Goal: Task Accomplishment & Management: Manage account settings

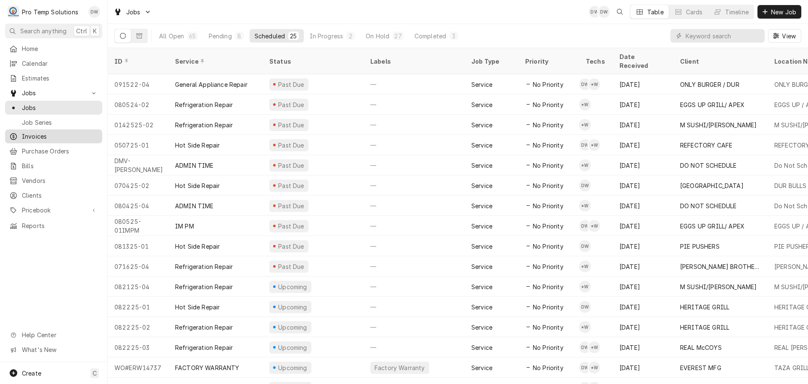
click at [36, 133] on span "Invoices" at bounding box center [60, 136] width 76 height 9
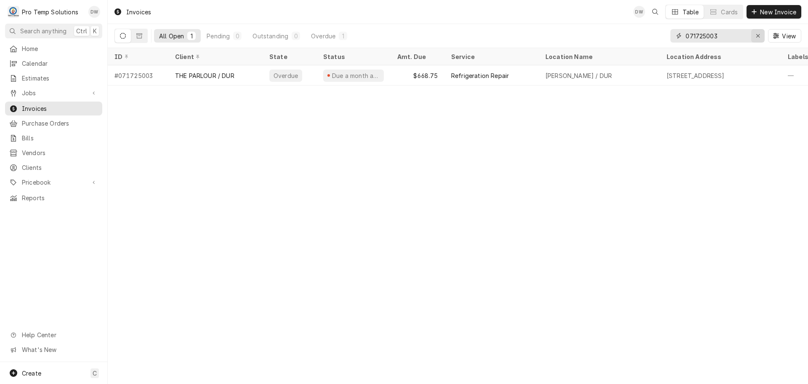
click at [754, 35] on div "Erase input" at bounding box center [758, 36] width 8 height 8
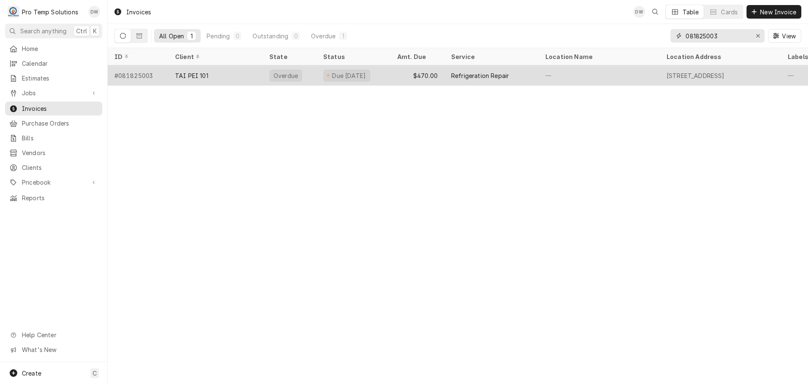
type input "081825003"
click at [384, 72] on div "Due 4 days ago" at bounding box center [354, 75] width 74 height 20
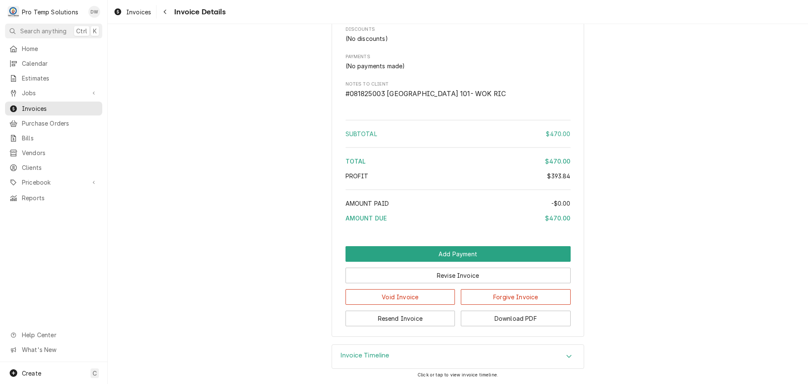
scroll to position [978, 0]
click at [504, 324] on button "Download PDF" at bounding box center [516, 318] width 110 height 16
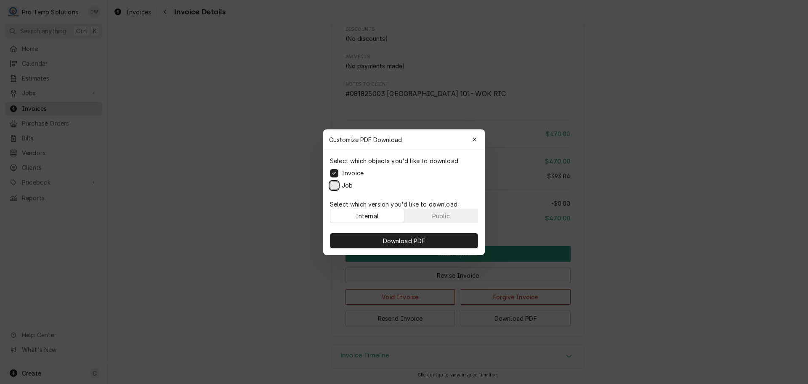
click at [335, 185] on button "Job" at bounding box center [334, 185] width 8 height 8
click at [411, 239] on span "Download PDF" at bounding box center [404, 240] width 46 height 9
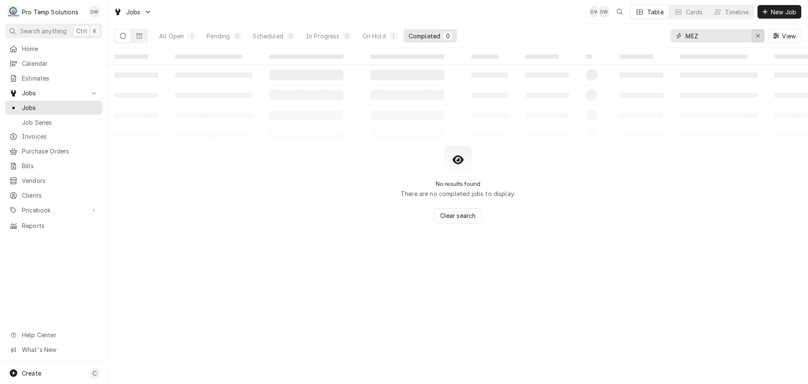
click at [756, 34] on icon "Erase input" at bounding box center [758, 36] width 5 height 6
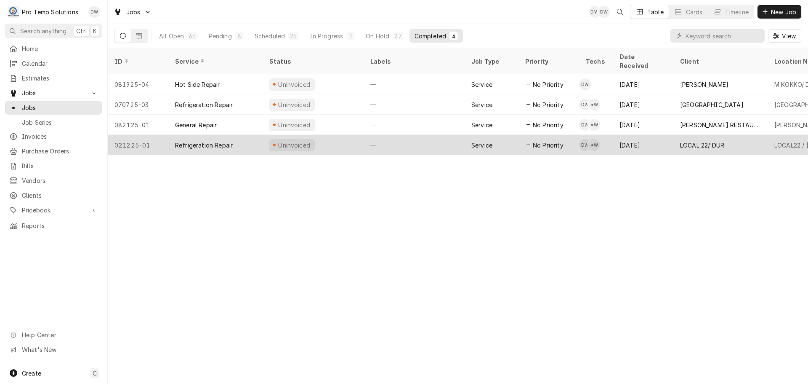
click at [413, 135] on div "—" at bounding box center [414, 145] width 101 height 20
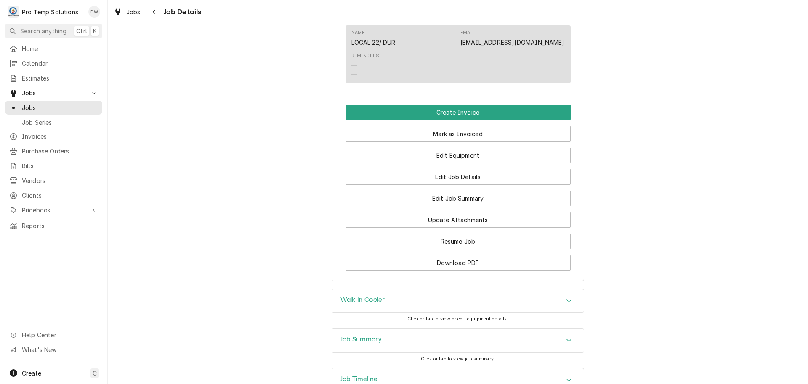
scroll to position [505, 0]
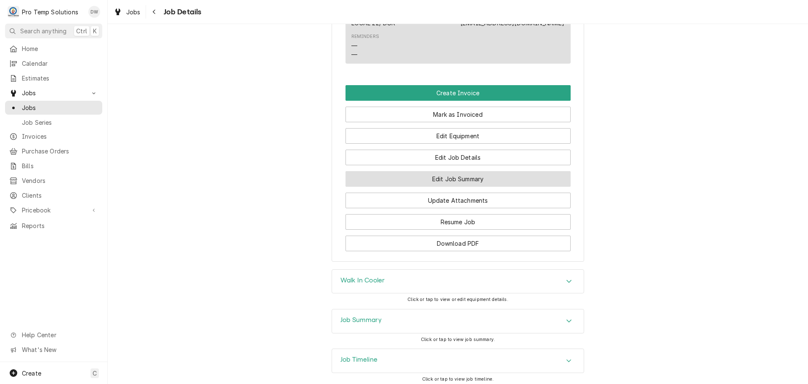
click at [463, 187] on button "Edit Job Summary" at bounding box center [458, 179] width 225 height 16
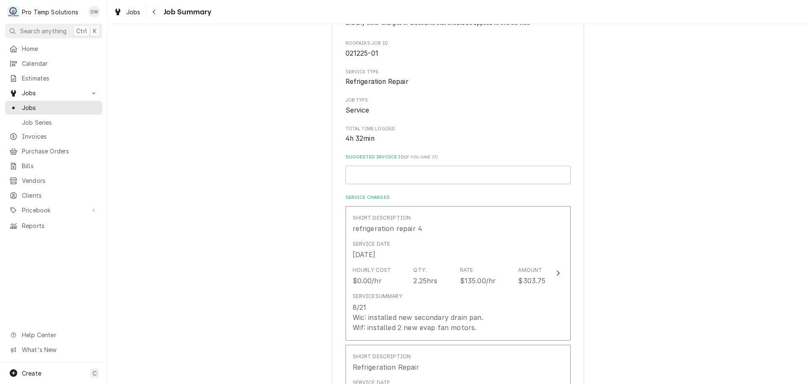
scroll to position [126, 0]
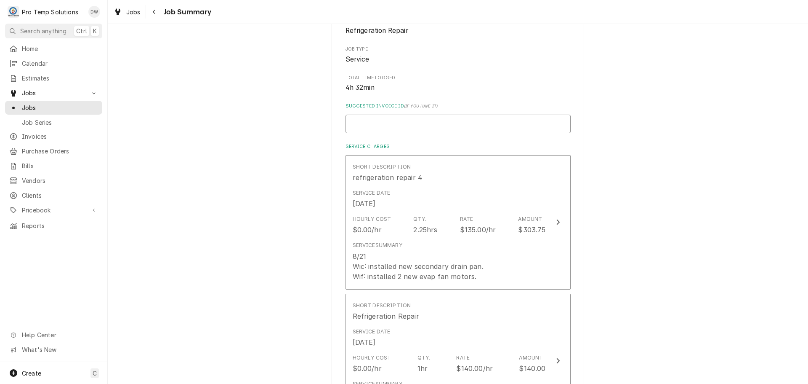
click at [468, 122] on input "Suggested Invoice ID ( if you have it )" at bounding box center [458, 124] width 225 height 19
type textarea "x"
type input "#"
type textarea "x"
type input "#0"
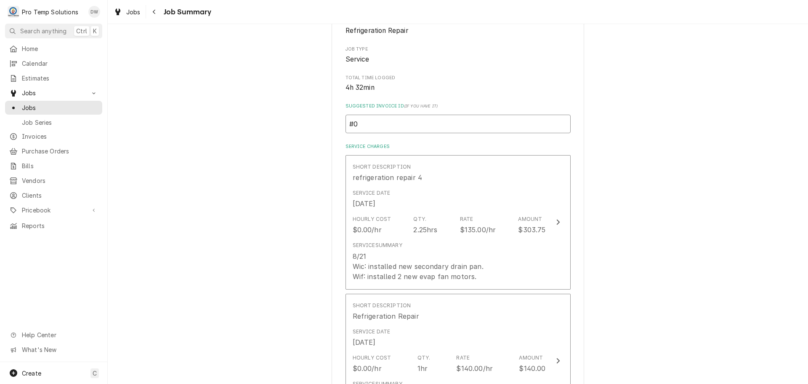
type textarea "x"
type input "#08"
type textarea "x"
type input "#082"
type textarea "x"
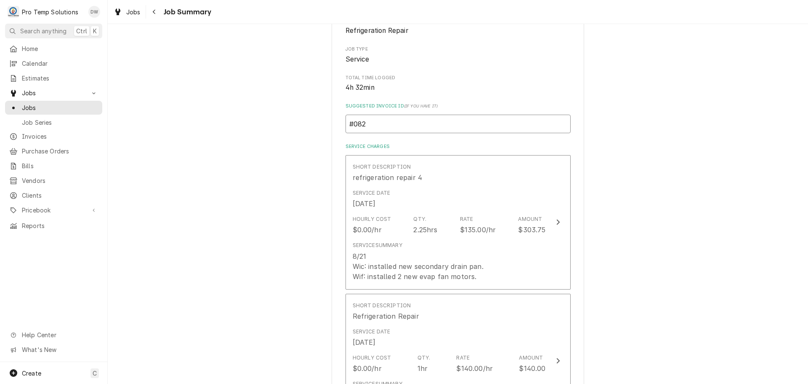
type input "#0821"
type textarea "x"
type input "#08212"
type textarea "x"
type input "#082125"
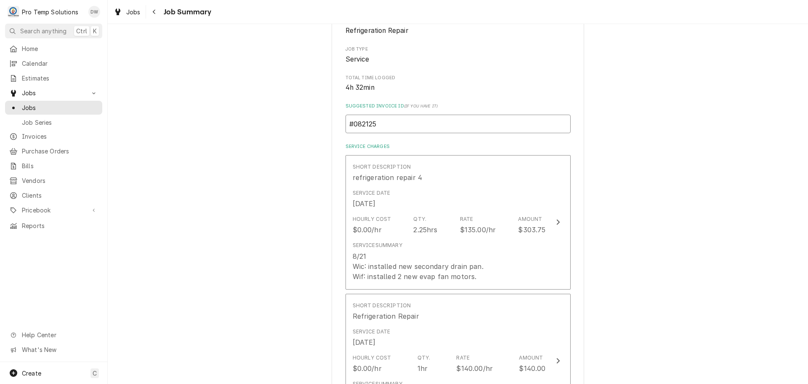
type textarea "x"
type input "#0821250"
type textarea "x"
type input "#08212500"
type textarea "x"
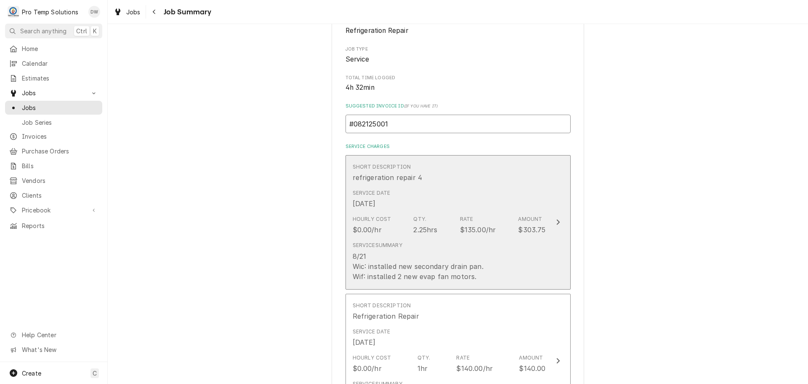
type input "#082125001"
click at [557, 220] on icon "Update Line Item" at bounding box center [558, 221] width 3 height 5
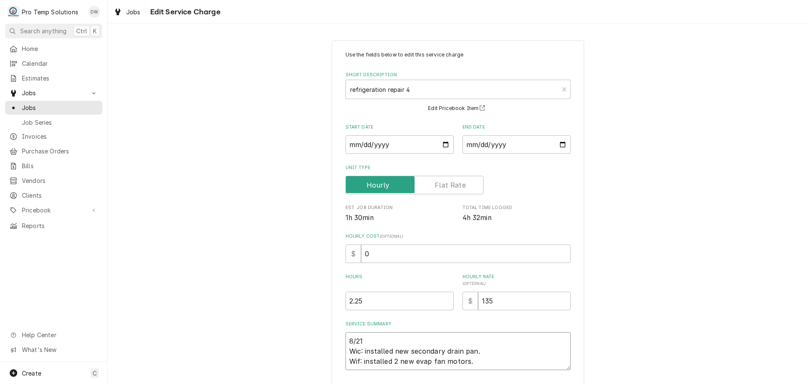
click at [369, 337] on textarea "8/21 Wic: installed new secondary drain pan. Wif: installed 2 new evap fan moto…" at bounding box center [458, 351] width 225 height 38
type textarea "x"
type textarea "8/21 W Wic: installed new secondary drain pan. Wif: installed 2 new evap fan mo…"
type textarea "x"
type textarea "8/21 WI Wic: installed new secondary drain pan. Wif: installed 2 new evap fan m…"
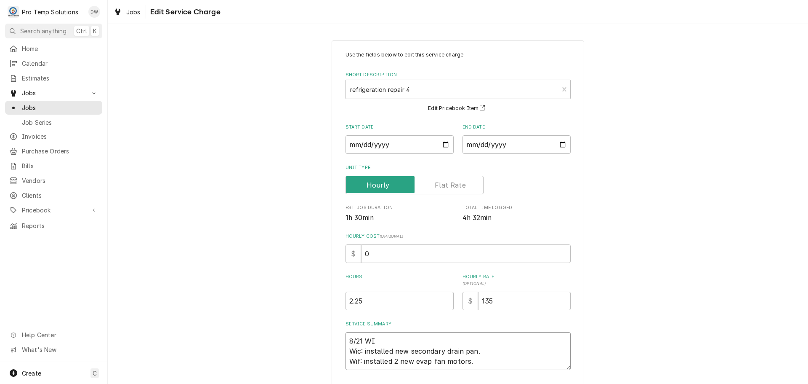
type textarea "x"
type textarea "8/21 WIC Wic: installed new secondary drain pan. Wif: installed 2 new evap fan …"
type textarea "x"
type textarea "8/21 WIC Wic: installed new secondary drain pan. Wif: installed 2 new evap fan …"
type textarea "x"
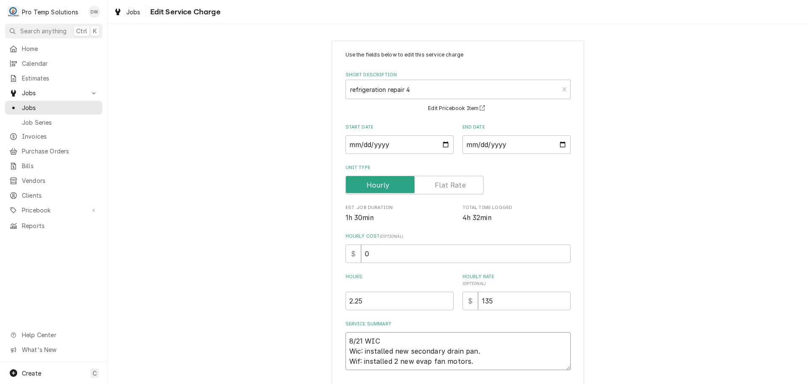
type textarea "8/21 WIC / Wic: installed new secondary drain pan. Wif: installed 2 new evap fa…"
type textarea "x"
type textarea "8/21 WIC / Wic: installed new secondary drain pan. Wif: installed 2 new evap fa…"
type textarea "x"
type textarea "8/21 WIC / W Wic: installed new secondary drain pan. Wif: installed 2 new evap …"
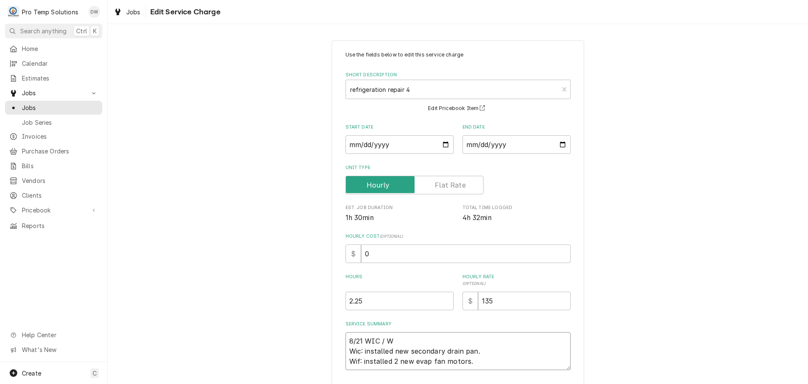
type textarea "x"
type textarea "8/21 WIC / WI Wic: installed new secondary drain pan. Wif: installed 2 new evap…"
type textarea "x"
type textarea "8/21 WIC / WIF Wic: installed new secondary drain pan. Wif: installed 2 new eva…"
type textarea "x"
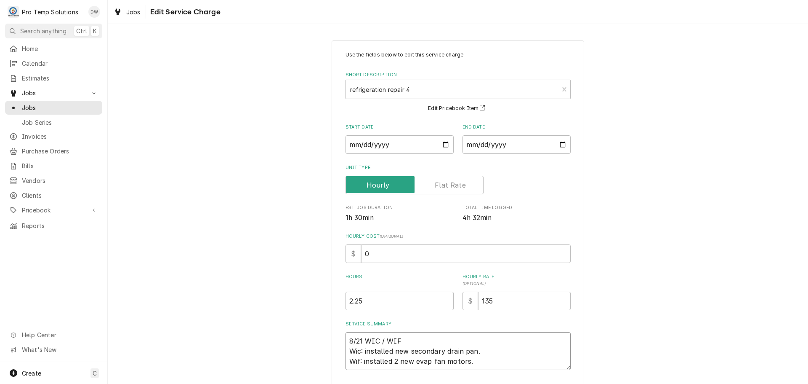
type textarea "8/21 WIC / WIF Wic: installed new secondary drain pan. Wif: installed 2 new eva…"
type textarea "x"
type textarea "8/21 WIC / WIF 8 Wic: installed new secondary drain pan. Wif: installed 2 new e…"
type textarea "x"
type textarea "8/21 WIC / WIF 83 Wic: installed new secondary drain pan. Wif: installed 2 new …"
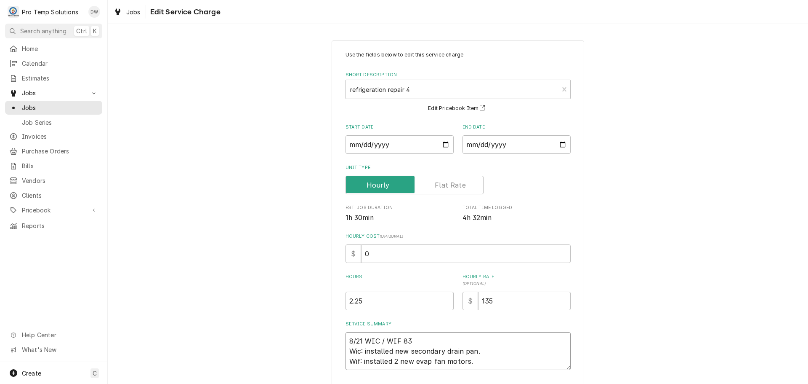
type textarea "x"
type textarea "8/21 WIC / WIF 830 Wic: installed new secondary drain pan. Wif: installed 2 new…"
type textarea "x"
type textarea "8/21 WIC / WIF 830- Wic: installed new secondary drain pan. Wif: installed 2 ne…"
type textarea "x"
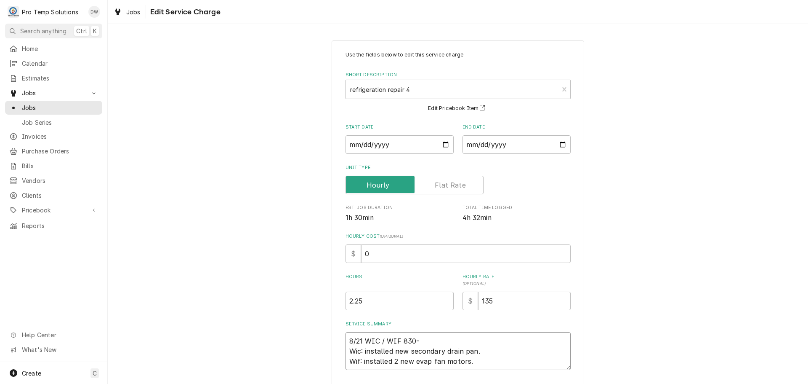
type textarea "8/21 WIC / WIF 830-1 Wic: installed new secondary drain pan. Wif: installed 2 n…"
type textarea "x"
type textarea "8/21 WIC / WIF 830-10 Wic: installed new secondary drain pan. Wif: installed 2 …"
type textarea "x"
type textarea "8/21 WIC / WIF 830-105 Wic: installed new secondary drain pan. Wif: installed 2…"
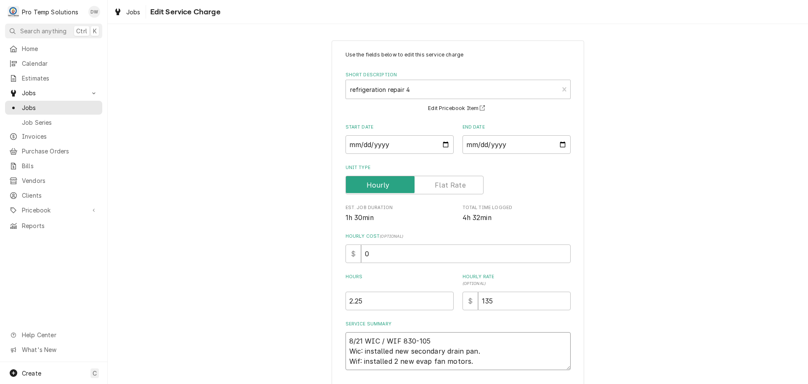
type textarea "x"
type textarea "8/21 WIC / WIF 830-1055 Wic: installed new secondary drain pan. Wif: installed …"
type textarea "x"
type textarea "8/21 WIC / WIF 830-1055 Wic: installed new secondary drain pan. Wif: installed …"
type textarea "x"
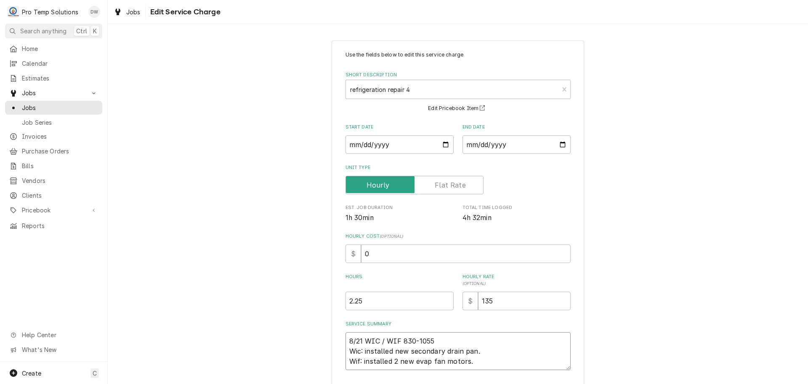
type textarea "8/21 WIC / WIF 830-1055 K Wic: installed new secondary drain pan. Wif: installe…"
type textarea "x"
type textarea "8/21 WIC / WIF 830-1055 KE Wic: installed new secondary drain pan. Wif: install…"
type textarea "x"
type textarea "8/21 WIC / WIF 830-1055 KEV Wic: installed new secondary drain pan. Wif: instal…"
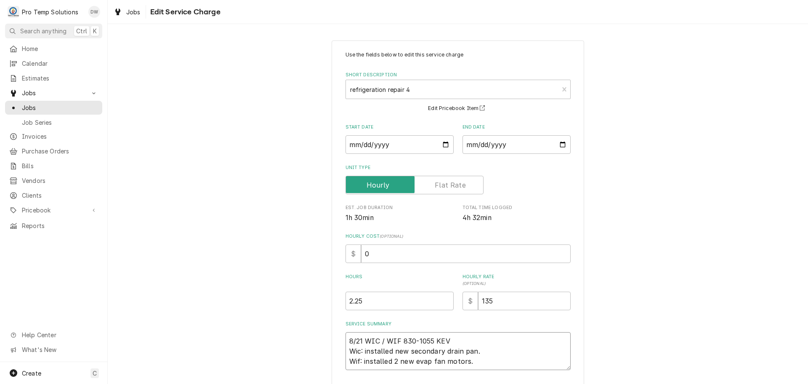
type textarea "x"
type textarea "8/21 WIC / WIF 830-1055 KEVI Wic: installed new secondary drain pan. Wif: insta…"
type textarea "x"
type textarea "8/21 WIC / WIF 830-1055 KEVIN Wic: installed new secondary drain pan. Wif: inst…"
type textarea "x"
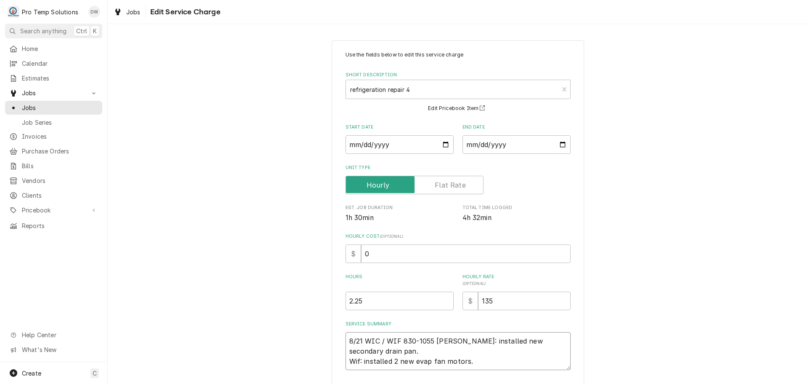
type textarea "8/21 WIC / WIF 830-1055 KEVIN Wic: installed new secondary drain pan. Wif: inst…"
type textarea "x"
type textarea "8/21 WIC / WIF 830-1055 KEVIN K Wic: installed new secondary drain pan. Wif: in…"
type textarea "x"
type textarea "8/21 WIC / WIF 830-1055 KEVIN KO Wic: installed new secondary drain pan. Wif: i…"
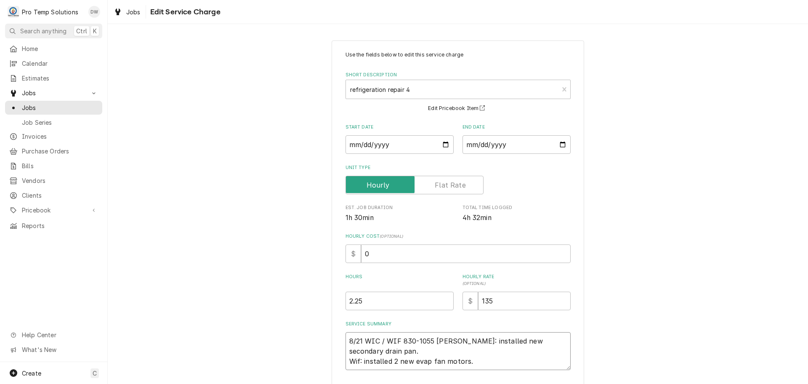
type textarea "x"
type textarea "8/21 WIC / WIF 830-1055 KEVIN KOT Wic: installed new secondary drain pan. Wif: …"
type textarea "x"
type textarea "8/21 WIC / WIF 830-1055 KEVIN KOTY Wic: installed new secondary drain pan. Wif:…"
type textarea "x"
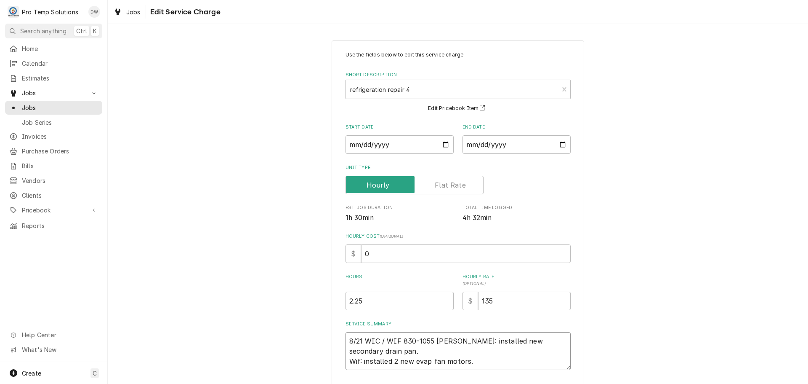
type textarea "8/21 WIC / WIF 830-1055 KEVIN KOTY Wic: installed new secondary drain pan. Wif:…"
click at [363, 301] on input "2.25" at bounding box center [400, 300] width 108 height 19
type textarea "x"
type input "2.2"
type textarea "x"
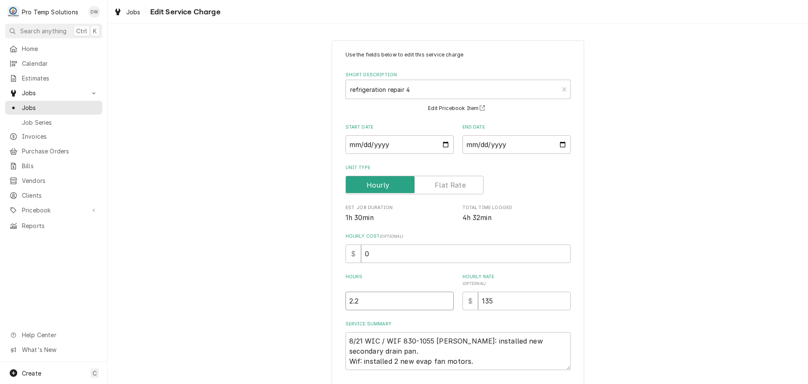
type input "2"
type textarea "x"
type input "2.5"
type textarea "x"
type input "2.50"
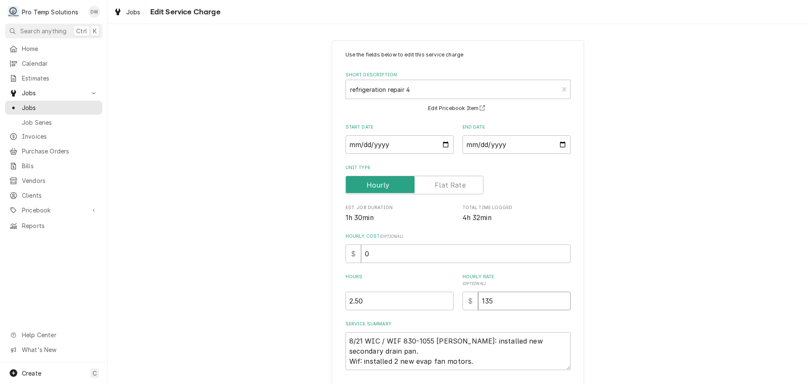
click at [511, 301] on input "135" at bounding box center [524, 300] width 93 height 19
type textarea "x"
type input "13"
type textarea "x"
type input "1"
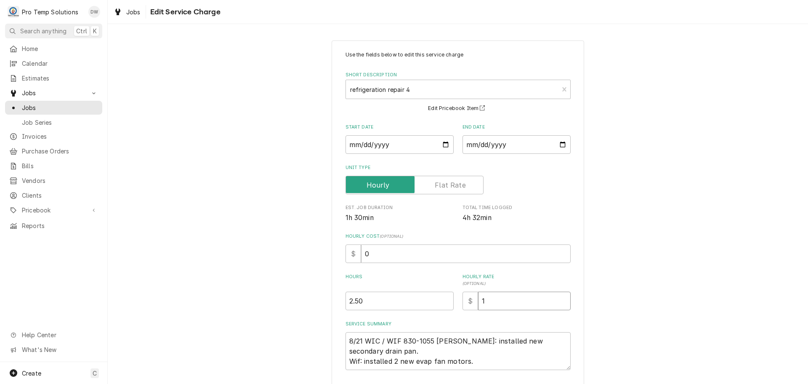
type textarea "x"
type input "14"
type textarea "x"
type input "140"
click at [367, 253] on input "0" at bounding box center [466, 253] width 210 height 19
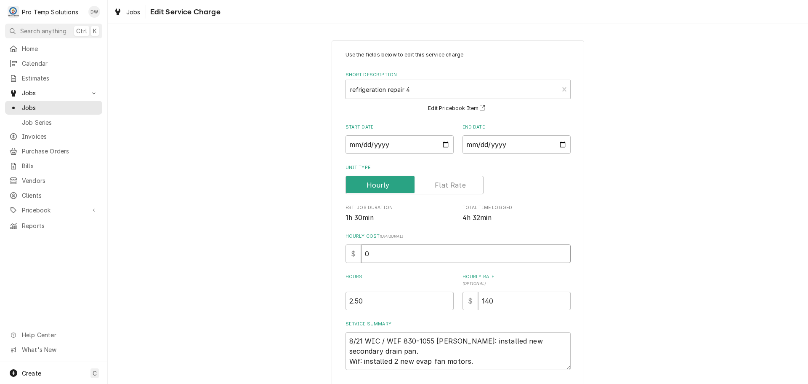
type textarea "x"
type input "1"
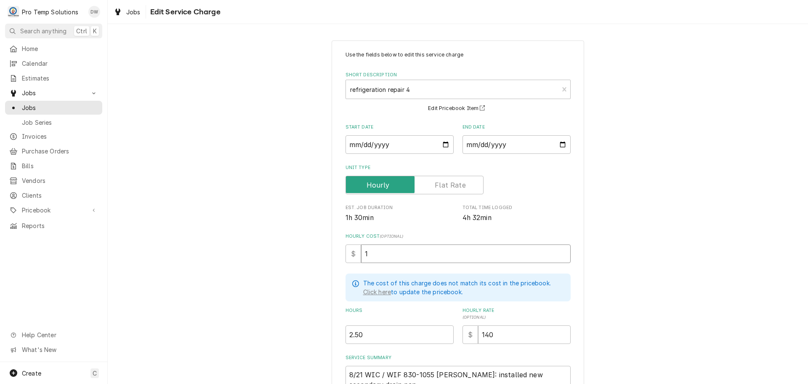
type textarea "x"
type input "18"
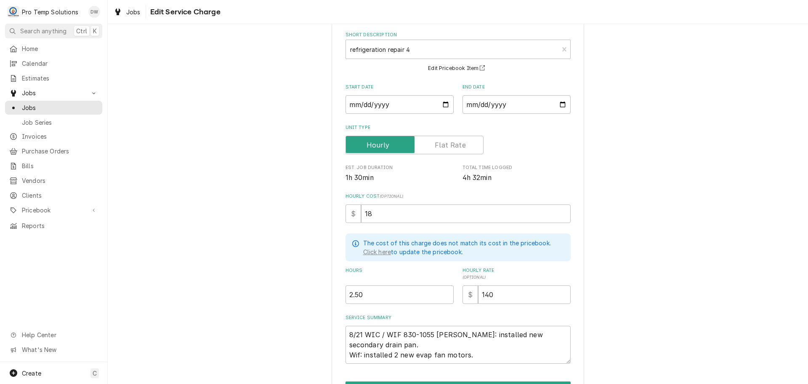
scroll to position [92, 0]
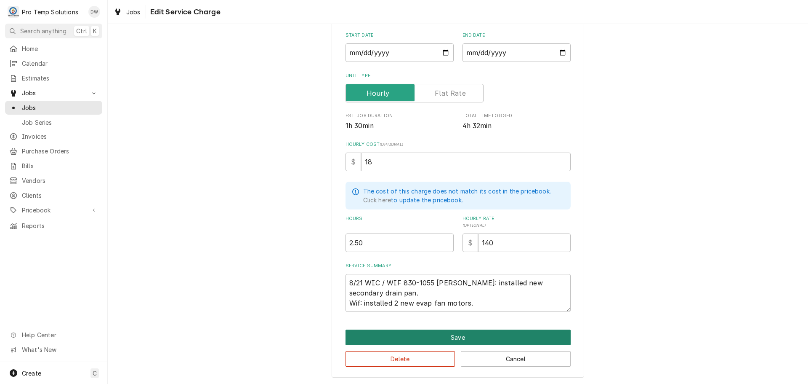
click at [450, 332] on button "Save" at bounding box center [458, 337] width 225 height 16
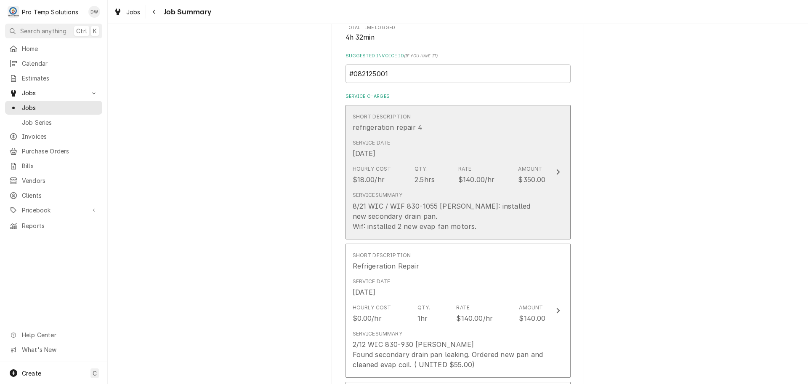
scroll to position [337, 0]
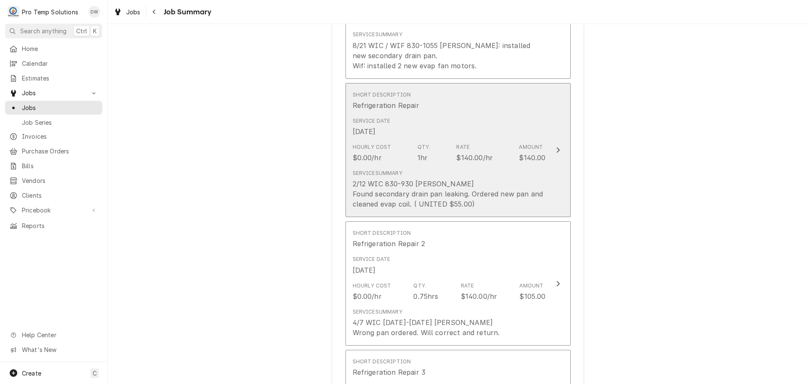
click at [556, 148] on icon "Update Line Item" at bounding box center [558, 150] width 4 height 7
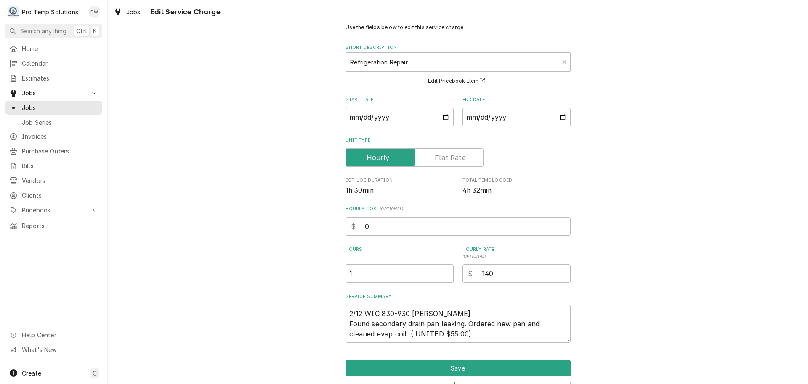
scroll to position [59, 0]
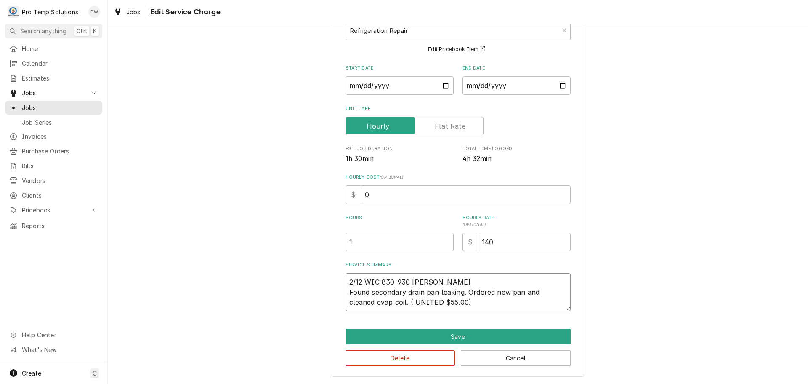
click at [435, 300] on textarea "2/12 WIC 830-930 KEVIN Found secondary drain pan leaking. Ordered new pan and c…" at bounding box center [458, 292] width 225 height 38
type textarea "x"
type textarea "2/12 WIC 830-930 KEVIN Found secondary drain pan leaking. Ordered new pan and c…"
type textarea "x"
type textarea "2/12 WIC 830-930 KEVIN Found secondary drain pan leaking. Ordered new pan and c…"
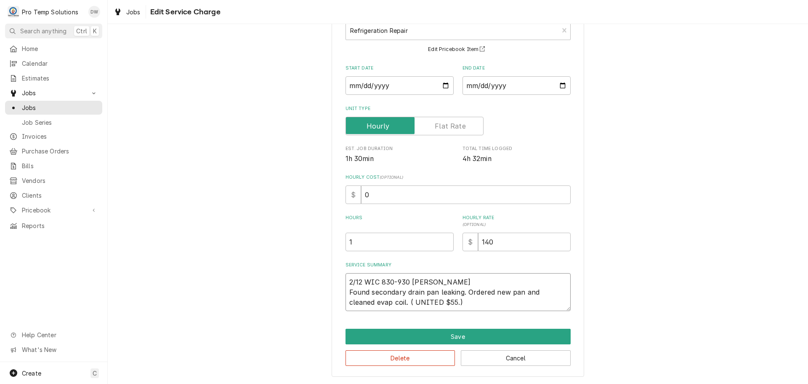
type textarea "x"
type textarea "2/12 WIC 830-930 KEVIN Found secondary drain pan leaking. Ordered new pan and c…"
type textarea "x"
type textarea "2/12 WIC 830-930 KEVIN Found secondary drain pan leaking. Ordered new pan and c…"
type textarea "x"
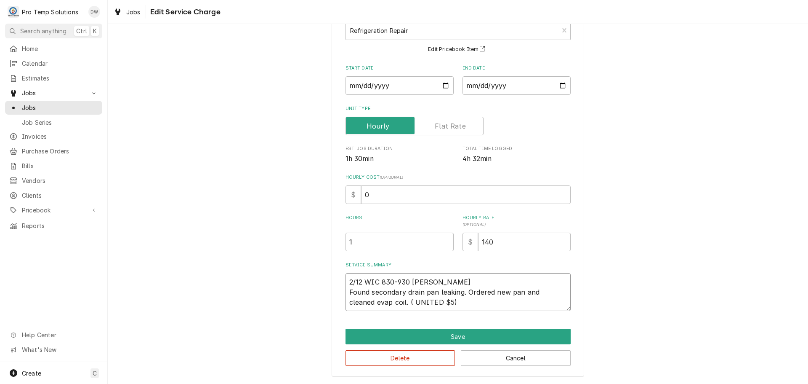
type textarea "2/12 WIC 830-930 KEVIN Found secondary drain pan leaking. Ordered new pan and c…"
type textarea "x"
type textarea "2/12 WIC 830-930 KEVIN Found secondary drain pan leaking. Ordered new pan and c…"
type textarea "x"
type textarea "2/12 WIC 830-930 KEVIN Found secondary drain pan leaking. Ordered new pan and c…"
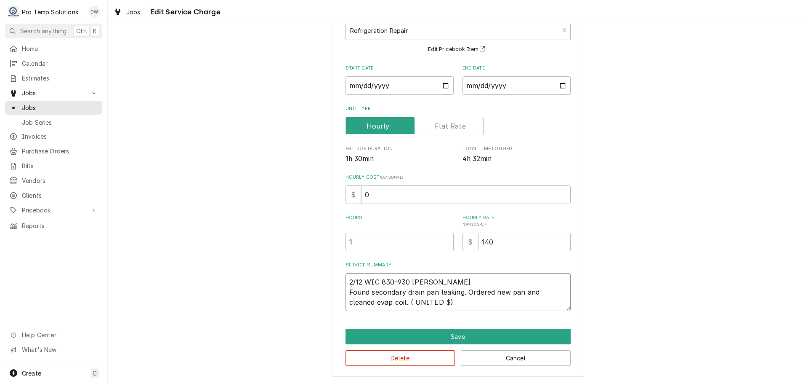
type textarea "x"
type textarea "2/12 WIC 830-930 KEVIN Found secondary drain pan leaking. Ordered new pan and c…"
type textarea "x"
type textarea "2/12 WIC 830-930 KEVIN Found secondary drain pan leaking. Ordered new pan and c…"
type textarea "x"
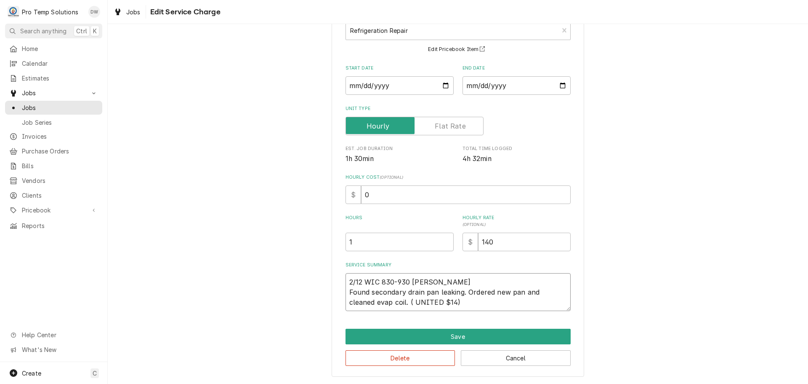
type textarea "2/12 WIC 830-930 KEVIN Found secondary drain pan leaking. Ordered new pan and c…"
type textarea "x"
type textarea "2/12 WIC 830-930 KEVIN Found secondary drain pan leaking. Ordered new pan and c…"
type textarea "x"
type textarea "2/12 WIC 830-930 KEVIN Found secondary drain pan leaking. Ordered new pan and c…"
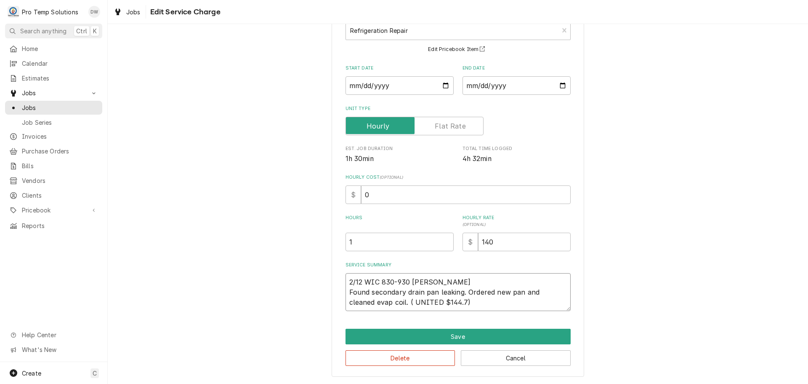
type textarea "x"
type textarea "2/12 WIC 830-930 KEVIN Found secondary drain pan leaking. Ordered new pan and c…"
type textarea "x"
type textarea "2/12 WIC 830-930 KEVIN Found secondary drain pan leaking. Ordered new pan and c…"
type textarea "x"
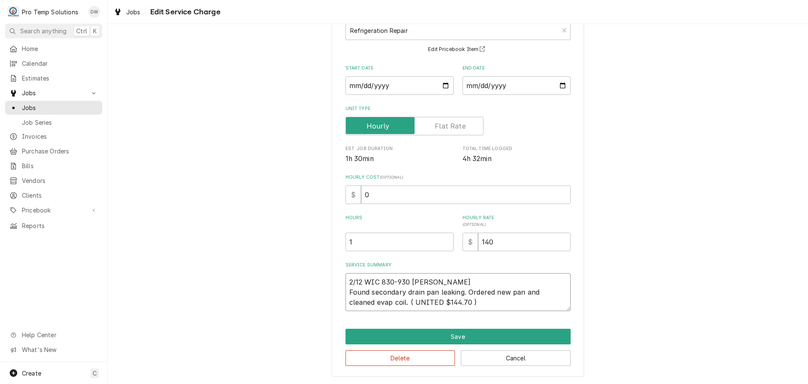
type textarea "2/12 WIC 830-930 KEVIN Found secondary drain pan leaking. Ordered new pan and c…"
type textarea "x"
type textarea "2/12 WIC 830-930 KEVIN Found secondary drain pan leaking. Ordered new pan and c…"
type textarea "x"
type textarea "2/12 WIC 830-930 KEVIN Found secondary drain pan leaking. Ordered new pan and c…"
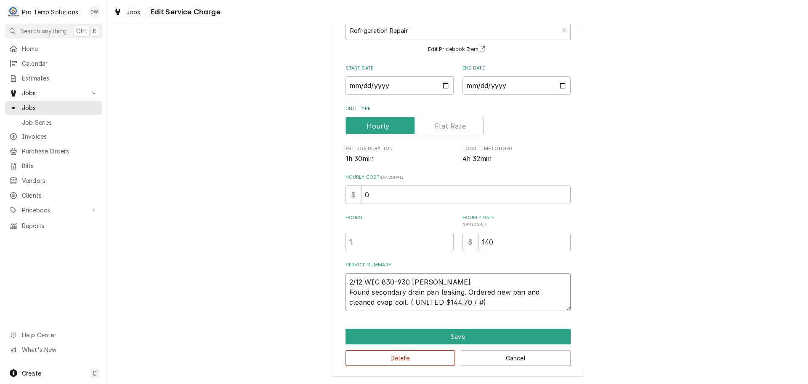
type textarea "x"
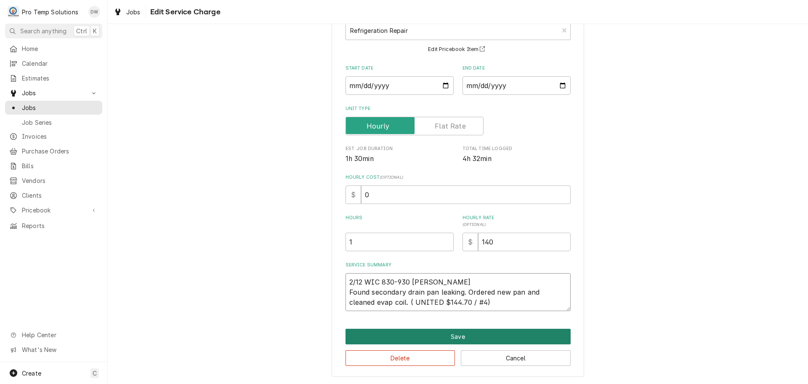
type textarea "2/12 WIC 830-930 KEVIN Found secondary drain pan leaking. Ordered new pan and c…"
click at [456, 336] on button "Save" at bounding box center [458, 336] width 225 height 16
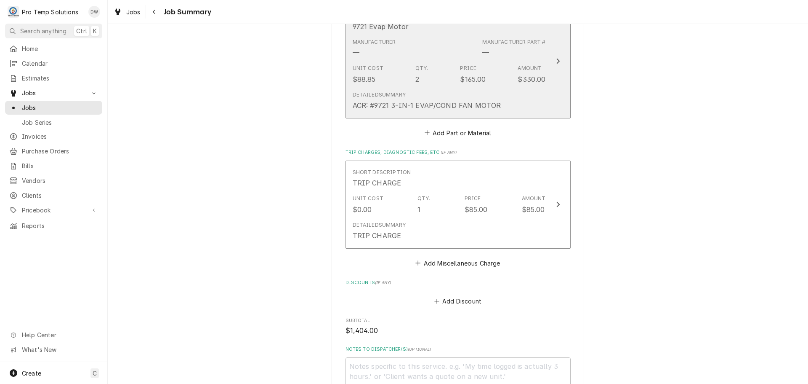
scroll to position [1010, 0]
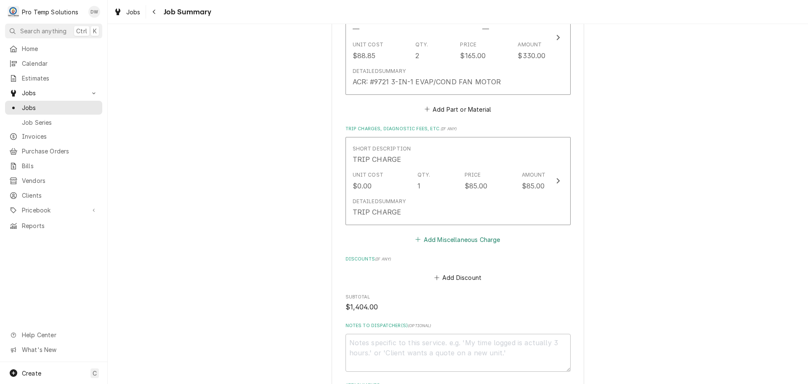
click at [448, 238] on button "Add Miscellaneous Charge" at bounding box center [458, 239] width 88 height 12
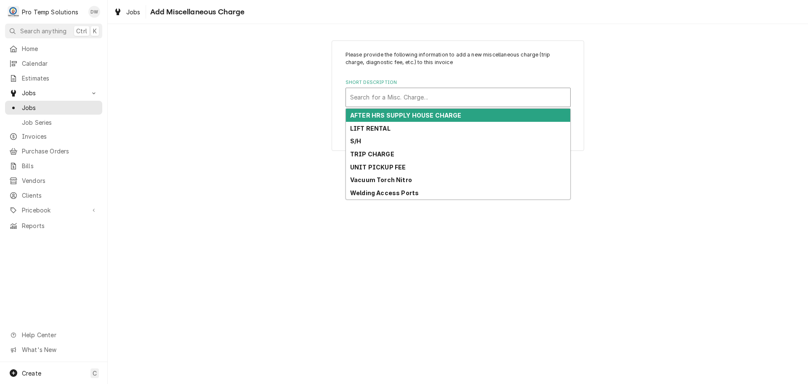
click at [427, 91] on div "Short Description" at bounding box center [458, 97] width 216 height 15
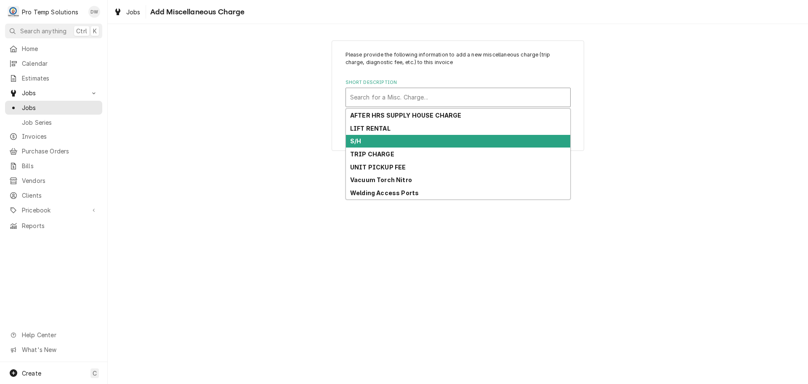
click at [417, 141] on div "S/H" at bounding box center [458, 141] width 224 height 13
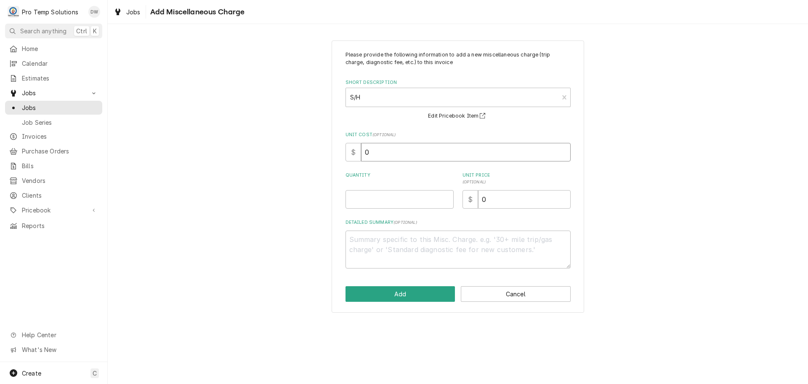
click at [412, 150] on input "0" at bounding box center [466, 152] width 210 height 19
type textarea "x"
type input "2"
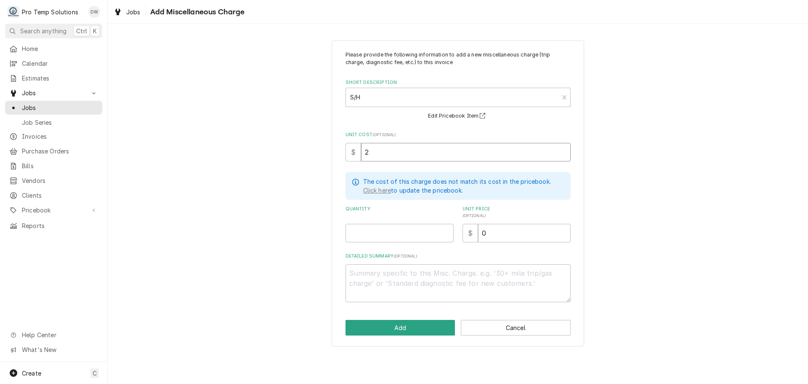
type textarea "x"
type input "20"
type textarea "x"
type input "20.0"
type textarea "x"
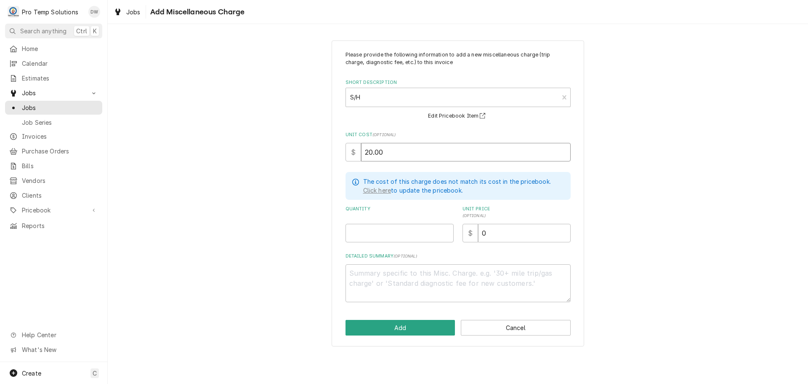
type input "20.00"
click at [433, 228] on input "Quantity" at bounding box center [400, 233] width 108 height 19
type textarea "x"
type input "1"
click at [488, 239] on input "0" at bounding box center [524, 233] width 93 height 19
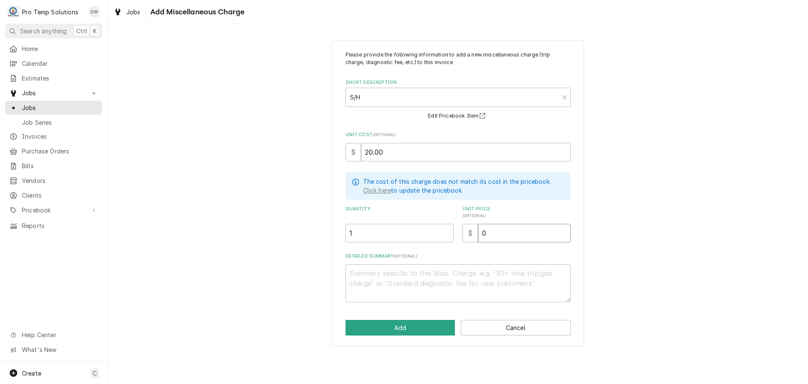
type textarea "x"
type input "2"
type textarea "x"
type input "20"
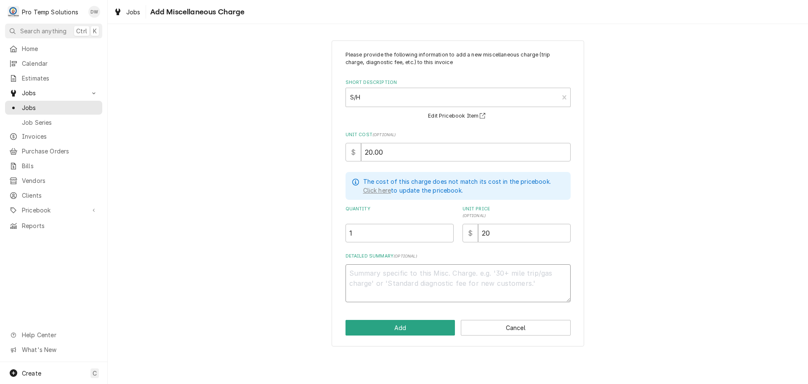
click at [397, 274] on textarea "Detailed Summary ( optional )" at bounding box center [458, 283] width 225 height 38
type textarea "x"
type textarea "T"
type textarea "x"
type textarea "TR"
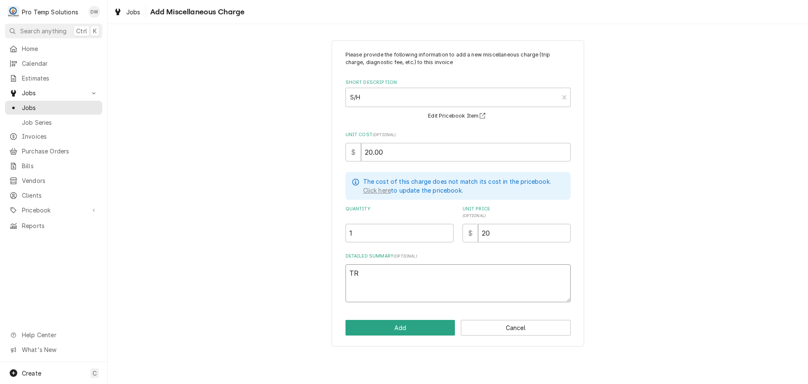
type textarea "x"
type textarea "TRU"
type textarea "x"
type textarea "TRUE"
type textarea "x"
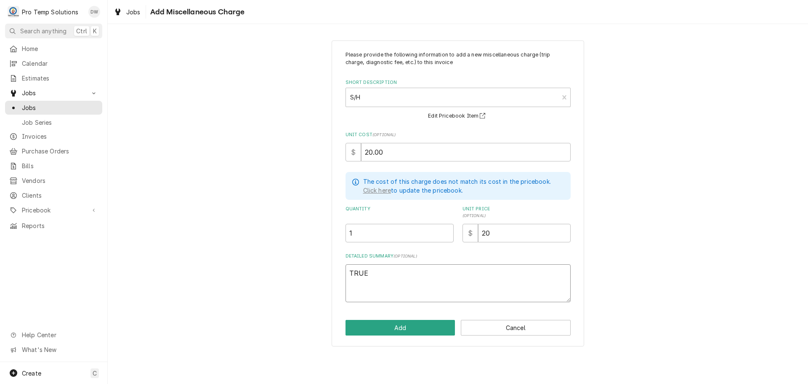
type textarea "TRUE"
type textarea "x"
type textarea "TRUE I"
type textarea "x"
type textarea "TRUE IN"
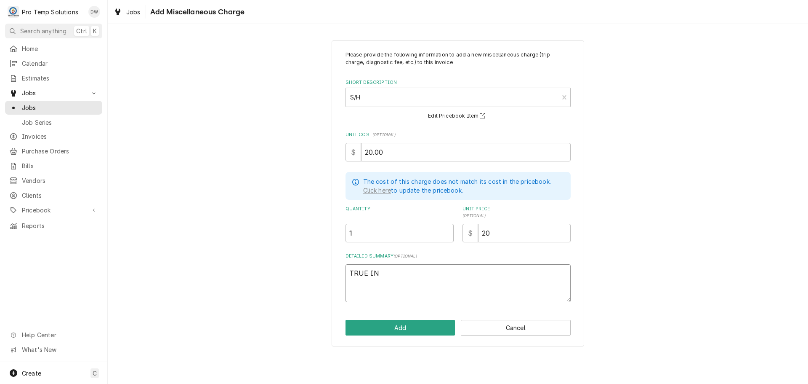
type textarea "x"
type textarea "TRUE INV"
type textarea "x"
type textarea "TRUE INV"
type textarea "x"
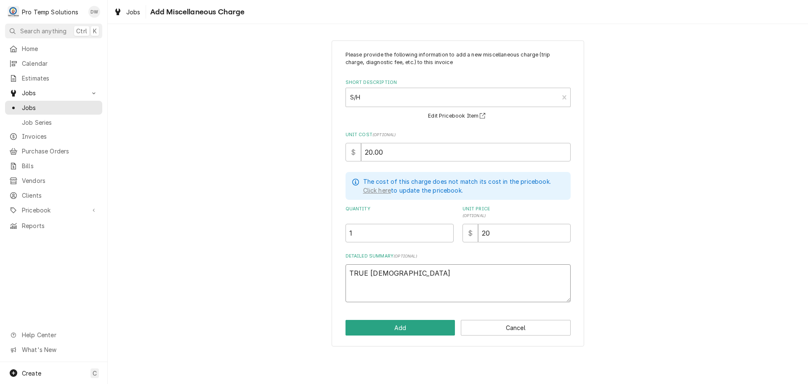
type textarea "TRUE INV #"
type textarea "x"
type textarea "TRUE INV #6"
type textarea "x"
type textarea "TRUE INV #68"
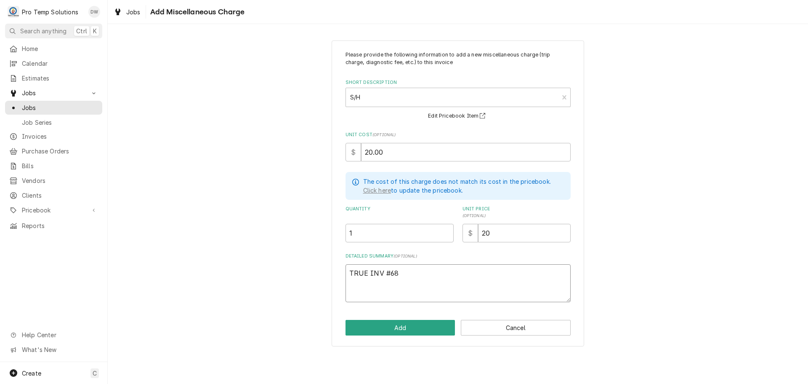
type textarea "x"
type textarea "TRUE INV #680"
type textarea "x"
type textarea "TRUE INV #6802"
type textarea "x"
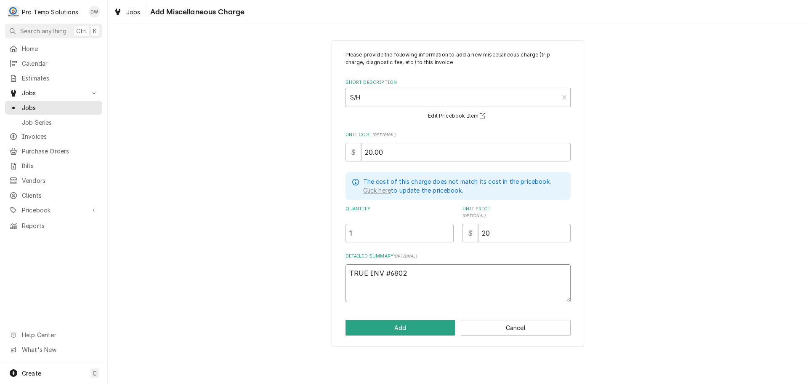
type textarea "TRUE INV #68020"
type textarea "x"
type textarea "TRUE INV #680201"
type textarea "x"
type textarea "TRUE INV #6802012"
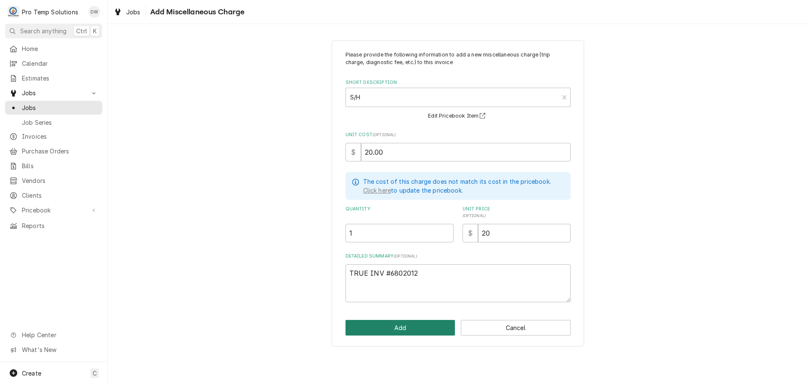
click at [393, 325] on button "Add" at bounding box center [401, 328] width 110 height 16
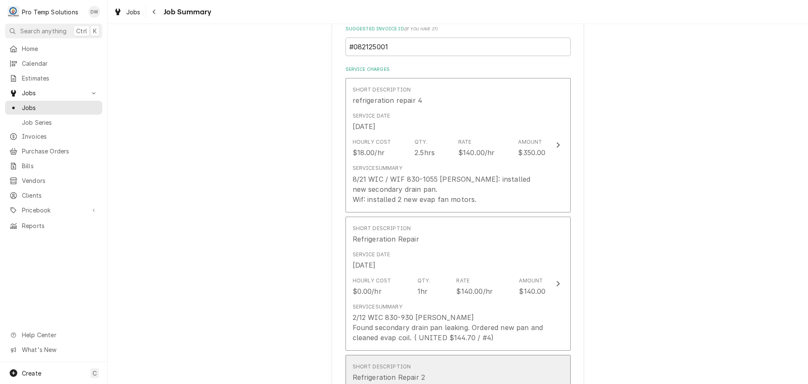
scroll to position [179, 0]
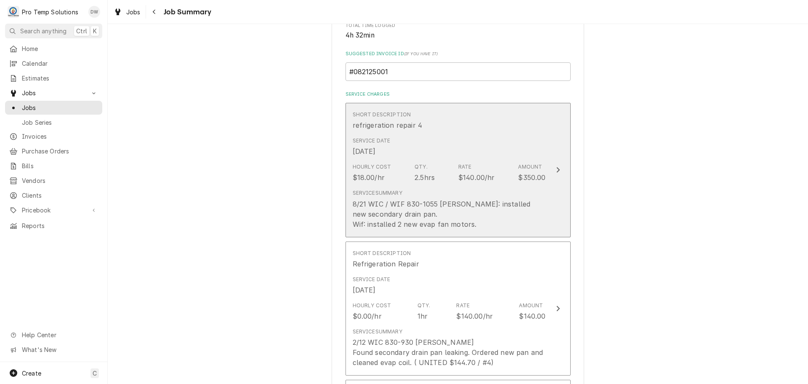
click at [556, 169] on icon "Update Line Item" at bounding box center [558, 169] width 4 height 7
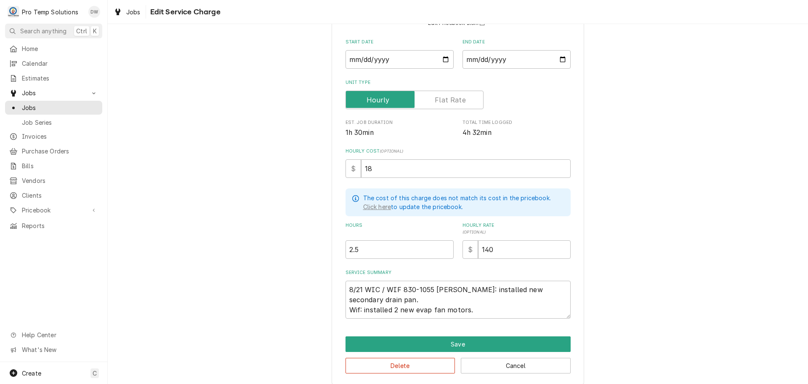
scroll to position [92, 0]
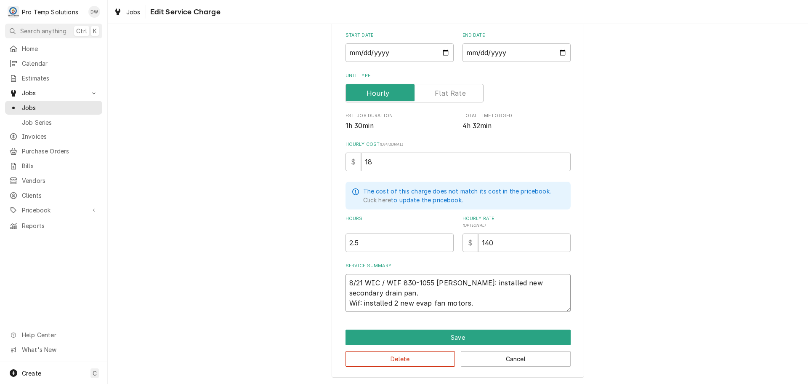
click at [492, 291] on textarea "8/21 WIC / WIF 830-1055 KEVIN KOTY Wic: installed new secondary drain pan. Wif:…" at bounding box center [458, 293] width 225 height 38
type textarea "x"
type textarea "8/21 WIC / WIF 830-1055 KEVIN KOTY Wic: installed new secondary drain pan. Wif:…"
type textarea "x"
type textarea "8/21 WIC / WIF 830-1055 KEVIN KOTY Wic: installed new secondary drain pan. ( Wi…"
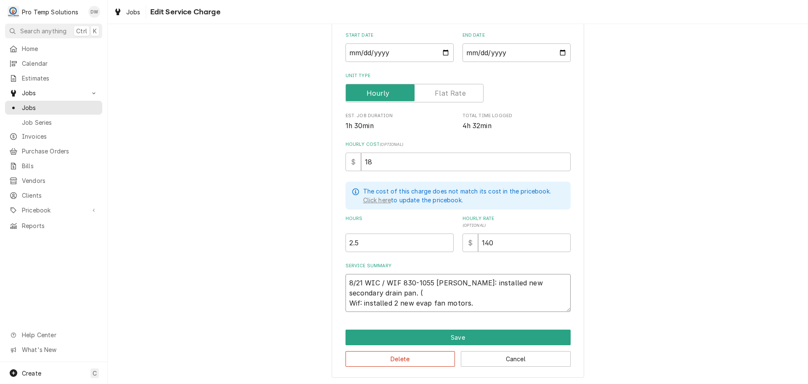
type textarea "x"
type textarea "8/21 WIC / WIF 830-1055 KEVIN KOTY Wic: installed new secondary drain pan. ( Wi…"
type textarea "x"
type textarea "8/21 WIC / WIF 830-1055 KEVIN KOTY Wic: installed new secondary drain pan. ( U …"
type textarea "x"
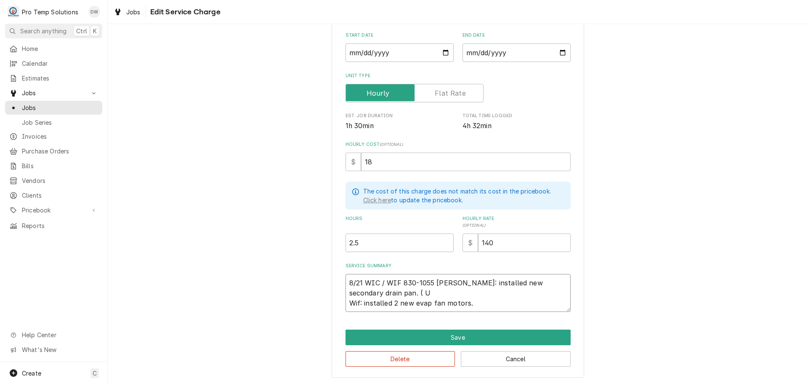
type textarea "8/21 WIC / WIF 830-1055 KEVIN KOTY Wic: installed new secondary drain pan. ( UR…"
click at [482, 299] on textarea "8/21 WIC / WIF 830-1055 KEVIN KOTY Wic: installed new secondary drain pan. ( UR…" at bounding box center [458, 293] width 225 height 38
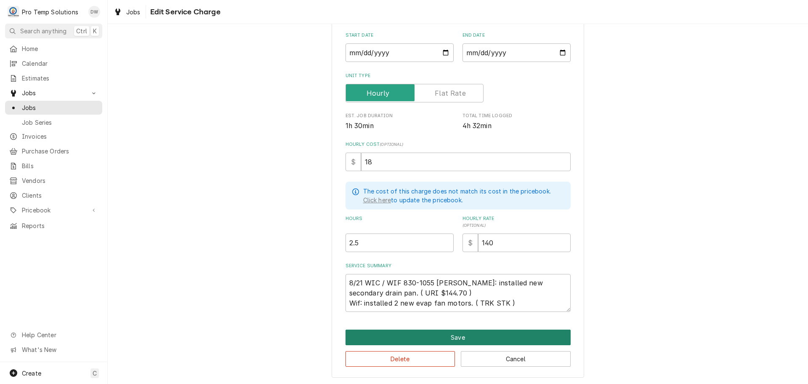
click at [450, 337] on button "Save" at bounding box center [458, 337] width 225 height 16
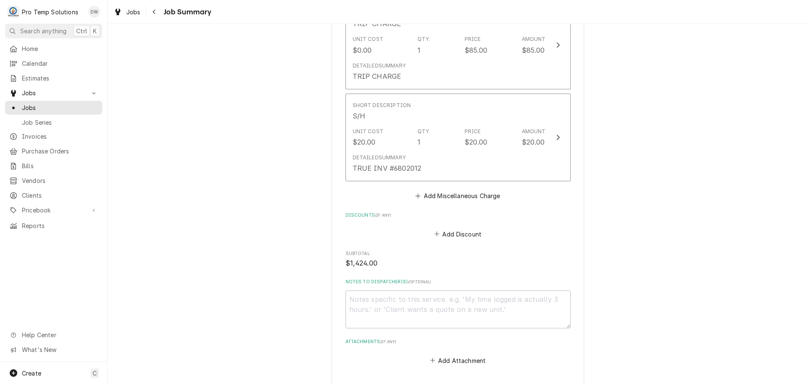
scroll to position [1147, 0]
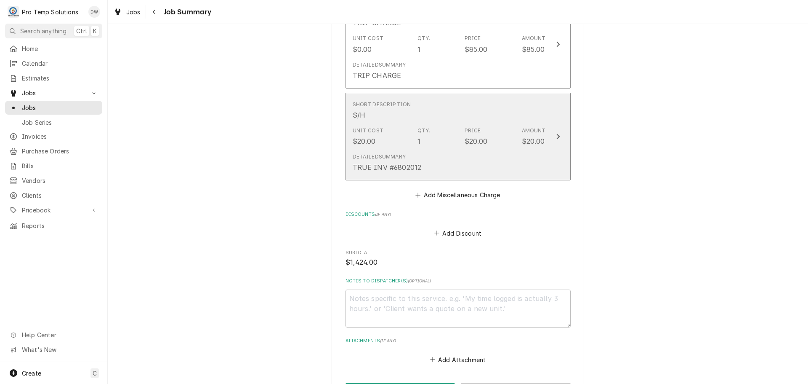
click at [556, 136] on icon "Update Line Item" at bounding box center [558, 136] width 4 height 7
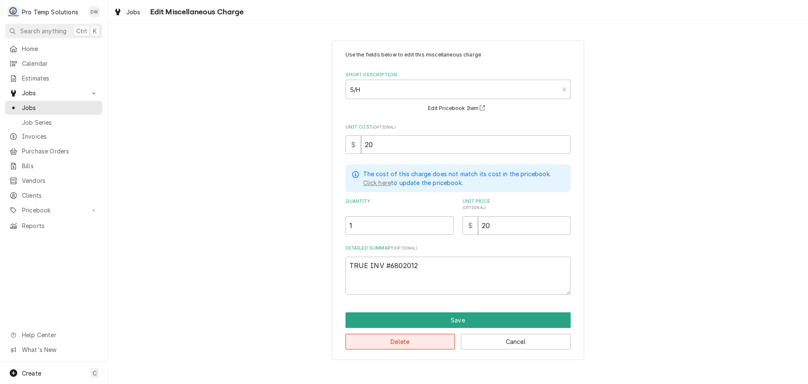
click at [424, 338] on button "Delete" at bounding box center [401, 341] width 110 height 16
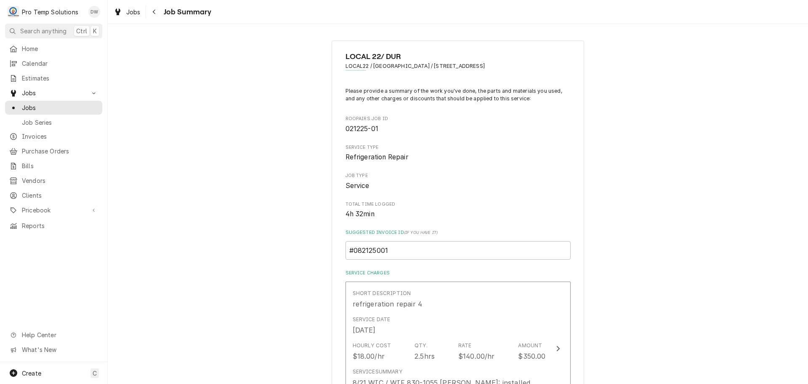
scroll to position [1157, 0]
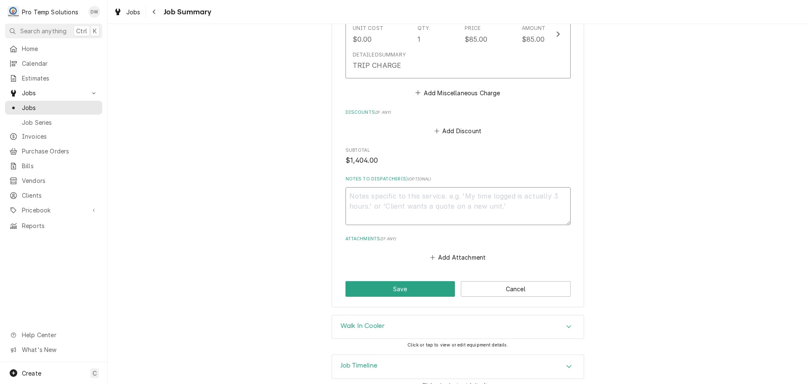
click at [361, 200] on textarea "Notes to Dispatcher(s) ( optional )" at bounding box center [458, 206] width 225 height 38
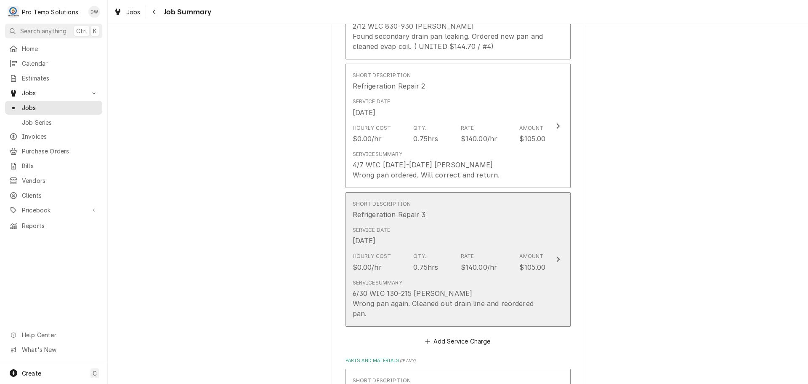
scroll to position [483, 0]
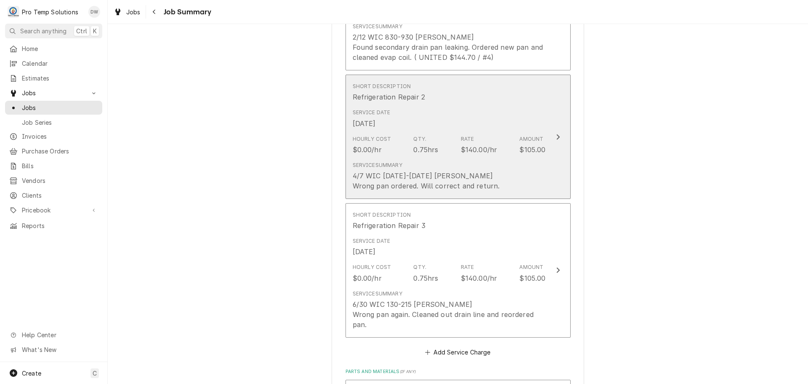
click at [557, 137] on icon "Update Line Item" at bounding box center [558, 136] width 3 height 5
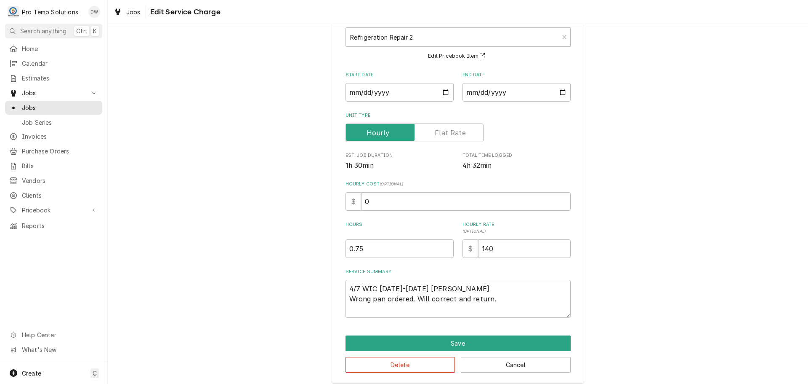
scroll to position [59, 0]
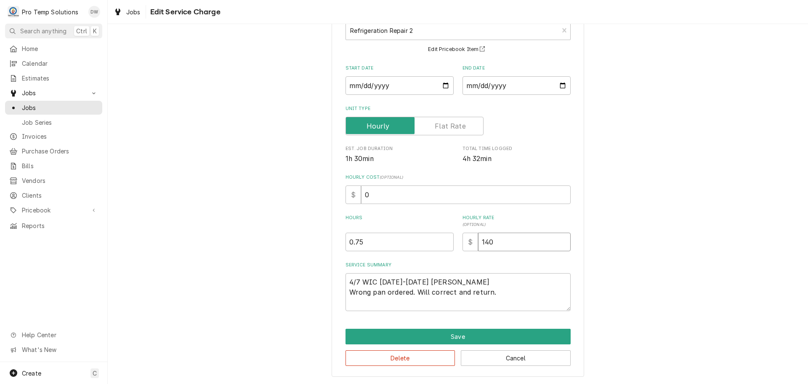
click at [508, 242] on input "140" at bounding box center [524, 241] width 93 height 19
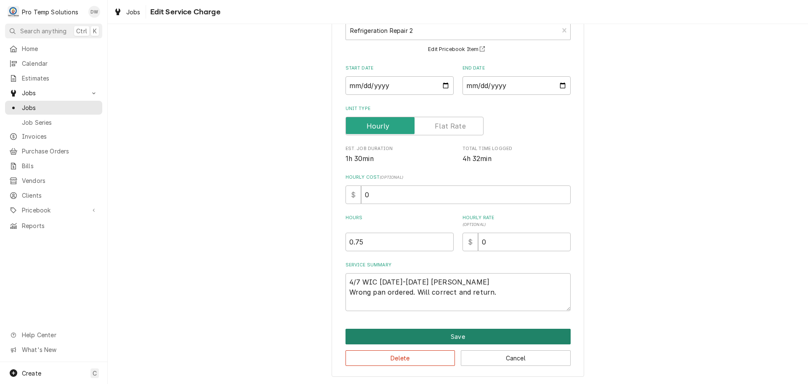
click at [451, 336] on button "Save" at bounding box center [458, 336] width 225 height 16
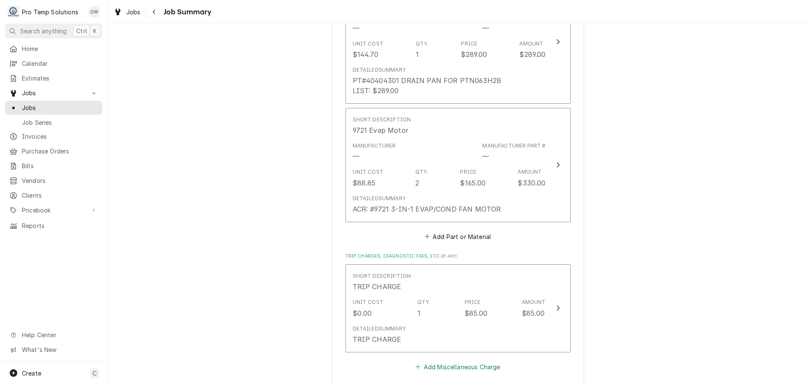
scroll to position [1115, 0]
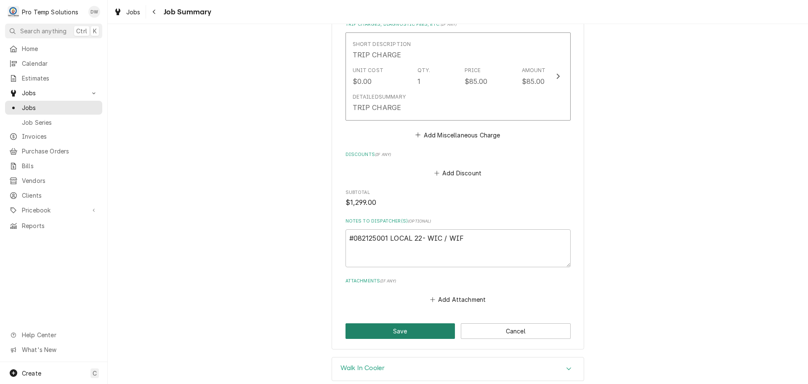
click at [397, 331] on button "Save" at bounding box center [401, 331] width 110 height 16
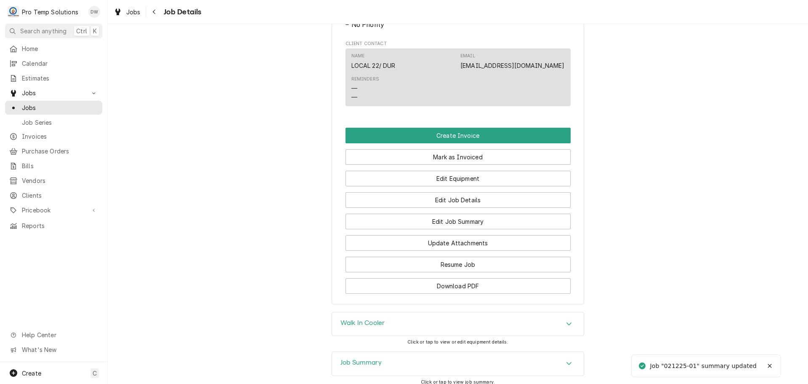
scroll to position [463, 0]
click at [446, 143] on button "Create Invoice" at bounding box center [458, 135] width 225 height 16
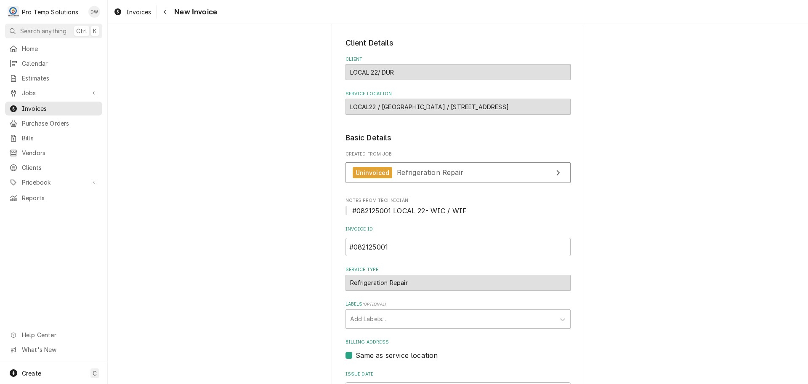
scroll to position [166, 0]
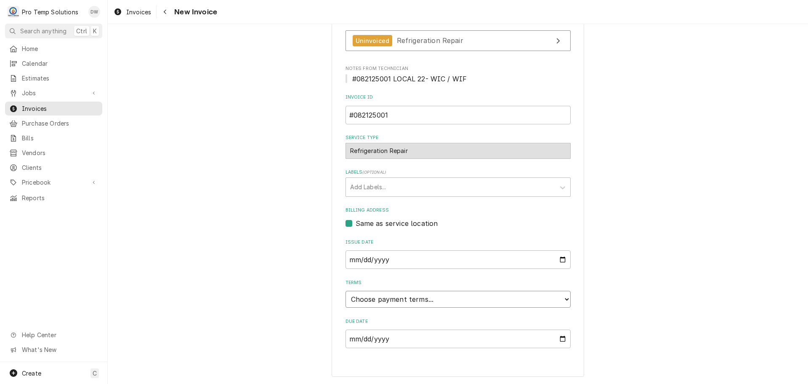
drag, startPoint x: 370, startPoint y: 301, endPoint x: 373, endPoint y: 292, distance: 9.7
click at [372, 298] on select "Choose payment terms... Same Day Net 7 Net 14 Net 21 Net 30 Net 45 Net 60 Net 90" at bounding box center [458, 299] width 225 height 17
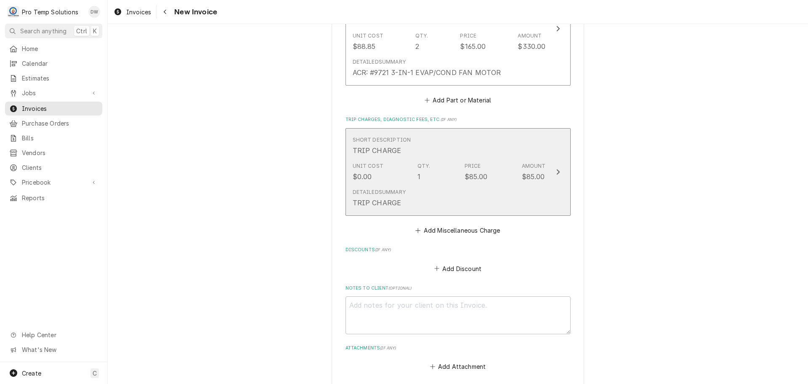
scroll to position [1448, 0]
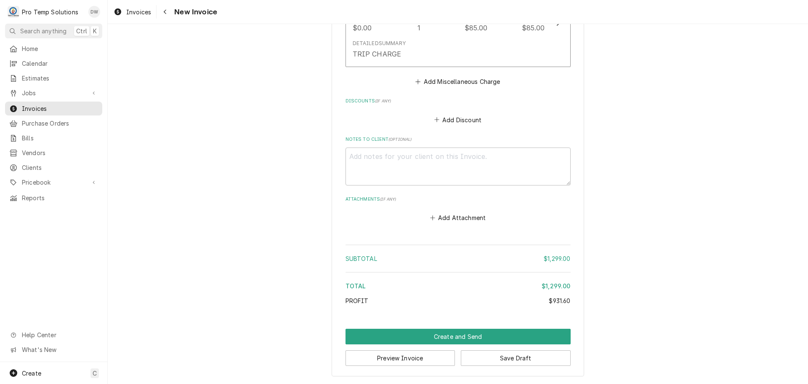
click at [362, 145] on div "Notes to Client ( optional )" at bounding box center [458, 160] width 225 height 49
click at [363, 154] on textarea "Notes to Client ( optional )" at bounding box center [458, 166] width 225 height 38
type textarea "x"
type textarea "#"
type textarea "x"
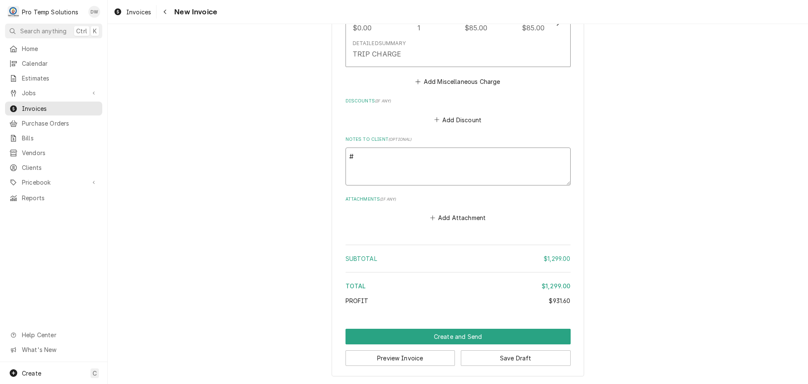
type textarea "#0"
type textarea "x"
type textarea "#08"
type textarea "x"
type textarea "#082"
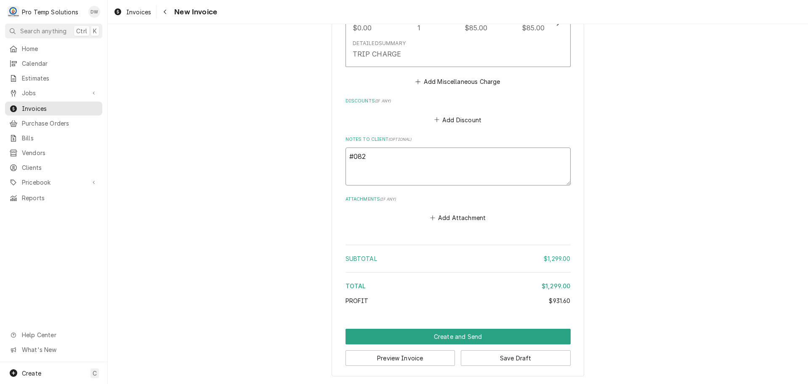
type textarea "x"
type textarea "#0821"
type textarea "x"
type textarea "#08212"
type textarea "x"
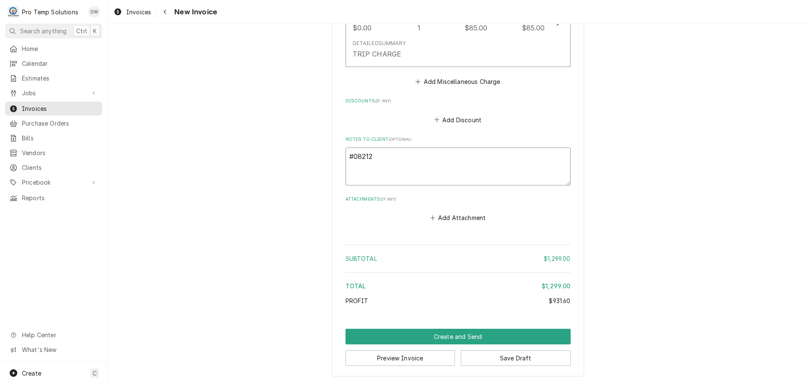
type textarea "#082125"
type textarea "x"
type textarea "#0821250"
type textarea "x"
type textarea "#08212500"
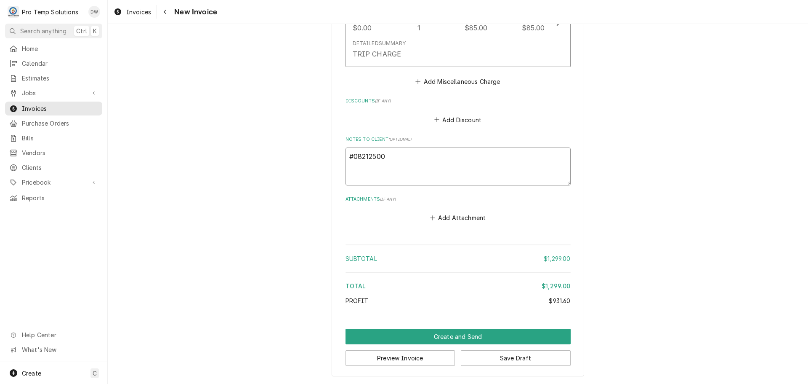
type textarea "x"
type textarea "#082125001"
type textarea "x"
type textarea "#082125001"
type textarea "x"
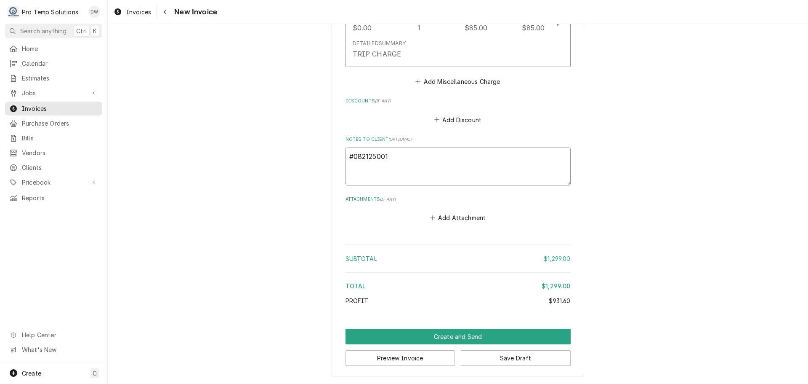
type textarea "#082125001 L"
type textarea "x"
type textarea "#082125001 LO"
type textarea "x"
type textarea "#082125001 LOC"
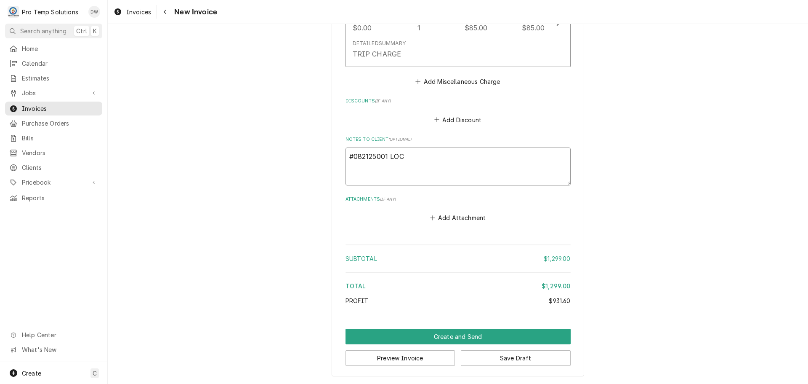
type textarea "x"
type textarea "#082125001 LOCAL"
type textarea "x"
type textarea "#082125001 LOCAL"
type textarea "x"
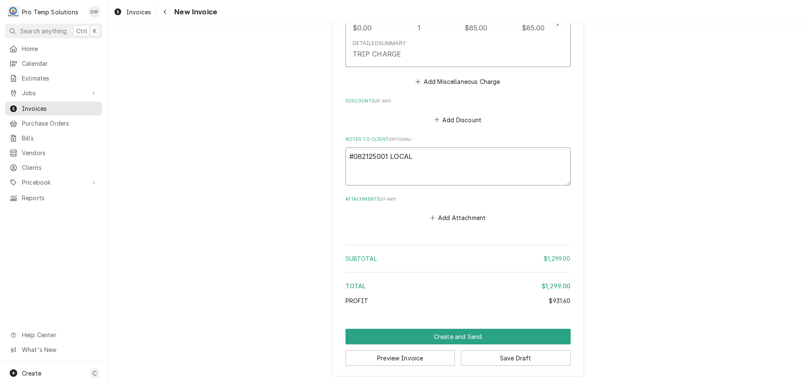
type textarea "#082125001 LOCAL 2"
type textarea "x"
type textarea "#082125001 LOCAL 22"
type textarea "x"
type textarea "#082125001 LOCAL 22-"
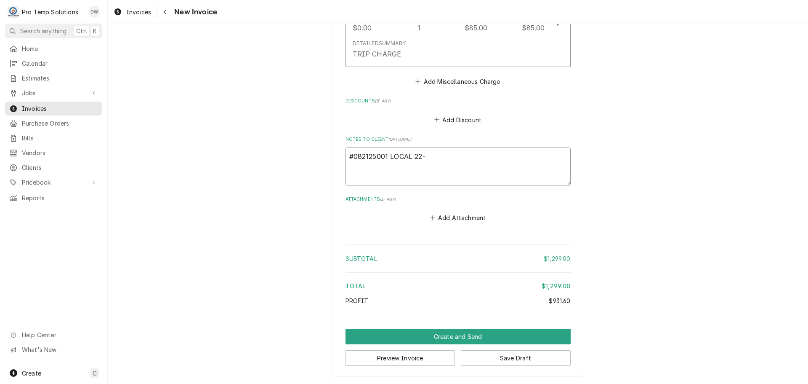
type textarea "x"
type textarea "#082125001 LOCAL 22-"
type textarea "x"
type textarea "#082125001 LOCAL 22- W"
type textarea "x"
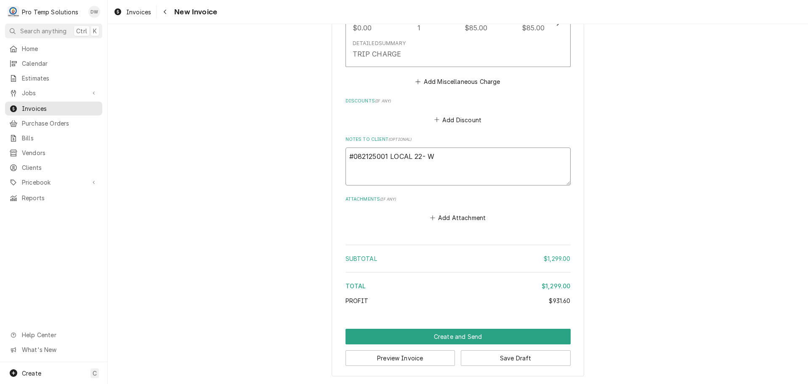
type textarea "#082125001 LOCAL 22- WI"
type textarea "x"
type textarea "#082125001 LOCAL 22- WIC"
type textarea "x"
type textarea "#082125001 LOCAL 22- WIC"
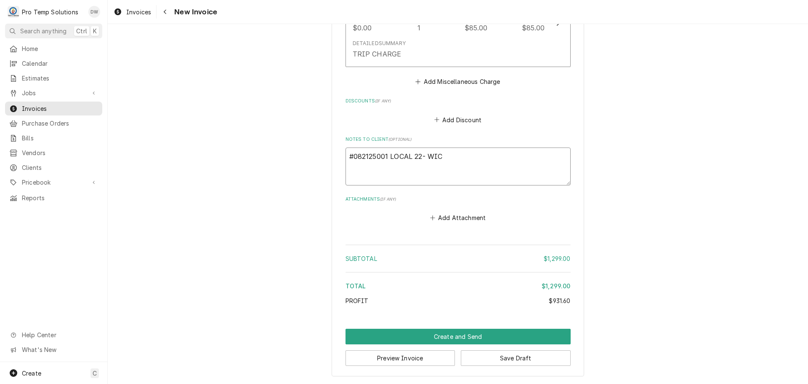
type textarea "x"
type textarea "#082125001 LOCAL 22- WIC /"
type textarea "x"
type textarea "#082125001 LOCAL 22- WIC /"
type textarea "x"
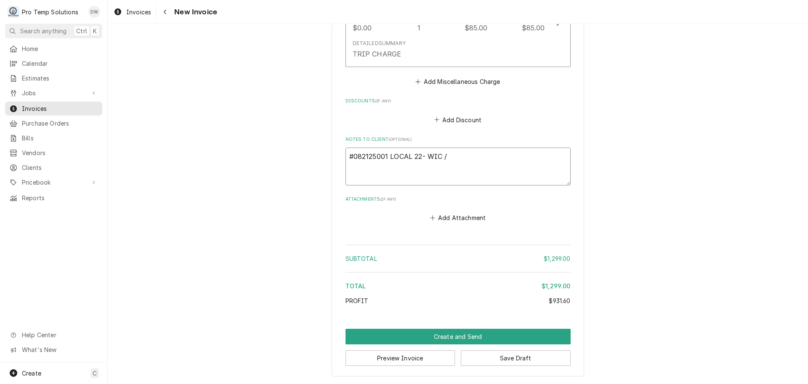
type textarea "#082125001 LOCAL 22- WIC / W"
type textarea "x"
type textarea "#082125001 LOCAL 22- WIC / WI"
type textarea "x"
type textarea "#082125001 LOCAL 22- WIC / WIF"
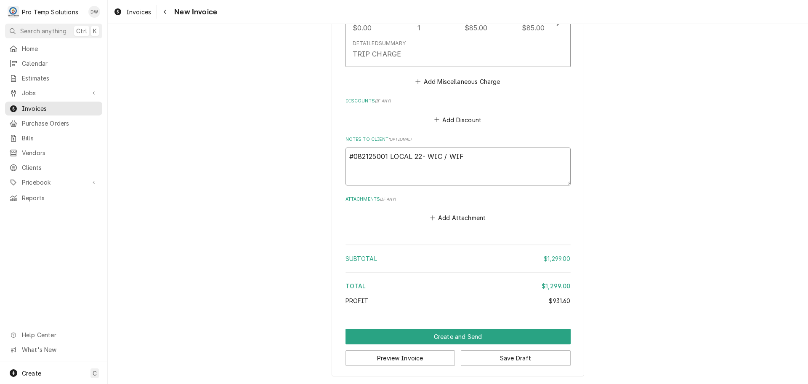
type textarea "x"
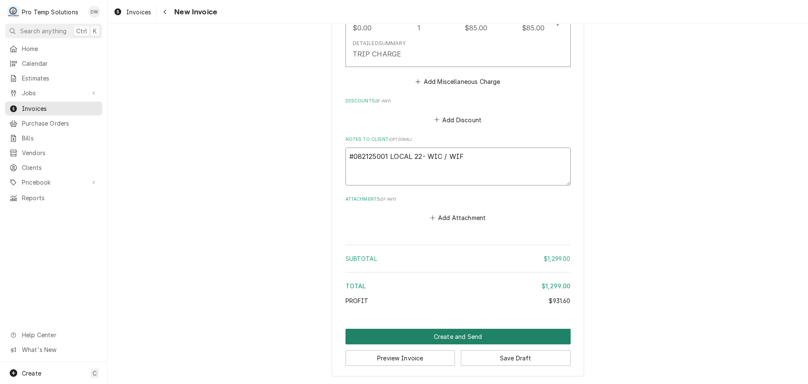
type textarea "#082125001 LOCAL 22- WIC / WIF"
click at [446, 335] on button "Create and Send" at bounding box center [458, 336] width 225 height 16
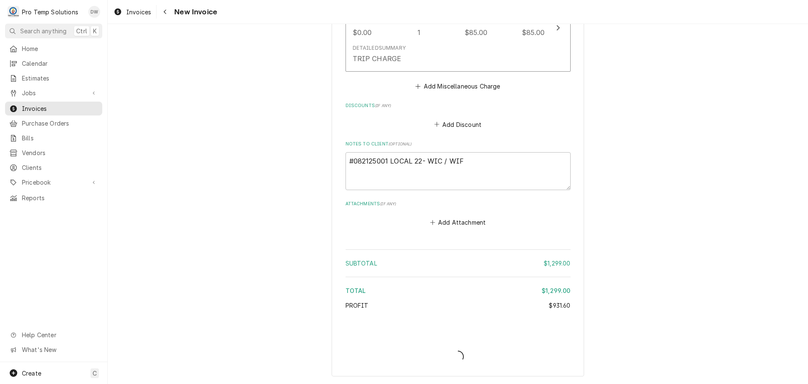
scroll to position [1444, 0]
type textarea "x"
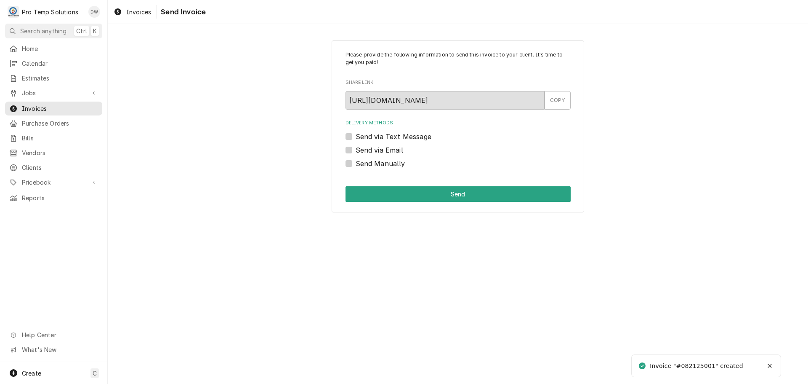
click at [356, 148] on label "Send via Email" at bounding box center [380, 150] width 48 height 10
click at [356, 148] on input "Send via Email" at bounding box center [468, 154] width 225 height 19
checkbox input "true"
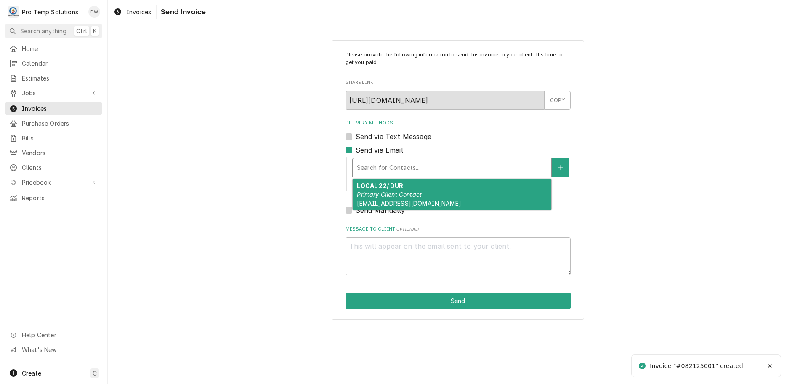
click at [413, 167] on div "Delivery Methods" at bounding box center [452, 167] width 190 height 15
click at [412, 183] on div "LOCAL 22/ DUR Primary Client Contact [EMAIL_ADDRESS][DOMAIN_NAME]" at bounding box center [452, 194] width 199 height 31
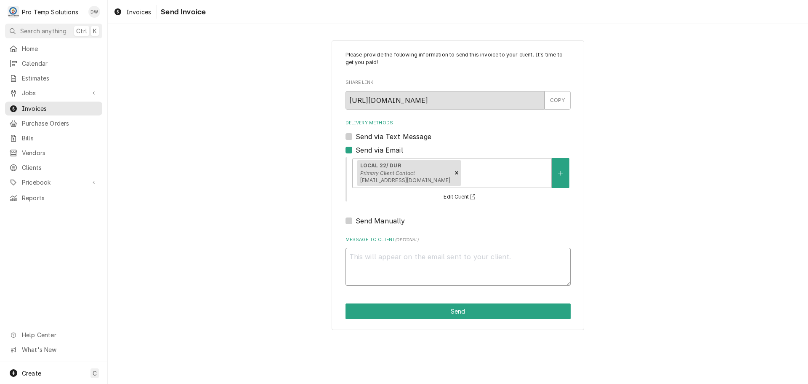
click at [386, 252] on textarea "Message to Client ( optional )" at bounding box center [458, 267] width 225 height 38
type textarea "x"
type textarea "#"
type textarea "x"
type textarea "#0"
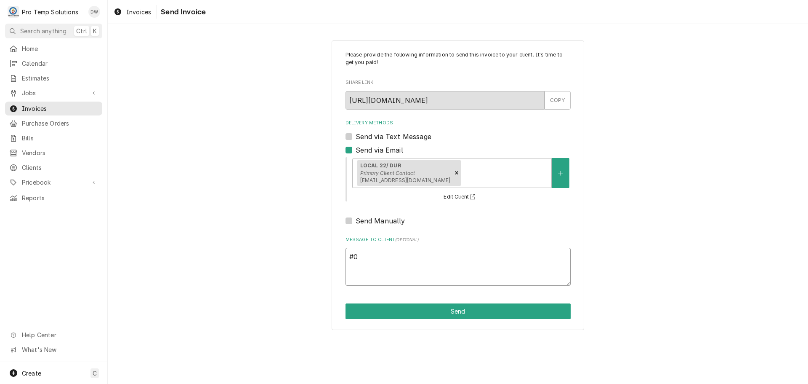
type textarea "x"
type textarea "#08"
type textarea "x"
type textarea "#082"
type textarea "x"
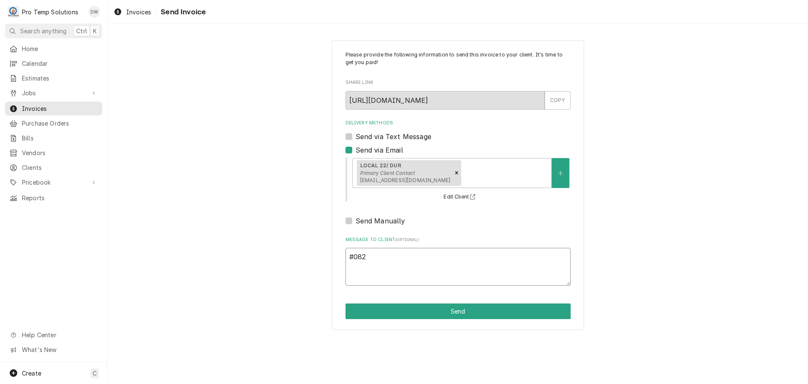
type textarea "#0821"
type textarea "x"
type textarea "#08212"
type textarea "x"
type textarea "#082125"
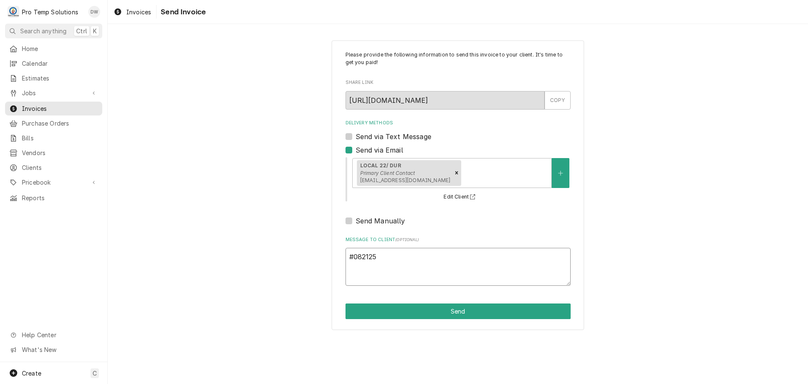
type textarea "x"
type textarea "#0821250"
type textarea "x"
type textarea "#08212500"
type textarea "x"
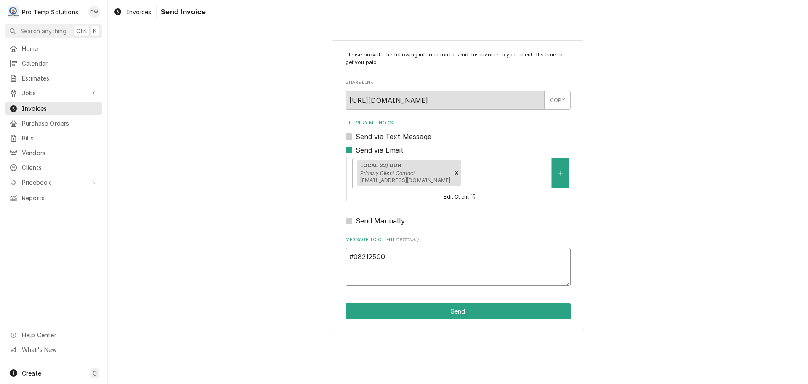
type textarea "#082125001"
type textarea "x"
type textarea "#082125001"
type textarea "x"
type textarea "#082125001 L"
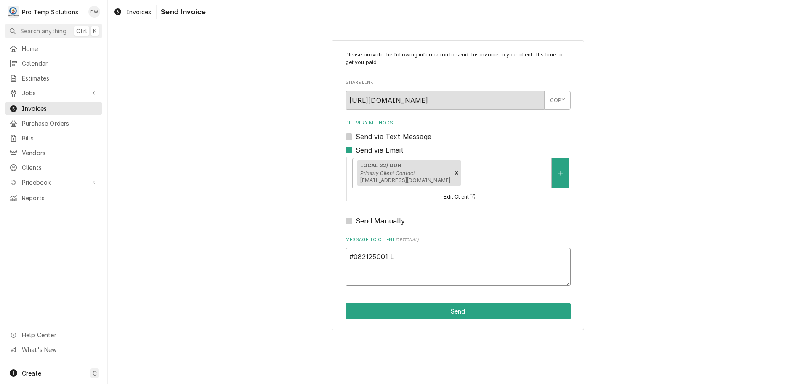
type textarea "x"
type textarea "#082125001 LO"
type textarea "x"
type textarea "#082125001 LOC"
type textarea "x"
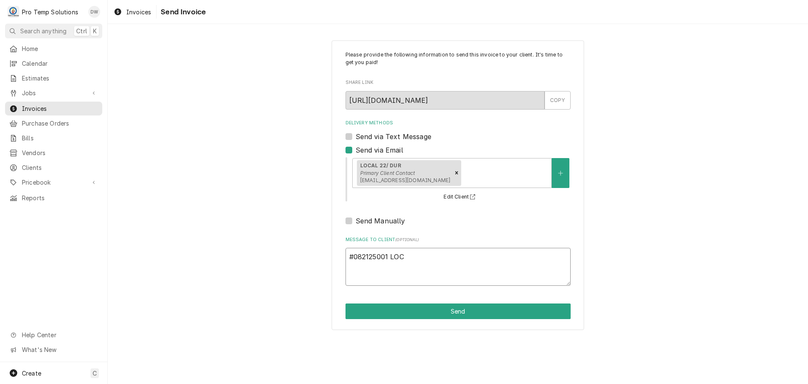
type textarea "#082125001 LOCA"
type textarea "x"
type textarea "#082125001 LOCAL"
type textarea "x"
type textarea "#082125001 LOCAL"
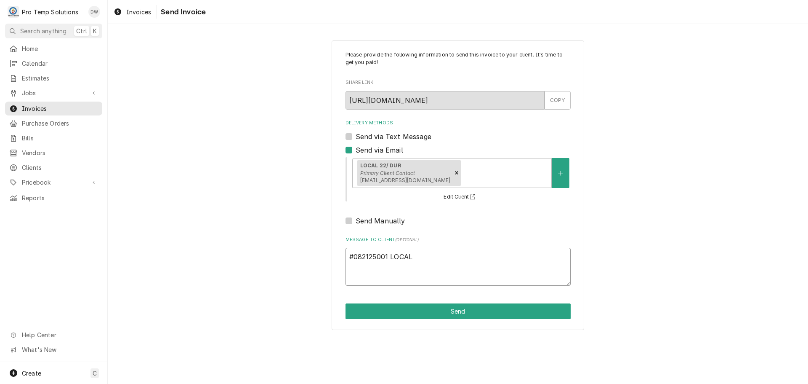
type textarea "x"
type textarea "#082125001 LOCAL 2"
type textarea "x"
type textarea "#082125001 LOCAL 22"
type textarea "x"
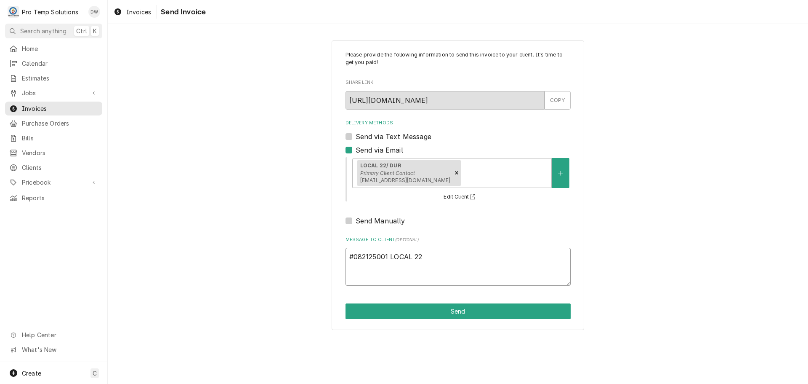
type textarea "#082125001 LOCAL 22-"
type textarea "x"
type textarea "#082125001 LOCAL 22-"
type textarea "x"
type textarea "#082125001 LOCAL 22- W"
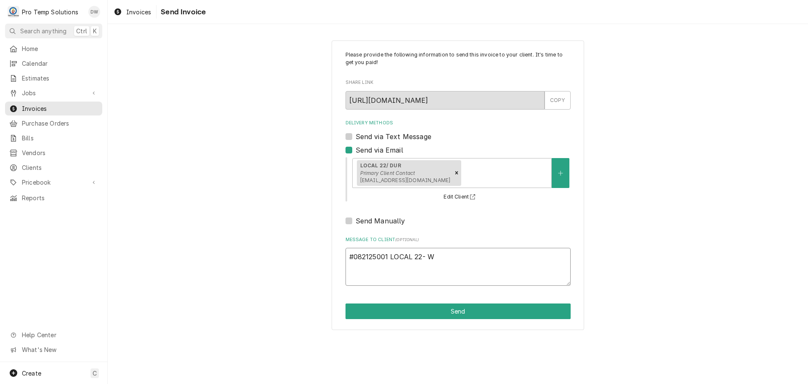
type textarea "x"
type textarea "#082125001 LOCAL 22- WI"
type textarea "x"
type textarea "#082125001 LOCAL 22- WIC"
type textarea "x"
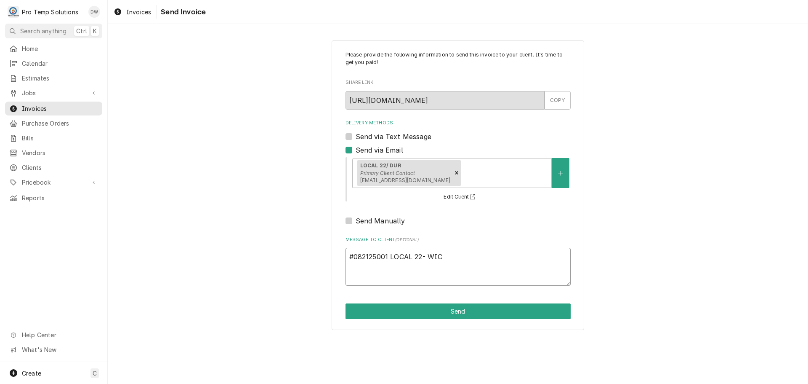
type textarea "#082125001 LOCAL 22- WIC"
type textarea "x"
type textarea "#082125001 LOCAL 22- WIC /"
type textarea "x"
type textarea "#082125001 LOCAL 22- WIC /"
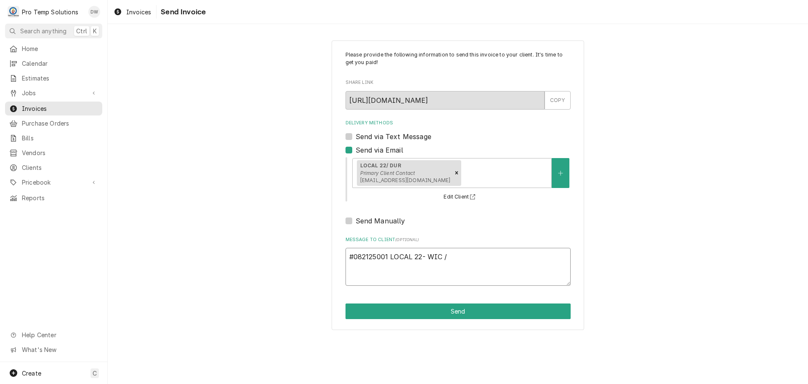
type textarea "x"
type textarea "#082125001 LOCAL 22- WIC / W"
type textarea "x"
type textarea "#082125001 LOCAL 22- WIC / WI"
type textarea "x"
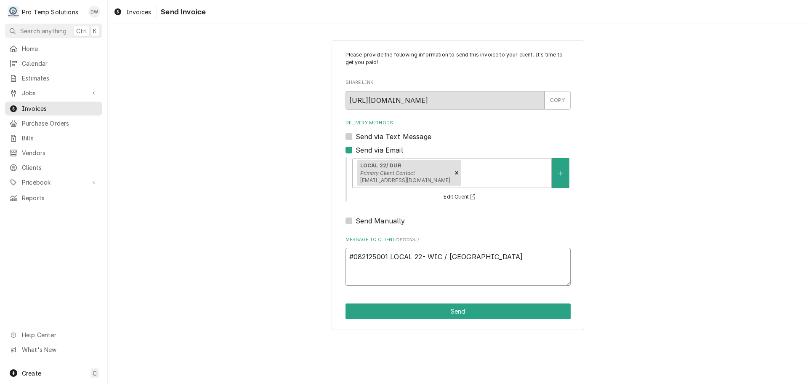
type textarea "#082125001 LOCAL 22- WIC / WIF"
type textarea "x"
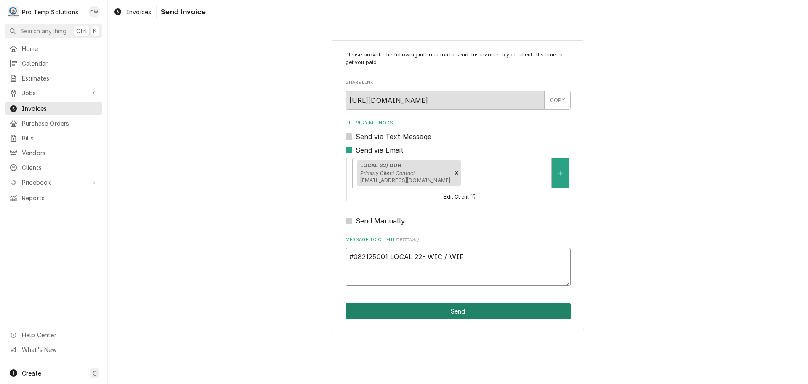
type textarea "#082125001 LOCAL 22- WIC / WIF"
click at [456, 311] on button "Send" at bounding box center [458, 311] width 225 height 16
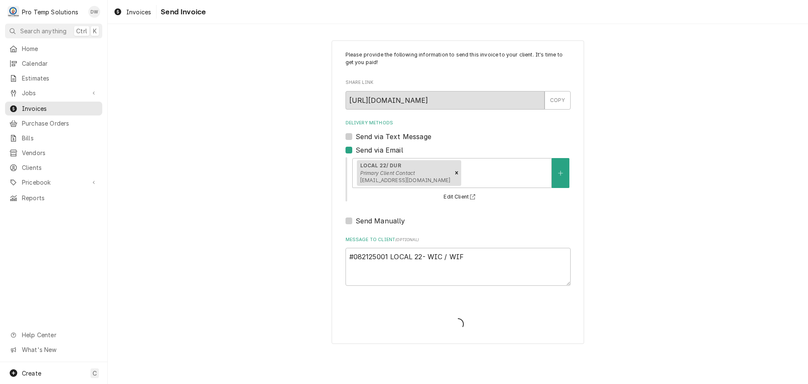
type textarea "x"
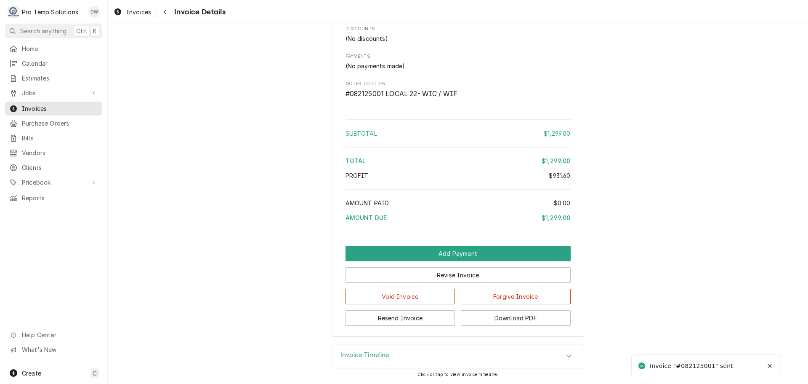
scroll to position [1323, 0]
click at [488, 316] on button "Download PDF" at bounding box center [516, 318] width 110 height 16
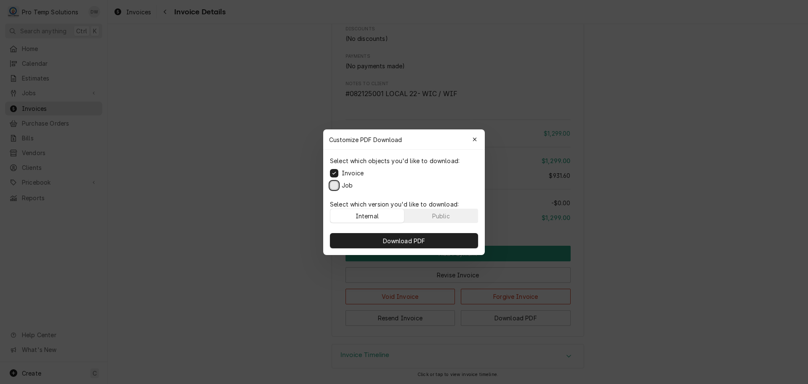
click at [332, 185] on button "Job" at bounding box center [334, 185] width 8 height 8
click at [408, 243] on span "Download PDF" at bounding box center [404, 240] width 46 height 9
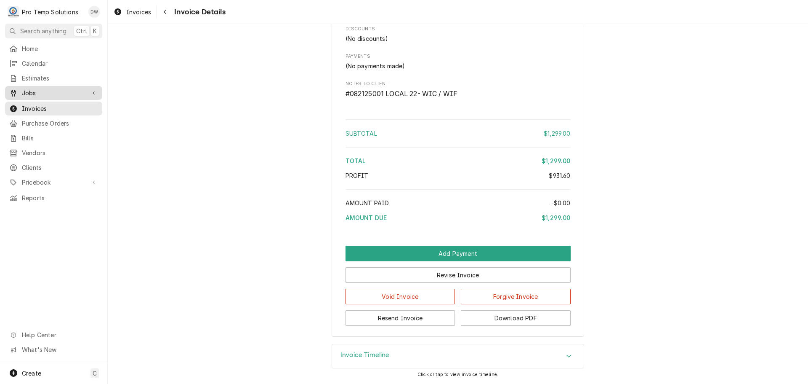
click at [36, 88] on span "Jobs" at bounding box center [54, 92] width 64 height 9
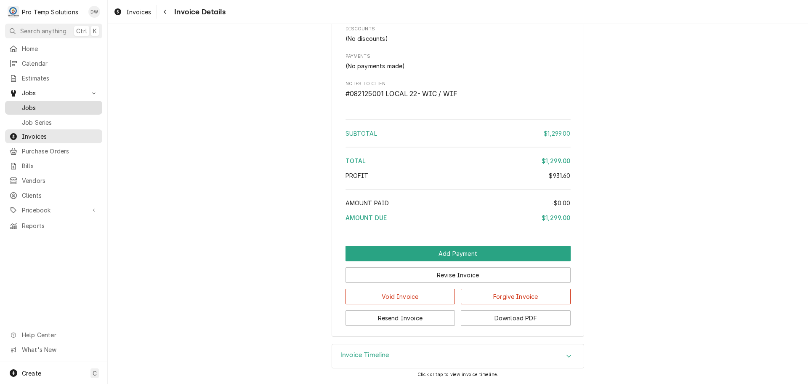
click at [36, 105] on span "Jobs" at bounding box center [60, 107] width 76 height 9
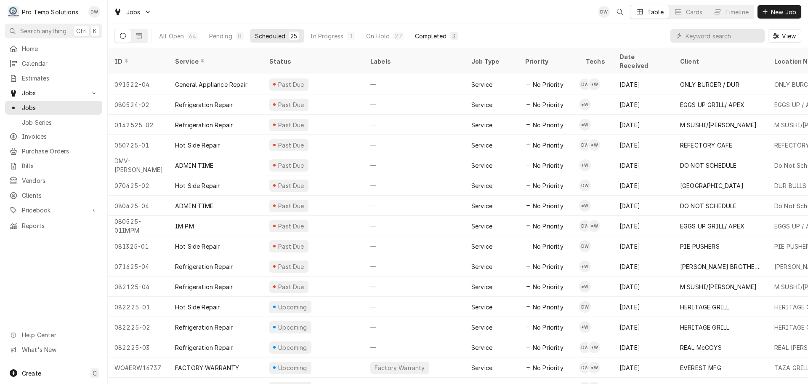
click at [432, 33] on div "Completed" at bounding box center [431, 36] width 32 height 9
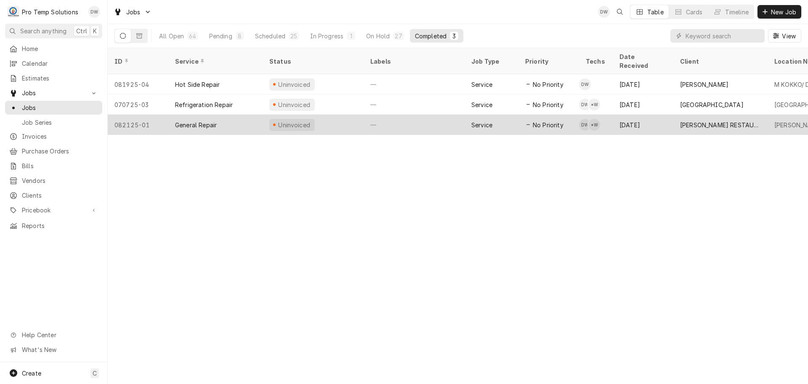
click at [413, 115] on div "—" at bounding box center [414, 125] width 101 height 20
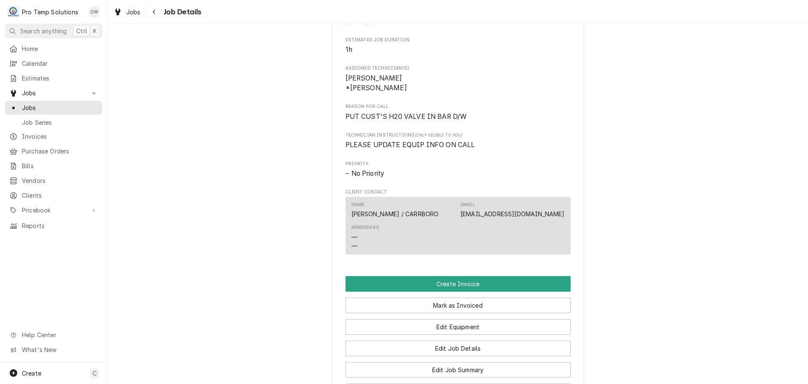
scroll to position [547, 0]
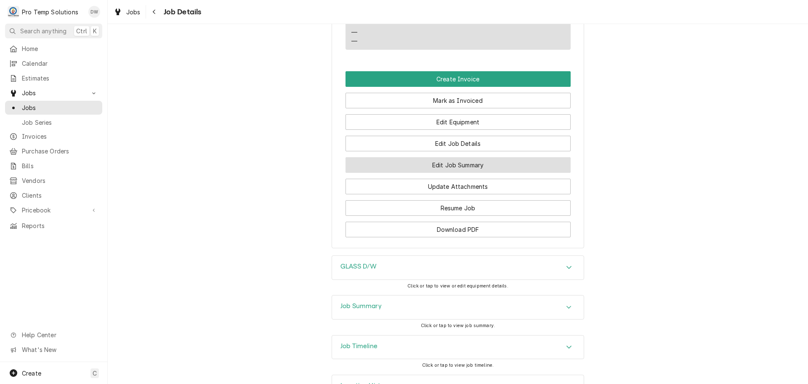
click at [445, 173] on button "Edit Job Summary" at bounding box center [458, 165] width 225 height 16
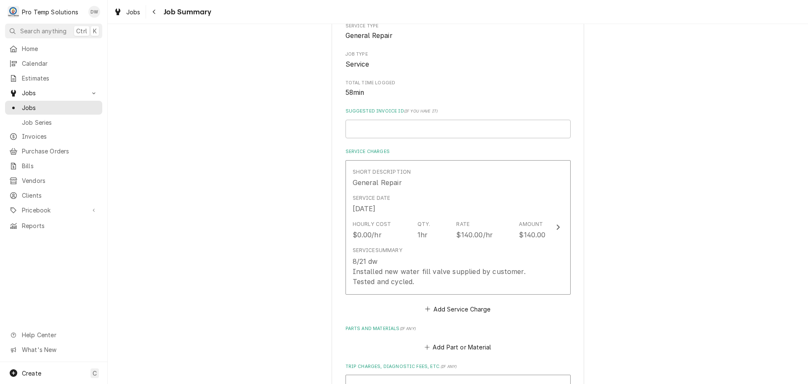
scroll to position [126, 0]
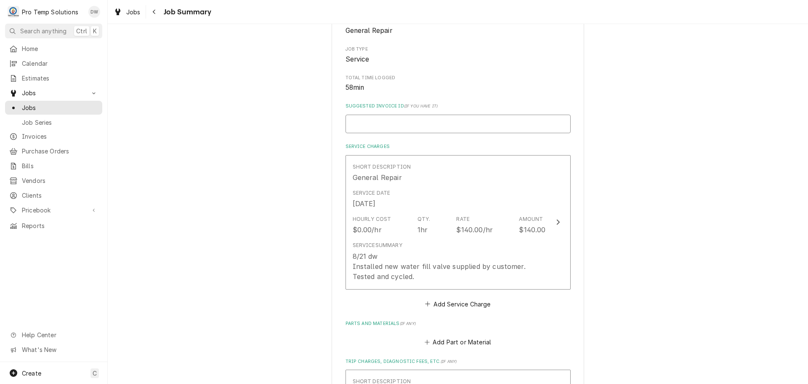
click at [391, 125] on input "Suggested Invoice ID ( if you have it )" at bounding box center [458, 124] width 225 height 19
type textarea "x"
type input "#"
type textarea "x"
type input "#0"
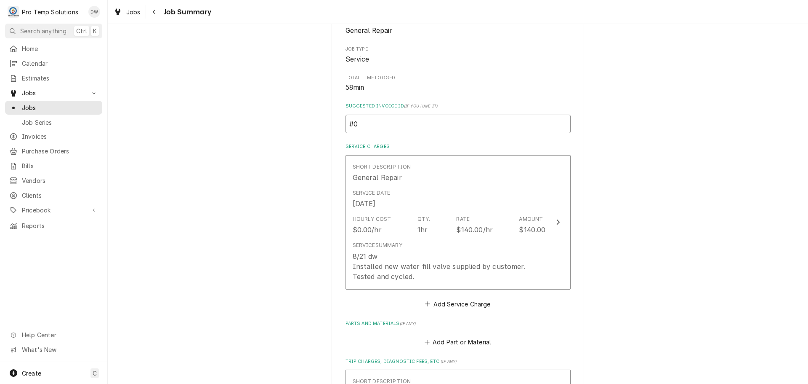
type textarea "x"
type input "#08"
type textarea "x"
type input "#082"
type textarea "x"
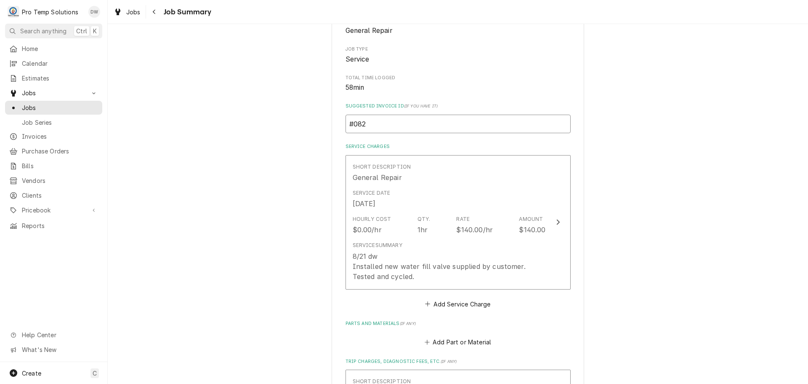
type input "#0821"
type textarea "x"
type input "#08212"
type textarea "x"
type input "#082125"
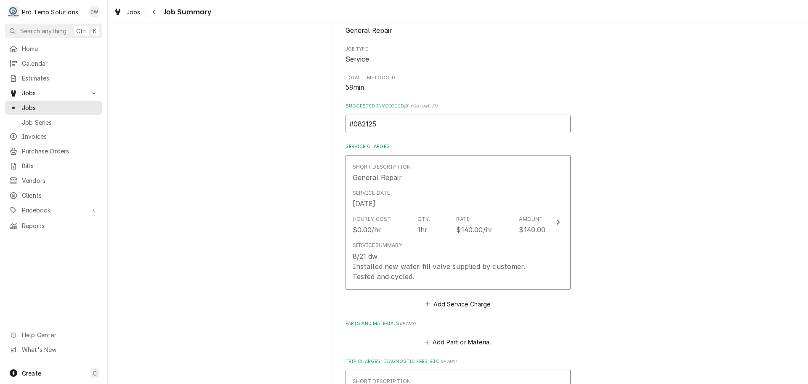
type textarea "x"
type input "#0821250"
type textarea "x"
type input "#08212500"
type textarea "x"
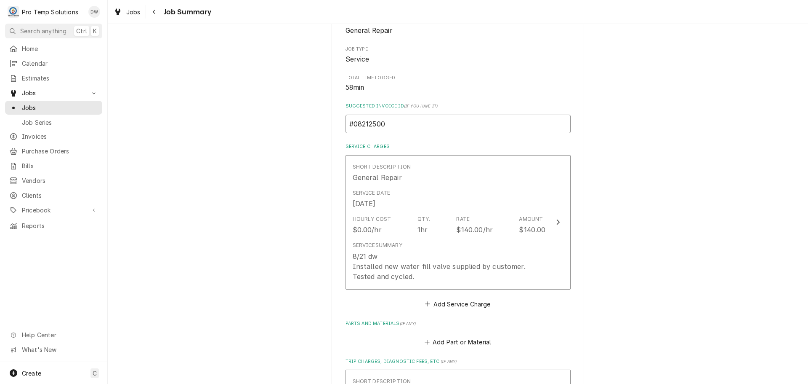
type input "#082125002"
type textarea "x"
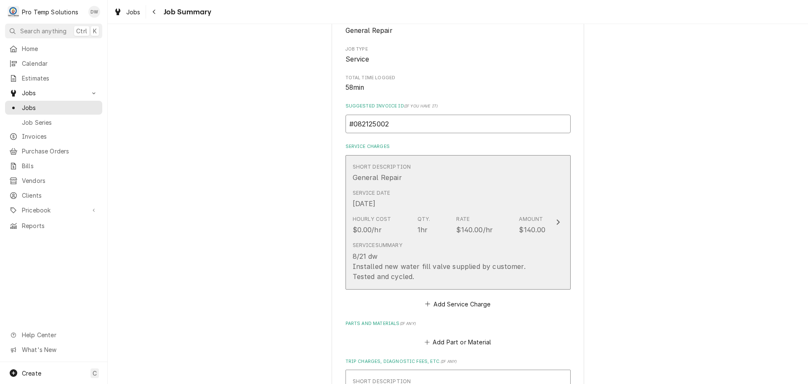
type input "#082125002"
click at [556, 221] on icon "Update Line Item" at bounding box center [558, 222] width 4 height 7
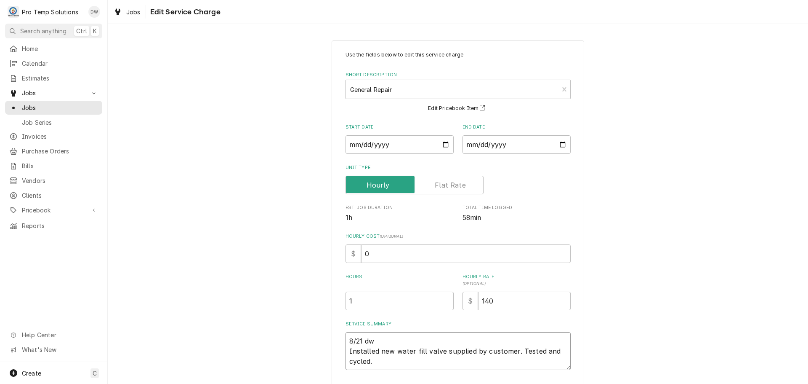
click at [377, 339] on textarea "8/21 dw Installed new water fill valve supplied by customer. Tested and cycled." at bounding box center [458, 351] width 225 height 38
type textarea "x"
type textarea "8/21 d Installed new water fill valve supplied by customer. Tested and cycled."
type textarea "x"
type textarea "8/21 Installed new water fill valve supplied by customer. Tested and cycled."
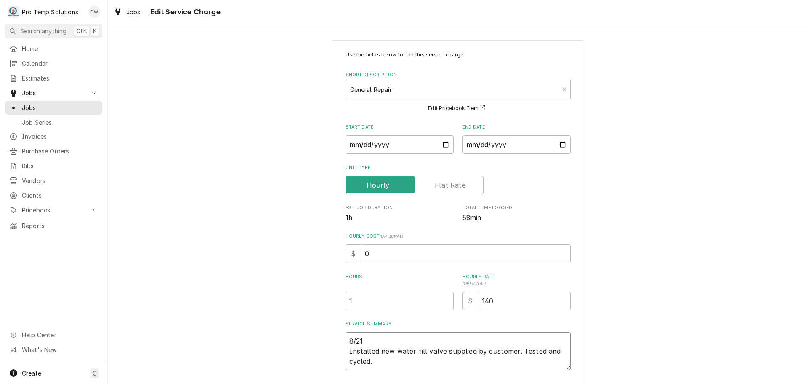
type textarea "x"
type textarea "8/21 D Installed new water fill valve supplied by customer. Tested and cycled."
type textarea "x"
type textarea "8/21 D/ Installed new water fill valve supplied by customer. Tested and cycled."
type textarea "x"
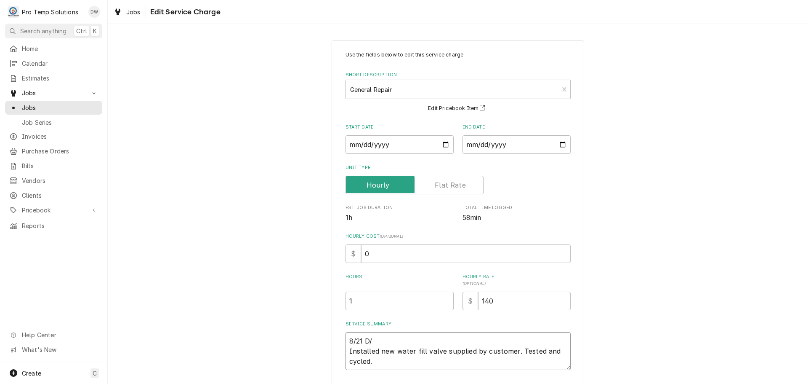
type textarea "8/21 D/W Installed new water fill valve supplied by customer. Tested and cycled."
type textarea "x"
type textarea "8/21 D/W Installed new water fill valve supplied by customer. Tested and cycled."
type textarea "x"
type textarea "8/21 D/W 1 Installed new water fill valve supplied by customer. Tested and cycl…"
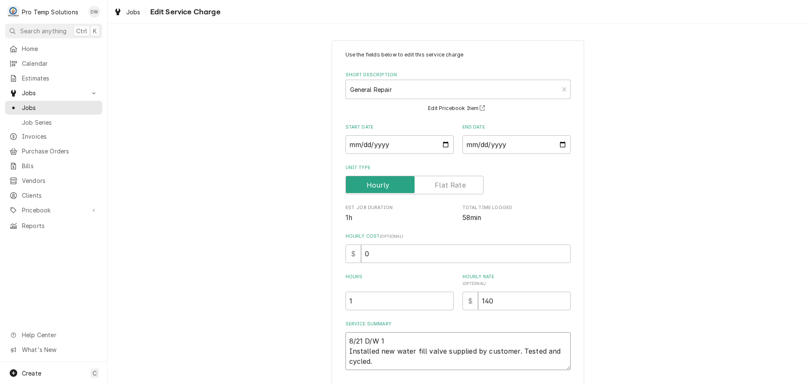
type textarea "x"
type textarea "8/21 D/W 11 Installed new water fill valve supplied by customer. Tested and cyc…"
type textarea "x"
type textarea "8/21 D/W 111 Installed new water fill valve supplied by customer. Tested and cy…"
type textarea "x"
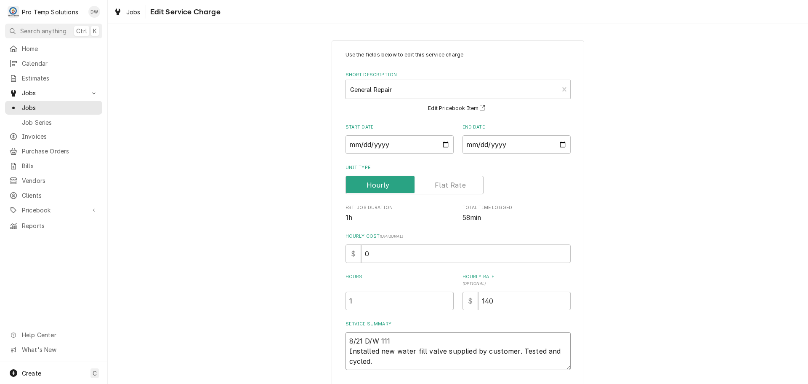
type textarea "8/21 D/W 1110 Installed new water fill valve supplied by customer. Tested and c…"
type textarea "x"
type textarea "8/21 D/W 1110- Installed new water fill valve supplied by customer. Tested and …"
type textarea "x"
type textarea "8/21 D/W 1110-1 Installed new water fill valve supplied by customer. Tested and…"
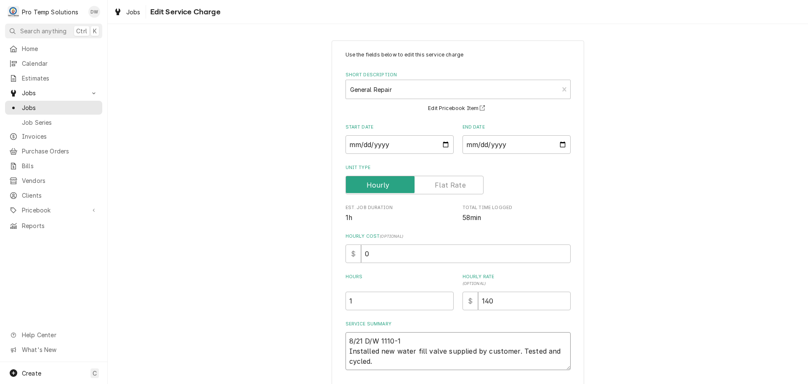
type textarea "x"
type textarea "8/21 D/W 1110-12 Installed new water fill valve supplied by customer. Tested an…"
type textarea "x"
type textarea "8/21 D/W 1110-121 Installed new water fill valve supplied by customer. Tested a…"
type textarea "x"
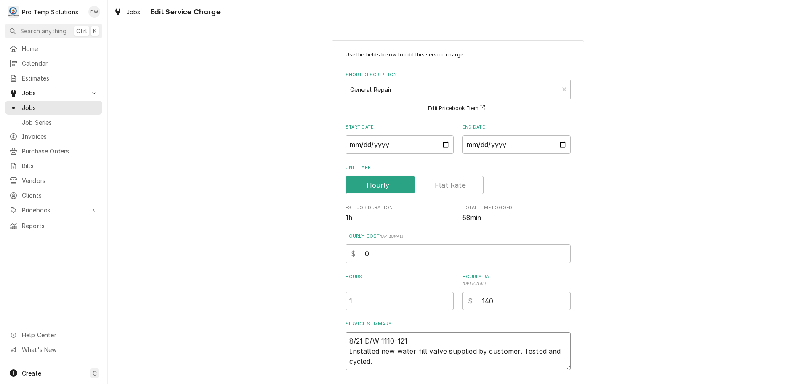
type textarea "8/21 D/W 1110-1215 Installed new water fill valve supplied by customer. Tested …"
type textarea "x"
type textarea "8/21 D/W 1110-1215 Installed new water fill valve supplied by customer. Tested …"
type textarea "x"
type textarea "8/21 D/W 1110-1215 K Installed new water fill valve supplied by customer. Teste…"
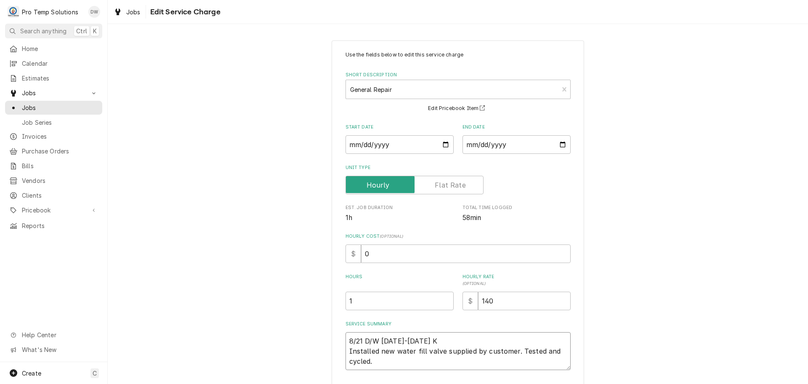
type textarea "x"
type textarea "8/21 D/W 1110-1215 KE Installed new water fill valve supplied by customer. Test…"
type textarea "x"
type textarea "8/21 D/W 1110-1215 KEV Installed new water fill valve supplied by customer. Tes…"
type textarea "x"
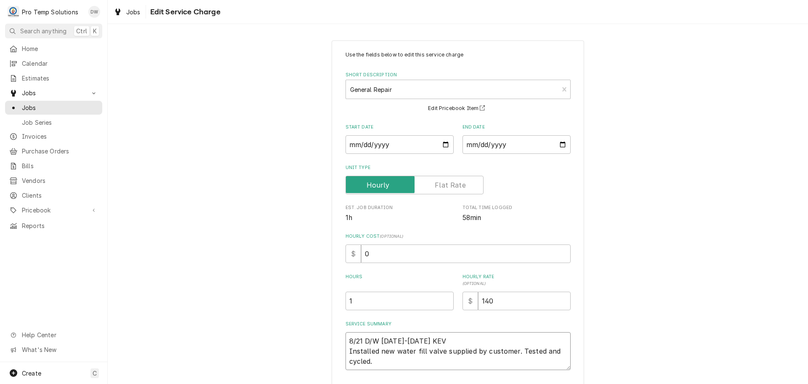
type textarea "8/21 D/W 1110-1215 KEVI Installed new water fill valve supplied by customer. Te…"
type textarea "x"
type textarea "8/21 D/W 1110-1215 KEVIN Installed new water fill valve supplied by customer. T…"
type textarea "x"
type textarea "8/21 D/W 1110-1215 KEVIN Installed new water fill valve supplied by customer. T…"
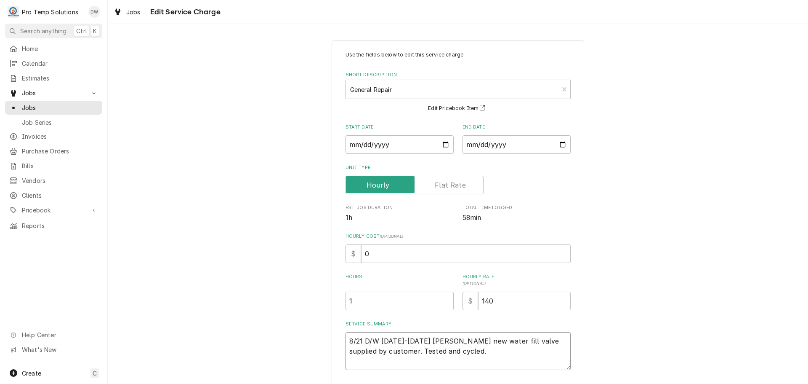
type textarea "x"
type textarea "8/21 D/W 1110-1215 KEVIN K Installed new water fill valve supplied by customer.…"
type textarea "x"
type textarea "8/21 D/W 1110-1215 KEVIN KO Installed new water fill valve supplied by customer…"
type textarea "x"
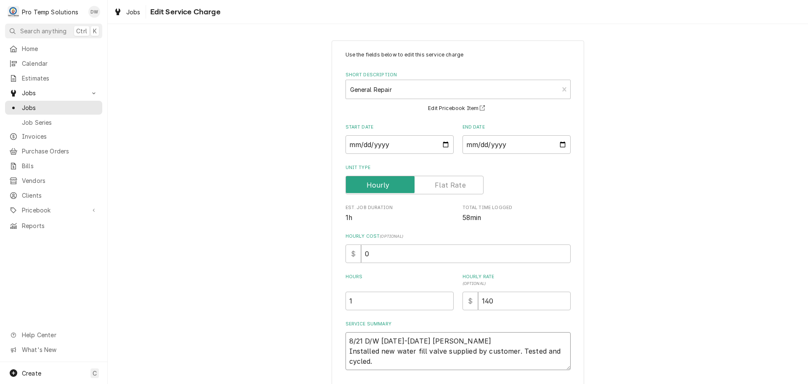
type textarea "8/21 D/W 1110-1215 KEVIN KOT Installed new water fill valve supplied by custome…"
type textarea "x"
type textarea "8/21 D/W 1110-1215 KEVIN KOTY Installed new water fill valve supplied by custom…"
type textarea "x"
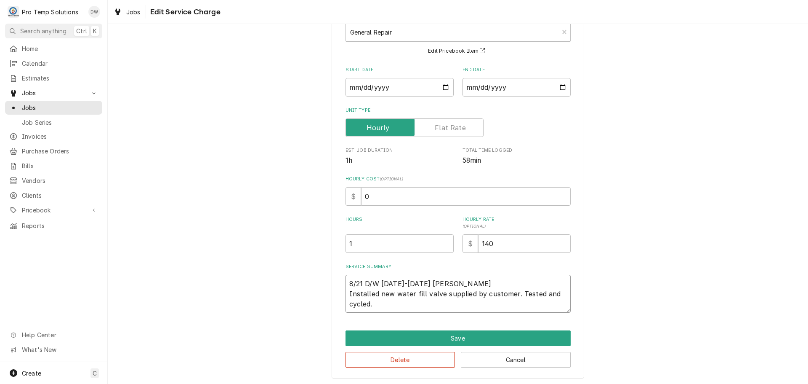
scroll to position [59, 0]
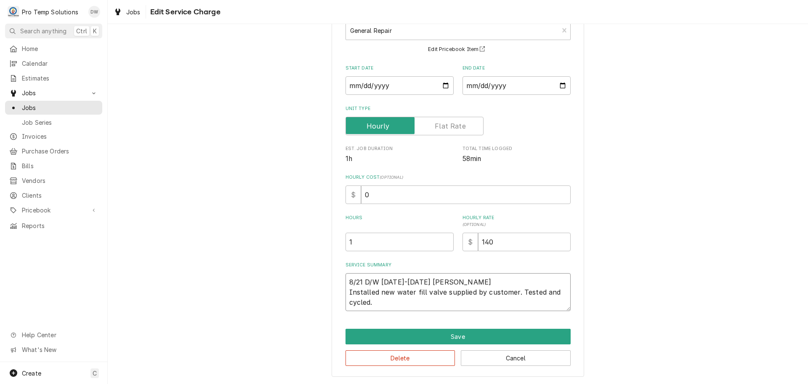
type textarea "8/21 D/W 1110-1215 KEVIN KOTY Installed new water fill valve supplied by custom…"
click at [373, 191] on input "0" at bounding box center [466, 194] width 210 height 19
type textarea "x"
type input "1"
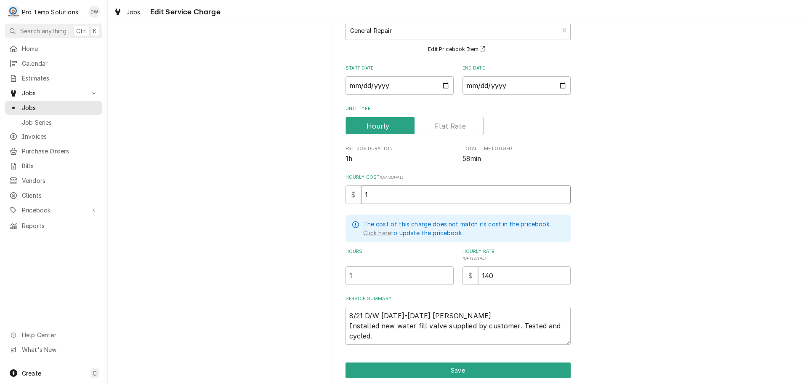
type textarea "x"
type input "18"
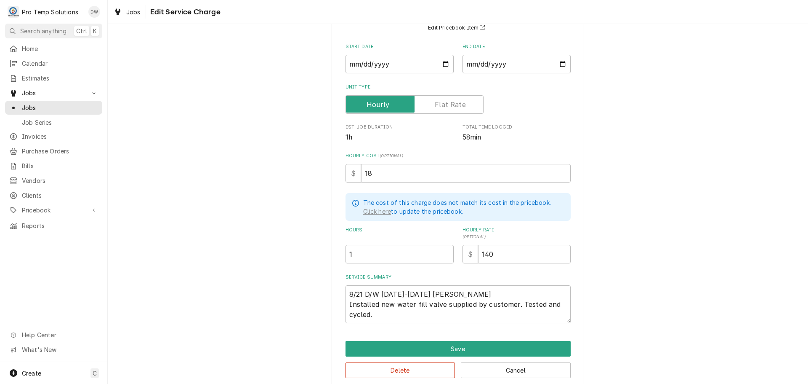
scroll to position [92, 0]
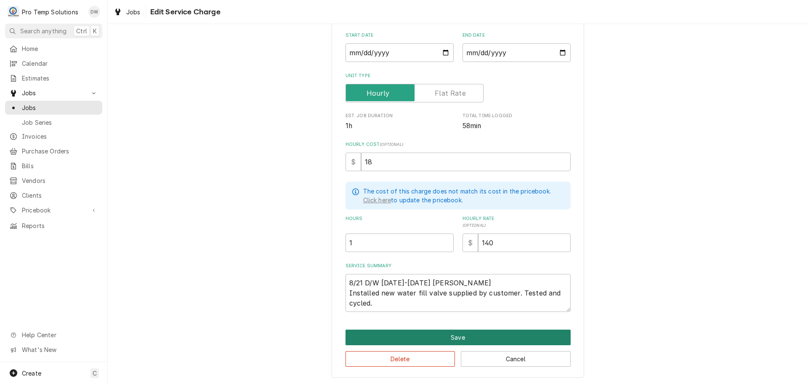
click at [449, 332] on button "Save" at bounding box center [458, 337] width 225 height 16
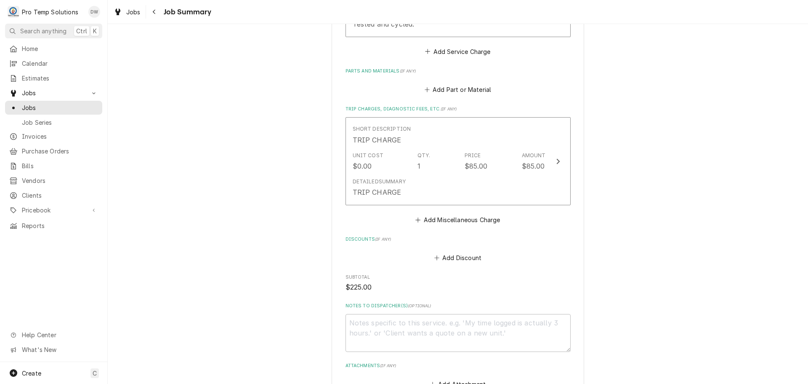
scroll to position [379, 0]
click at [361, 317] on textarea "Notes to Dispatcher(s) ( optional )" at bounding box center [458, 332] width 225 height 38
type textarea "x"
type textarea "#"
type textarea "x"
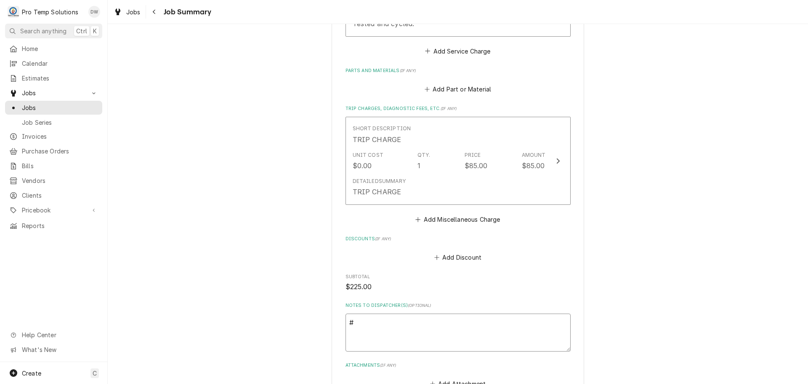
type textarea "#0"
type textarea "x"
type textarea "#08"
type textarea "x"
type textarea "#082"
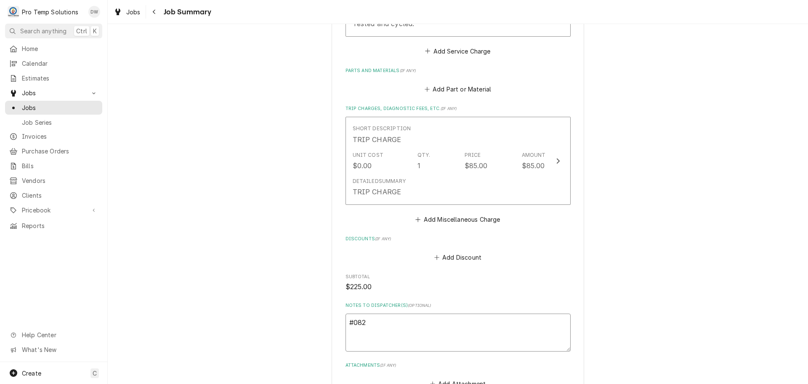
type textarea "x"
type textarea "#0821"
type textarea "x"
type textarea "#08212"
type textarea "x"
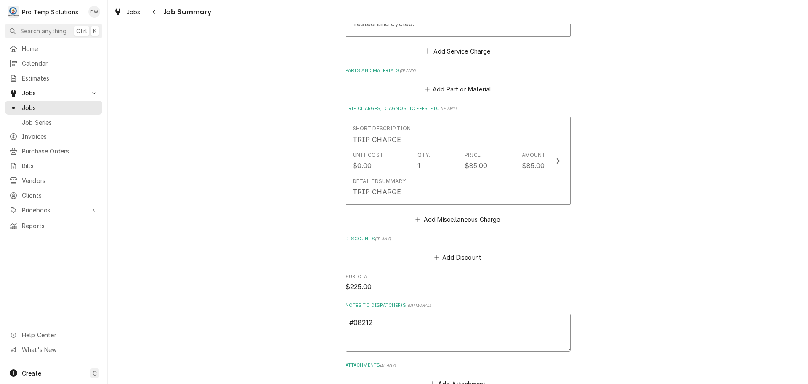
type textarea "#082125"
type textarea "x"
type textarea "#0821250"
type textarea "x"
type textarea "#08212500"
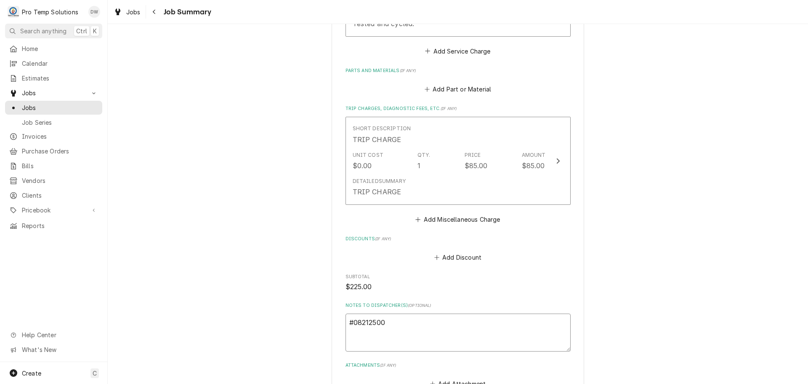
type textarea "x"
type textarea "#082125002"
type textarea "x"
type textarea "#082125002"
type textarea "x"
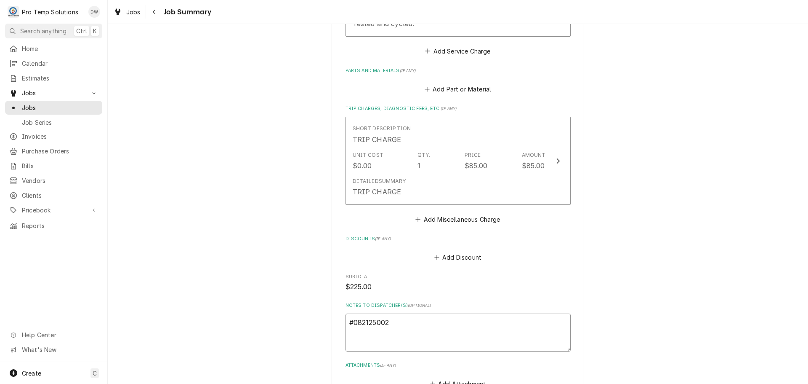
type textarea "#082125002 L"
type textarea "x"
type textarea "#082125002 LU"
type textarea "x"
type textarea "#082125002 LUN"
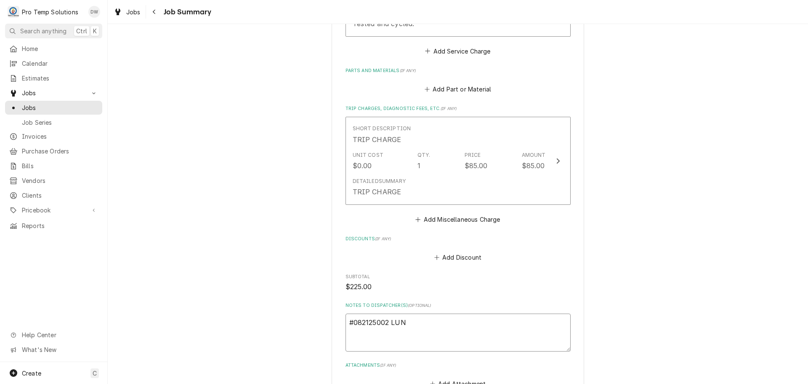
type textarea "x"
type textarea "#082125002 [PERSON_NAME]"
type textarea "x"
type textarea "#082125002 [PERSON_NAME] /"
type textarea "x"
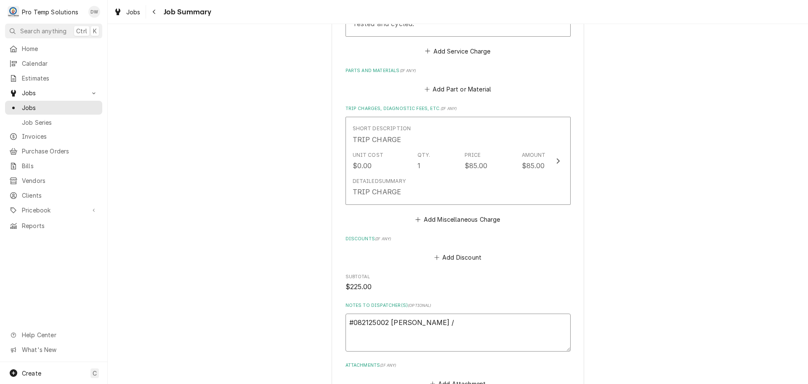
type textarea "#082125002 [PERSON_NAME] /"
type textarea "x"
type textarea "#082125002 [PERSON_NAME] / D"
type textarea "x"
type textarea "#082125002 [PERSON_NAME] / DU"
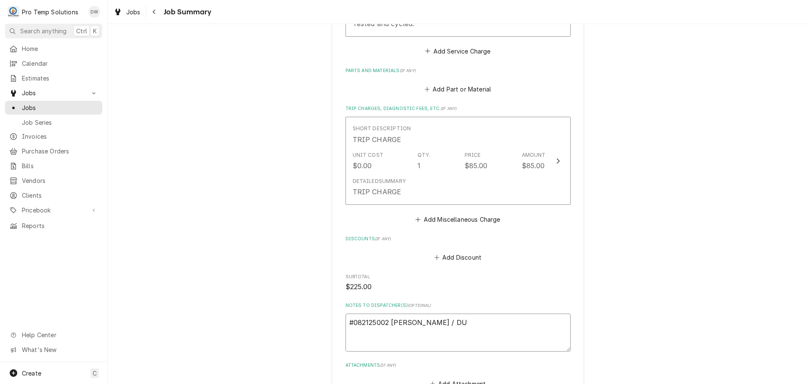
type textarea "x"
type textarea "#082125002 [PERSON_NAME] / DUR"
type textarea "x"
type textarea "#082125002 [PERSON_NAME] / DUR-"
type textarea "x"
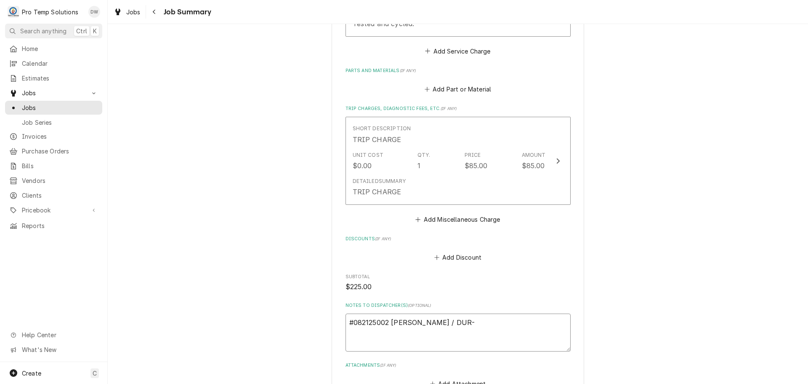
type textarea "#082125002 [PERSON_NAME] / DUR-"
type textarea "x"
type textarea "#082125002 LUNA / DUR- D"
type textarea "x"
type textarea "#082125002 LUNA / DUR- D/"
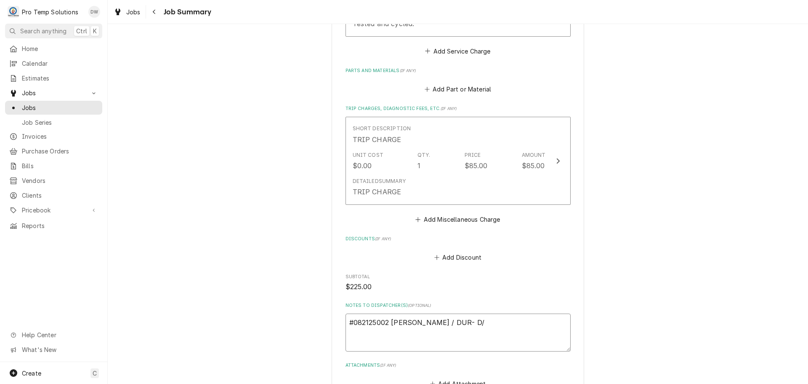
type textarea "x"
type textarea "#082125002 LUNA / DUR- D/W"
type textarea "x"
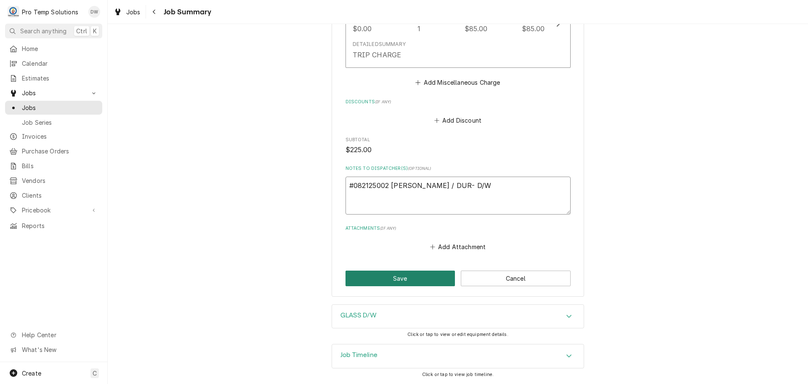
type textarea "#082125002 LUNA / DUR- D/W"
click at [397, 278] on button "Save" at bounding box center [401, 278] width 110 height 16
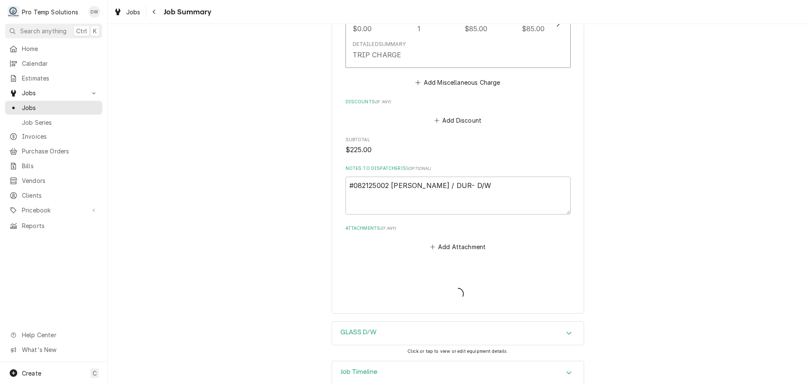
type textarea "x"
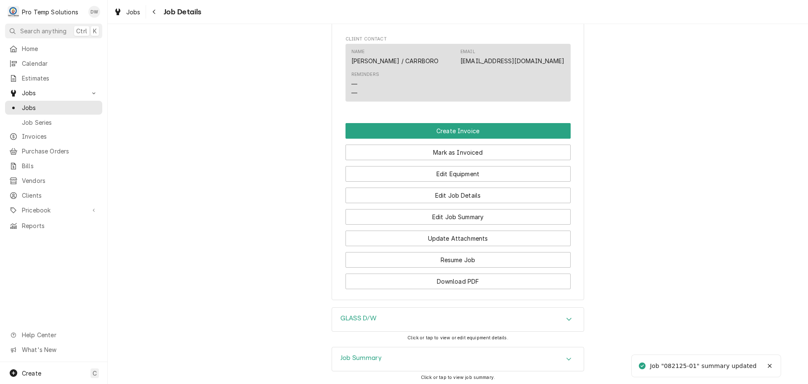
scroll to position [505, 0]
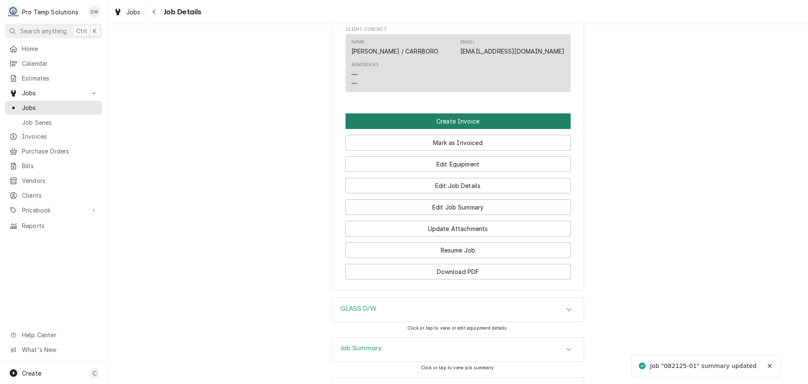
click at [449, 129] on button "Create Invoice" at bounding box center [458, 121] width 225 height 16
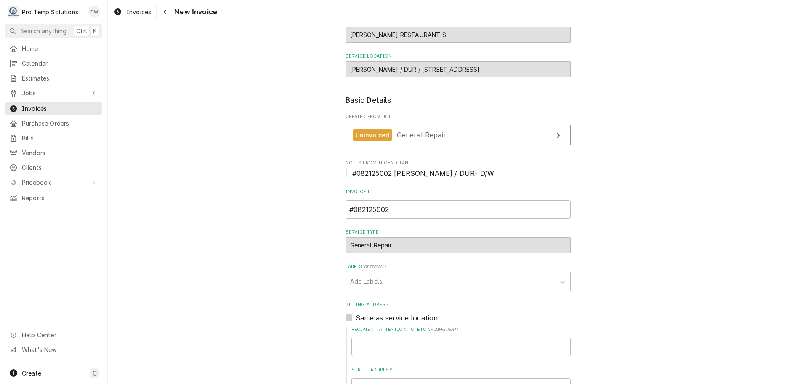
scroll to position [253, 0]
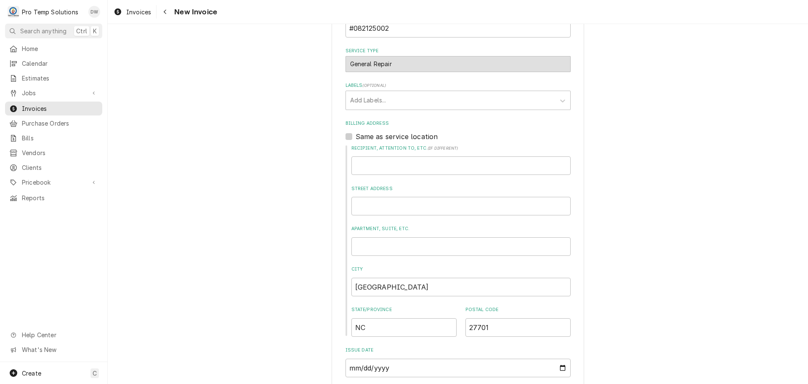
click at [356, 135] on label "Same as service location" at bounding box center [397, 136] width 83 height 10
click at [356, 135] on input "Same as service location" at bounding box center [468, 140] width 225 height 19
checkbox input "true"
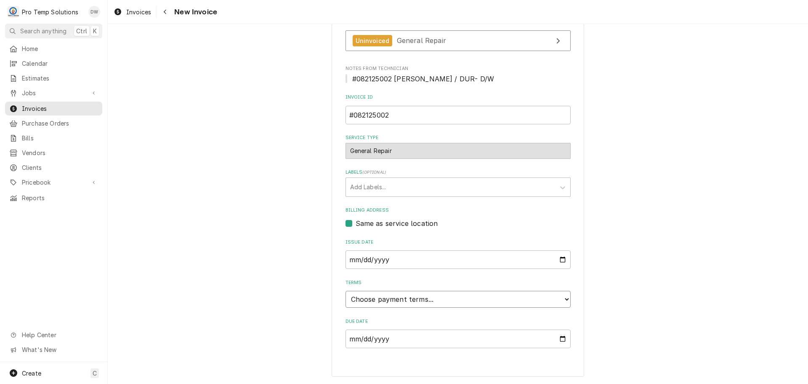
click at [367, 297] on select "Choose payment terms... Same Day Net 7 Net 14 Net 21 Net 30 Net 45 Net 60 Net 90" at bounding box center [458, 299] width 225 height 17
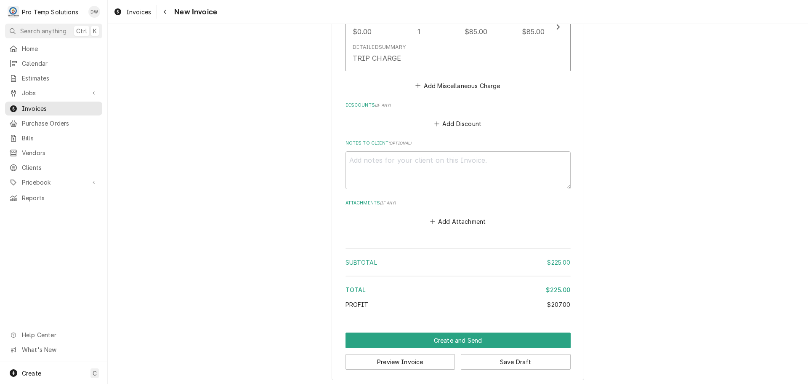
scroll to position [797, 0]
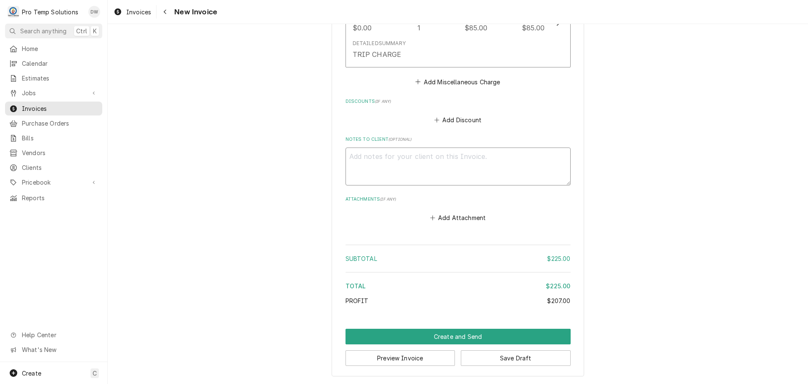
click at [400, 157] on textarea "Notes to Client ( optional )" at bounding box center [458, 166] width 225 height 38
type textarea "x"
type textarea "#"
type textarea "x"
type textarea "#0"
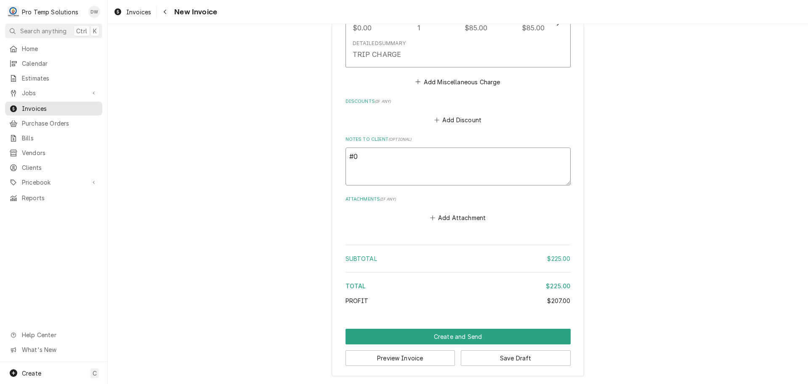
type textarea "x"
type textarea "#08"
type textarea "x"
type textarea "#082"
type textarea "x"
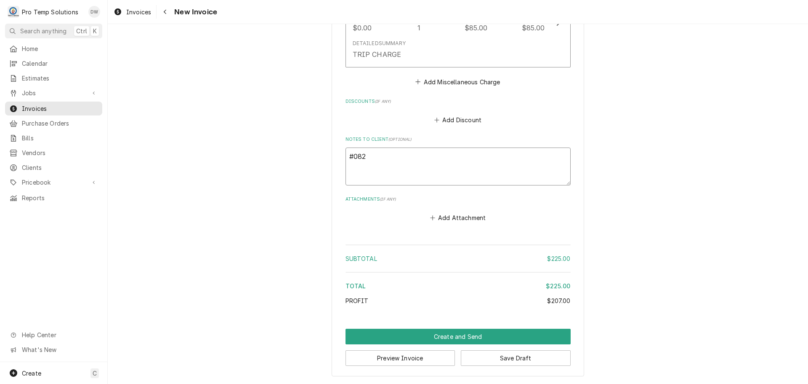
type textarea "#0821"
type textarea "x"
type textarea "#08212"
type textarea "x"
type textarea "#082125"
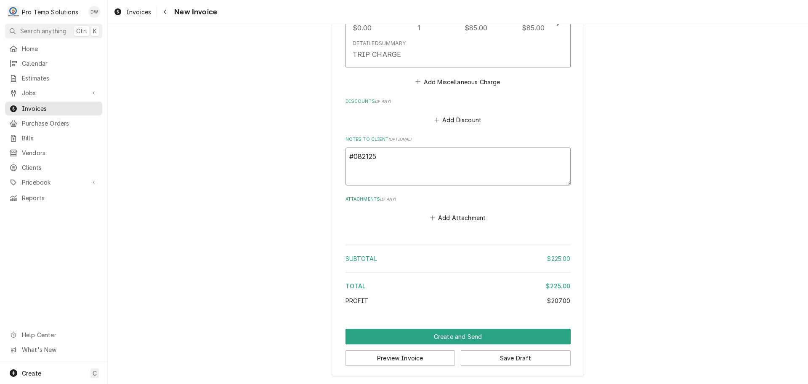
type textarea "x"
type textarea "#0821250"
type textarea "x"
type textarea "#08212500"
type textarea "x"
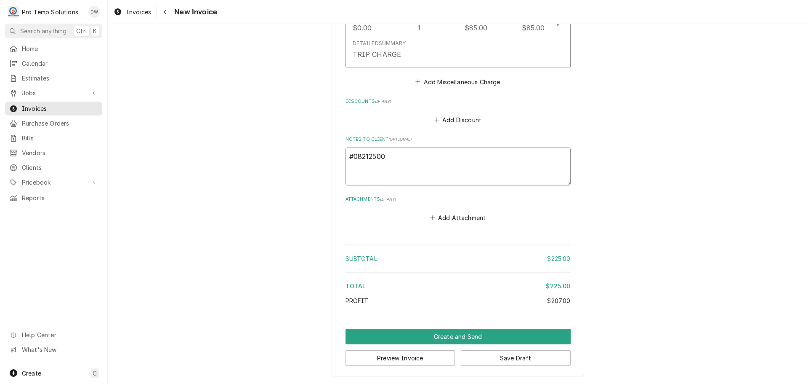
type textarea "#082125002"
type textarea "x"
type textarea "#082125002"
type textarea "x"
type textarea "#082125002 L"
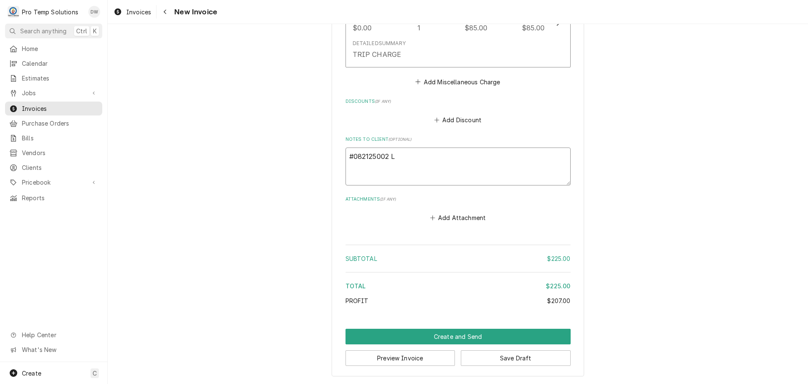
type textarea "x"
type textarea "#082125002 LU"
type textarea "x"
type textarea "#082125002 LUN"
type textarea "x"
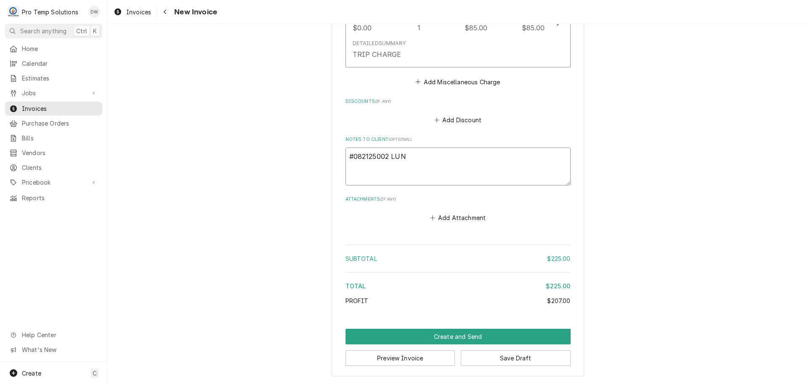
type textarea "#082125002 LUNA"
type textarea "x"
type textarea "#082125002 LUNA"
type textarea "x"
type textarea "#082125002 LUNA /"
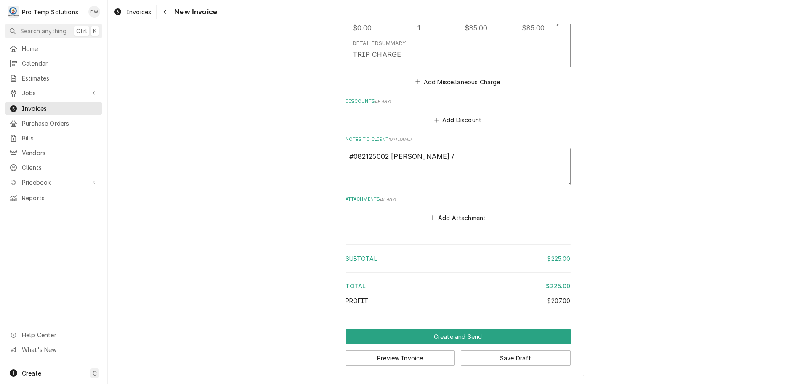
type textarea "x"
type textarea "#082125002 LUNA /"
type textarea "x"
type textarea "#082125002 LUNA / D"
type textarea "x"
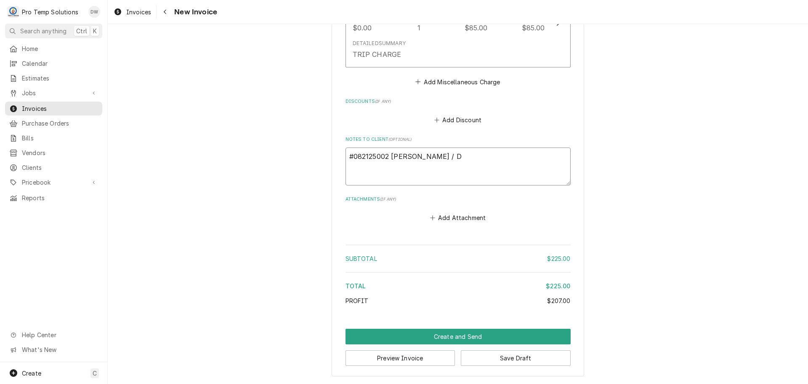
type textarea "#082125002 LUNA / DU"
type textarea "x"
type textarea "#082125002 LUNA / DUR"
type textarea "x"
type textarea "#082125002 LUNA / DUR-"
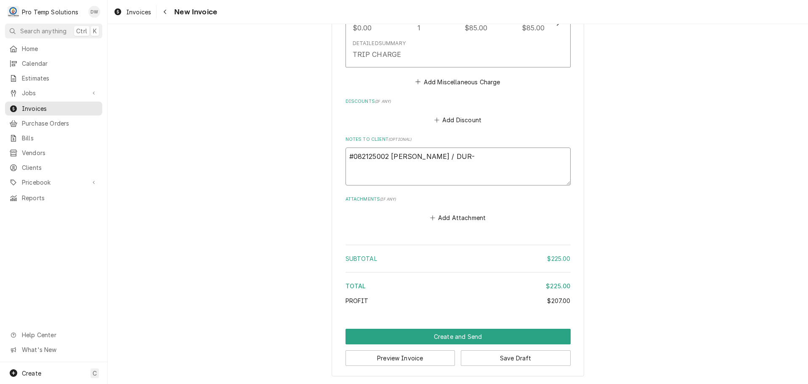
type textarea "x"
type textarea "#082125002 LUNA / DUR-"
type textarea "x"
type textarea "#082125002 LUNA / DUR- G"
type textarea "x"
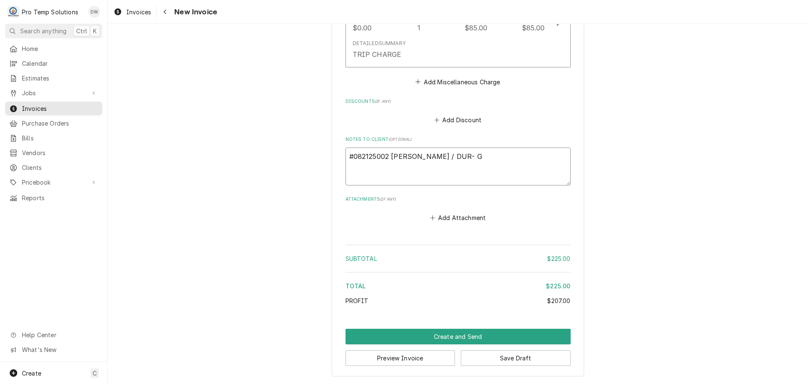
type textarea "#082125002 LUNA / DUR- GL"
type textarea "x"
type textarea "#082125002 LUNA / DUR- GLA"
type textarea "x"
type textarea "#082125002 LUNA / DUR- GLAS"
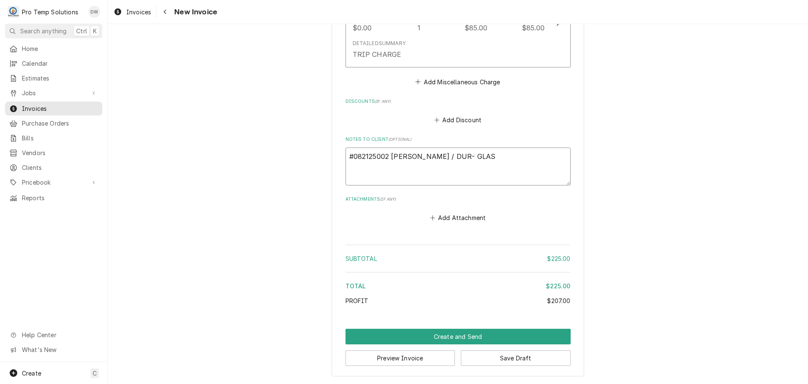
type textarea "x"
type textarea "#082125002 LUNA / DUR- GLASS"
type textarea "x"
type textarea "#082125002 LUNA / DUR- GLASS"
type textarea "x"
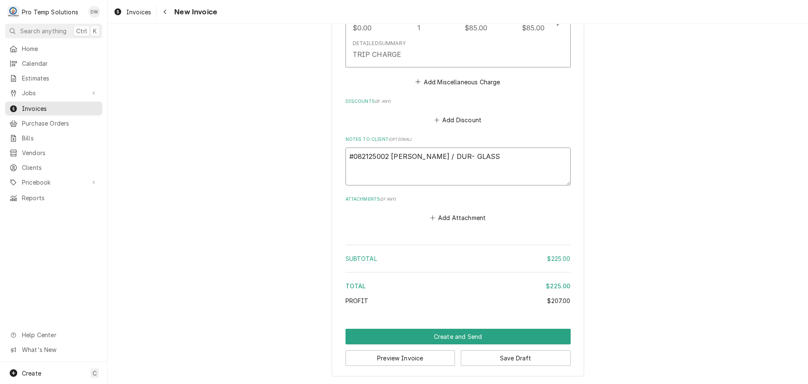
type textarea "#082125002 LUNA / DUR- GLASS D"
type textarea "x"
type textarea "#082125002 LUNA / DUR- GLASS D/"
type textarea "x"
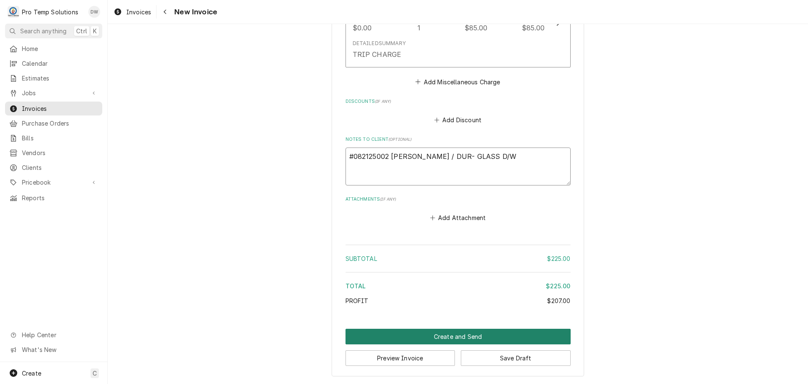
type textarea "#082125002 LUNA / DUR- GLASS D/W"
click button "Create and Send"
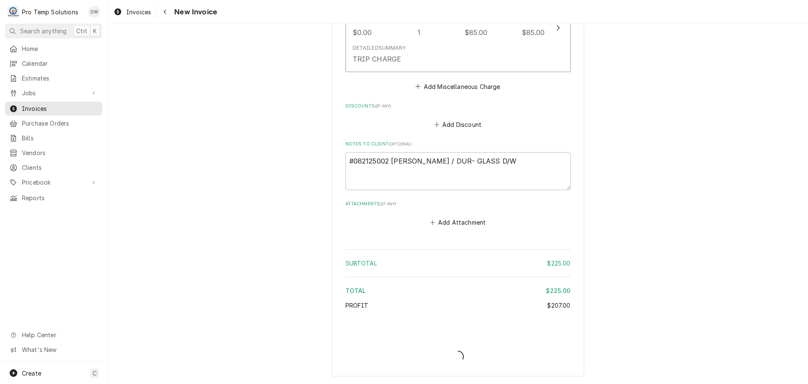
type textarea "x"
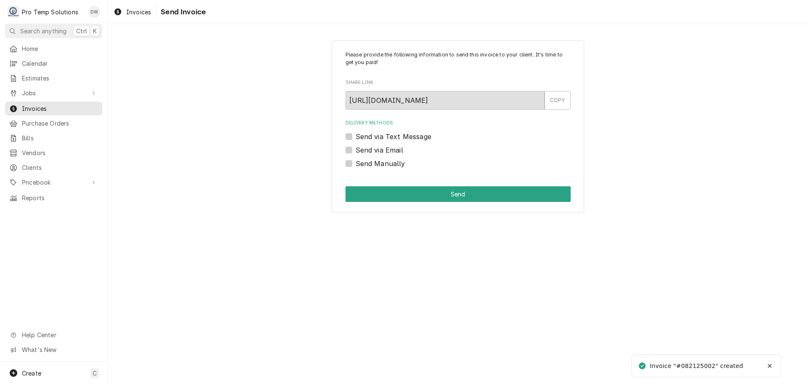
click at [356, 151] on label "Send via Email" at bounding box center [380, 150] width 48 height 10
click at [356, 151] on input "Send via Email" at bounding box center [468, 154] width 225 height 19
checkbox input "true"
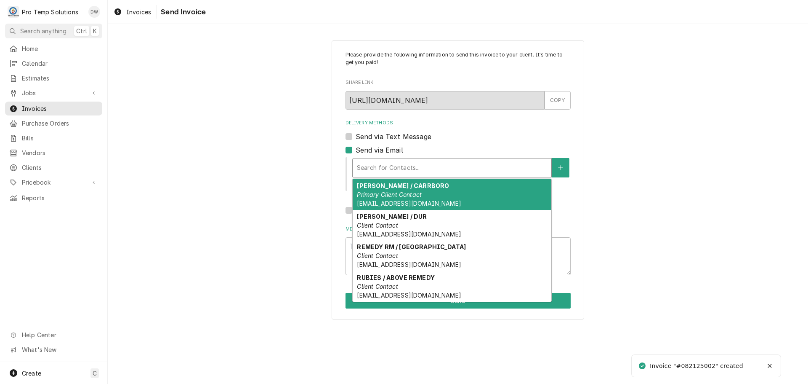
click at [416, 168] on div "Delivery Methods" at bounding box center [452, 167] width 190 height 15
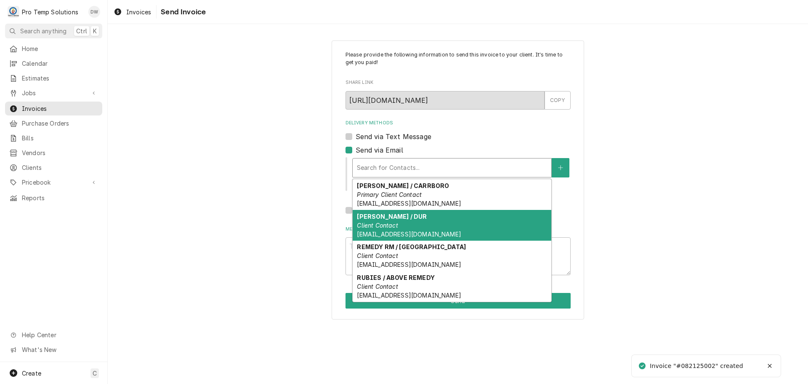
click at [407, 228] on div "[PERSON_NAME] / DUR Client Contact [EMAIL_ADDRESS][DOMAIN_NAME]" at bounding box center [452, 225] width 199 height 31
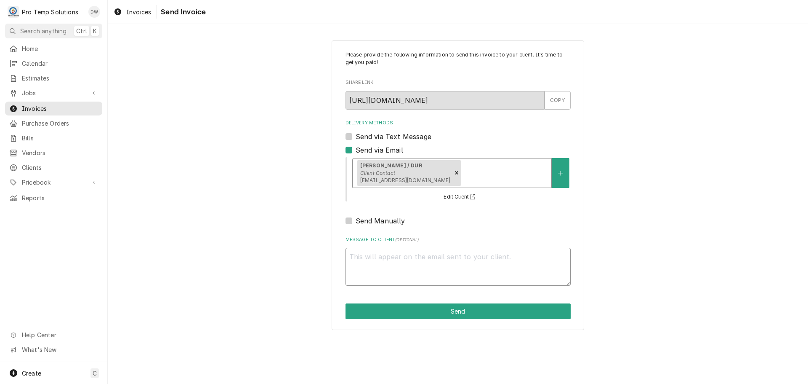
click at [402, 256] on textarea "Message to Client ( optional )" at bounding box center [458, 267] width 225 height 38
type textarea "x"
type textarea "#"
type textarea "x"
type textarea "#0"
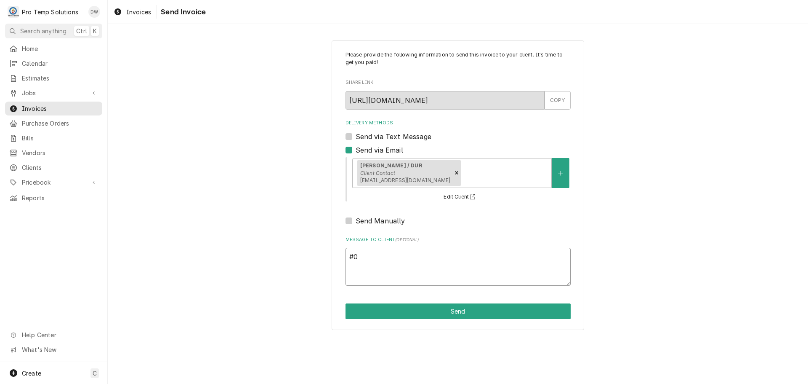
type textarea "x"
type textarea "#08"
type textarea "x"
type textarea "#082"
type textarea "x"
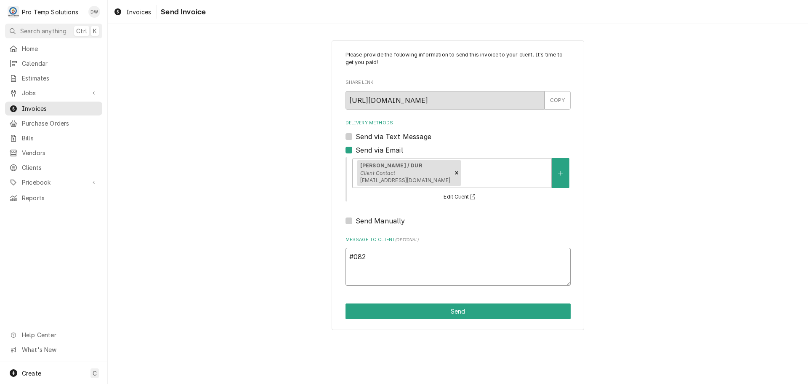
type textarea "#0821"
type textarea "x"
type textarea "#08212"
type textarea "x"
type textarea "#082125"
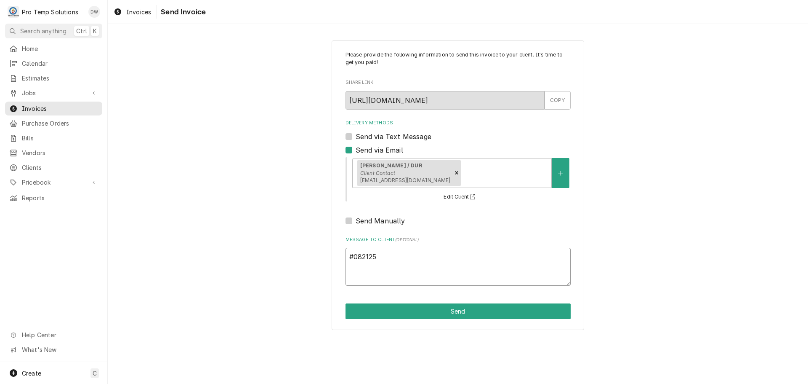
type textarea "x"
type textarea "#0821250"
type textarea "x"
type textarea "#08212500"
type textarea "x"
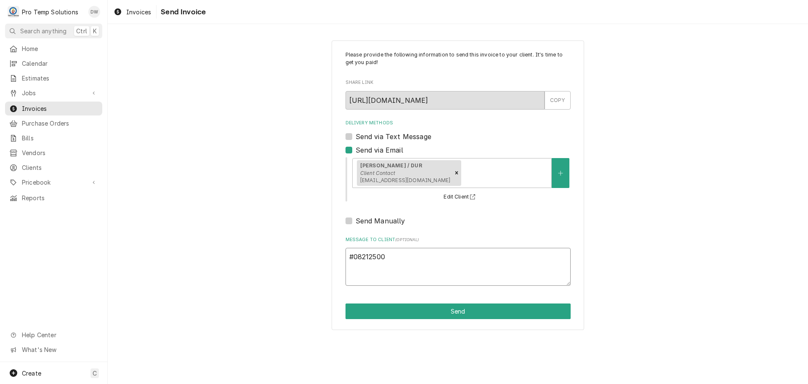
type textarea "#082125002"
type textarea "x"
type textarea "#082125002"
type textarea "x"
type textarea "#082125002 L"
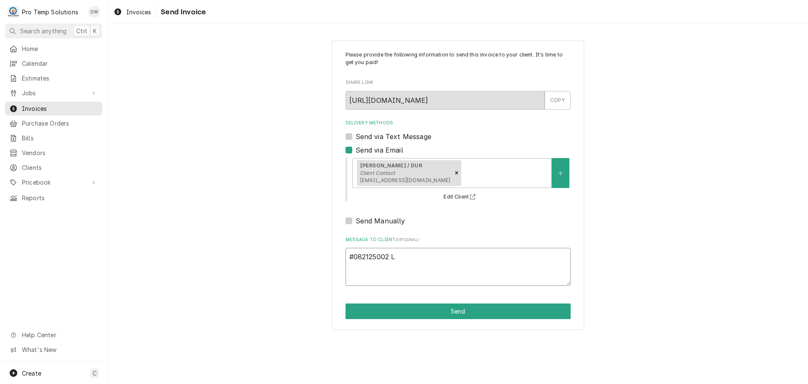
type textarea "x"
type textarea "#082125002 LU"
type textarea "x"
type textarea "#082125002 LUN"
type textarea "x"
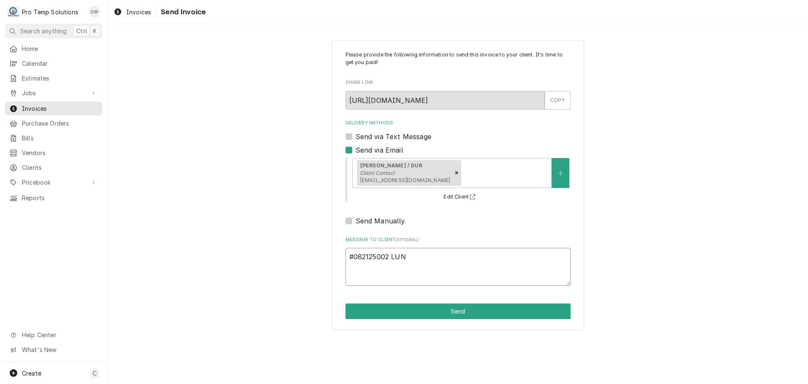
type textarea "#082125002 LUNA"
type textarea "x"
type textarea "#082125002 LUNA /"
type textarea "x"
type textarea "#082125002 LUNA /"
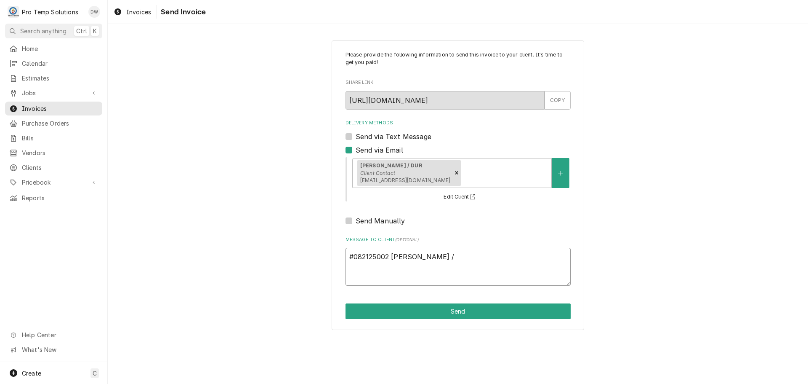
type textarea "x"
type textarea "#082125002 LUNA / D"
type textarea "x"
type textarea "#082125002 LUNA / DU"
type textarea "x"
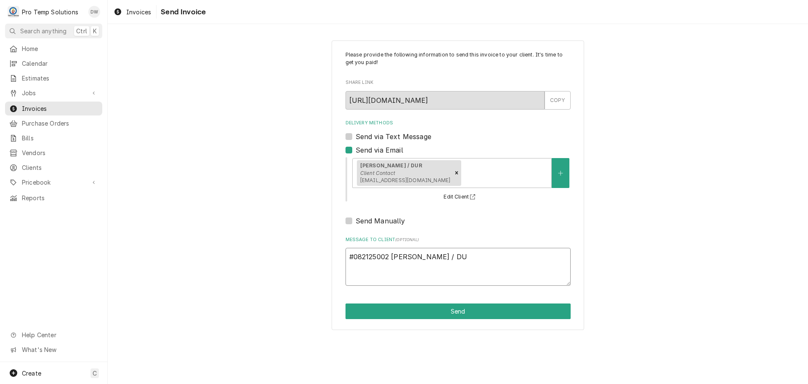
type textarea "#082125002 LUNA / DUR"
type textarea "x"
type textarea "#082125002 LUNA / DUR-"
type textarea "x"
type textarea "#082125002 LUNA / DUR-"
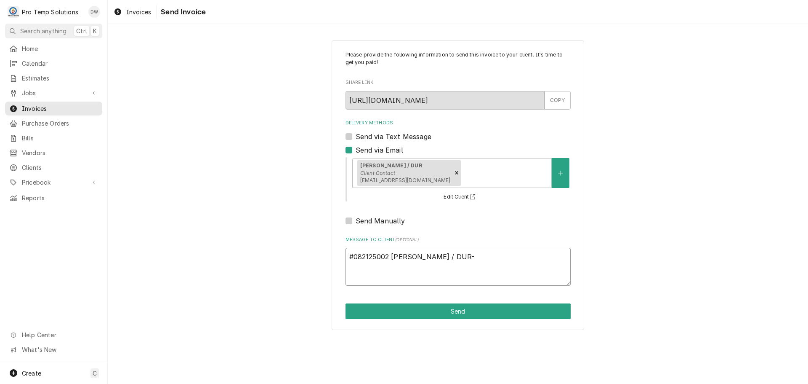
type textarea "x"
type textarea "#082125002 LUNA / DUR- G"
type textarea "x"
type textarea "#082125002 LUNA / DUR- GL"
type textarea "x"
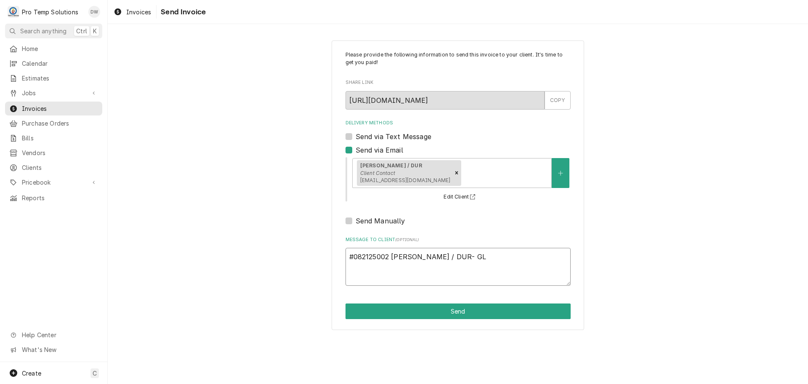
type textarea "#082125002 LUNA / DUR- GLA"
type textarea "x"
type textarea "#082125002 LUNA / DUR- GLAS"
type textarea "x"
type textarea "#082125002 LUNA / DUR- GLASS"
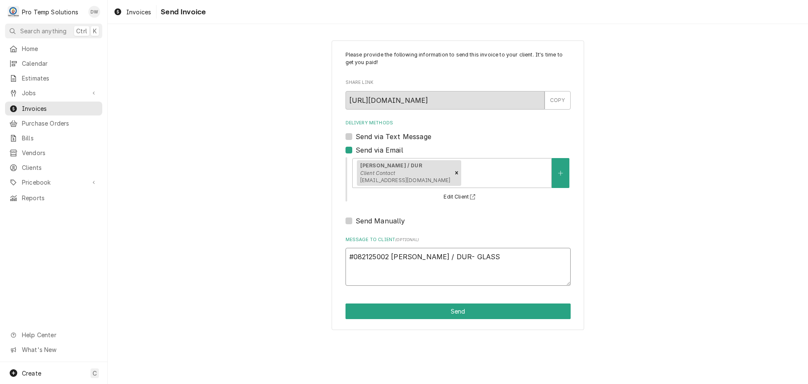
type textarea "x"
type textarea "#082125002 LUNA / DUR- GLASS"
type textarea "x"
type textarea "#082125002 LUNA / DUR- GLASS D"
type textarea "x"
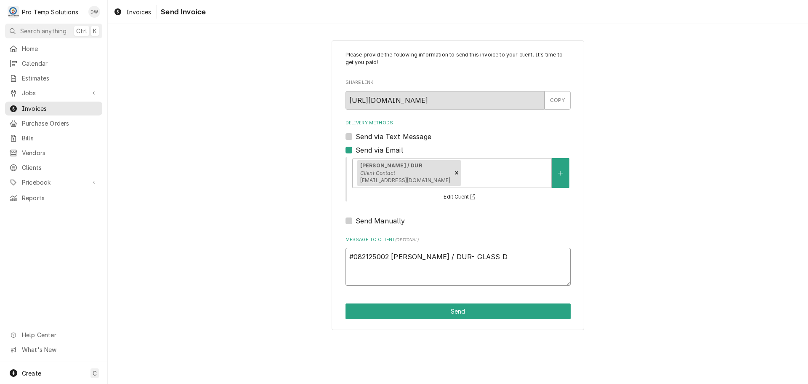
type textarea "#082125002 LUNA / DUR- GLASS D/"
type textarea "x"
type textarea "#082125002 LUNA / DUR- GLASS D/W"
click at [450, 311] on button "Send" at bounding box center [458, 311] width 225 height 16
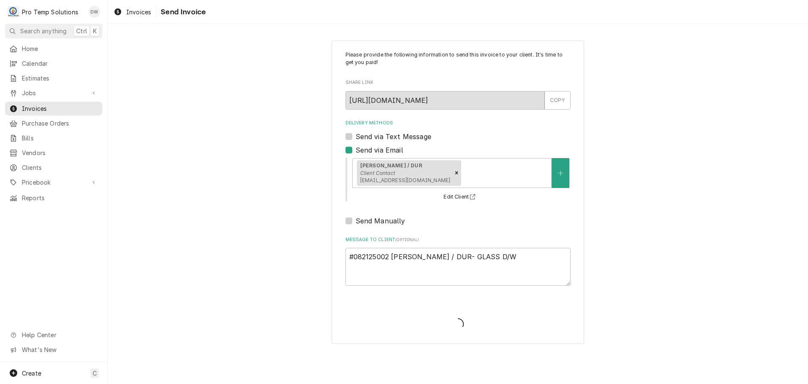
type textarea "x"
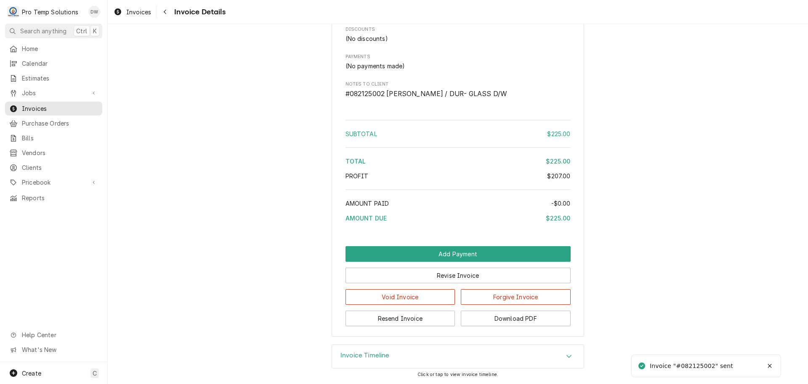
scroll to position [765, 0]
click at [525, 315] on button "Download PDF" at bounding box center [516, 318] width 110 height 16
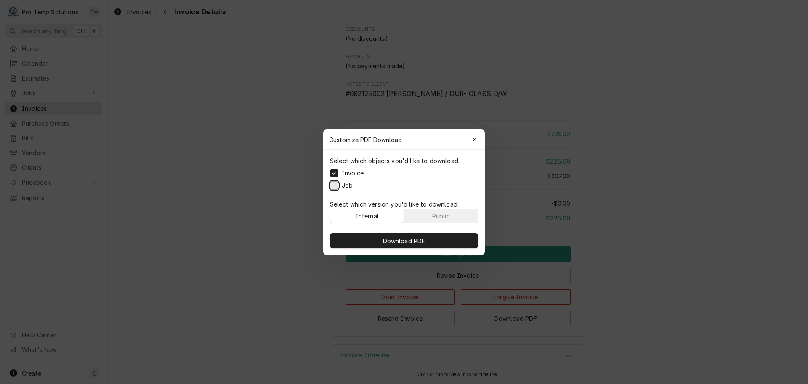
click at [333, 182] on button "Job" at bounding box center [334, 185] width 8 height 8
click at [397, 239] on span "Download PDF" at bounding box center [404, 240] width 46 height 9
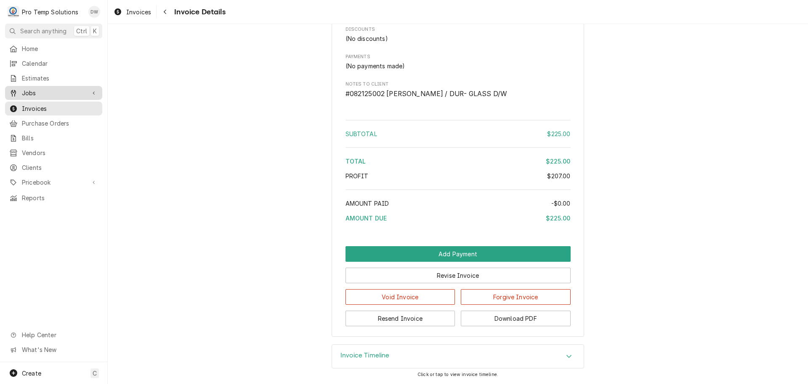
click at [37, 92] on span "Jobs" at bounding box center [54, 92] width 64 height 9
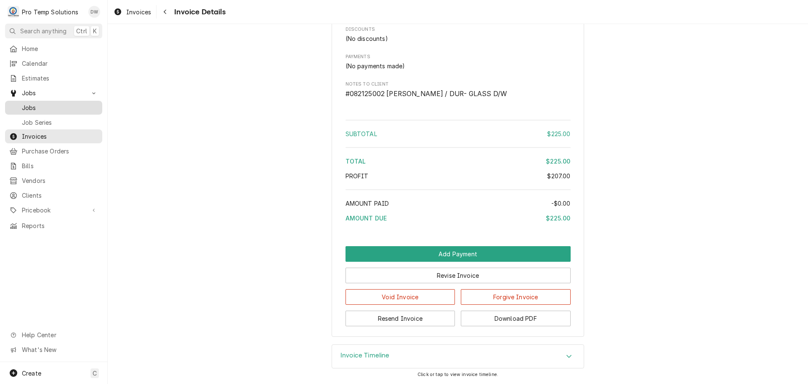
click at [36, 107] on span "Jobs" at bounding box center [60, 107] width 76 height 9
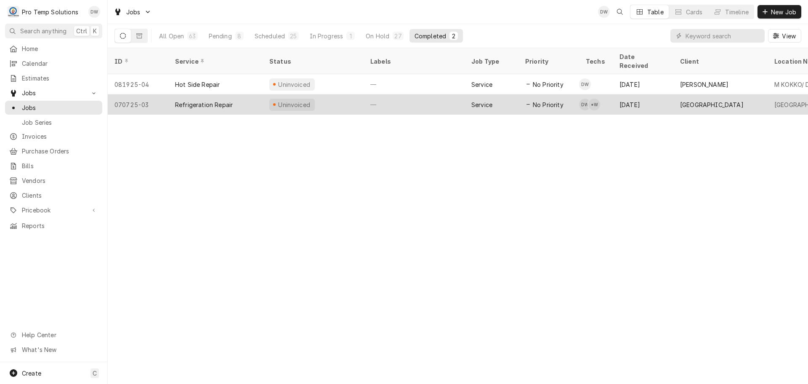
click at [430, 94] on div "—" at bounding box center [414, 104] width 101 height 20
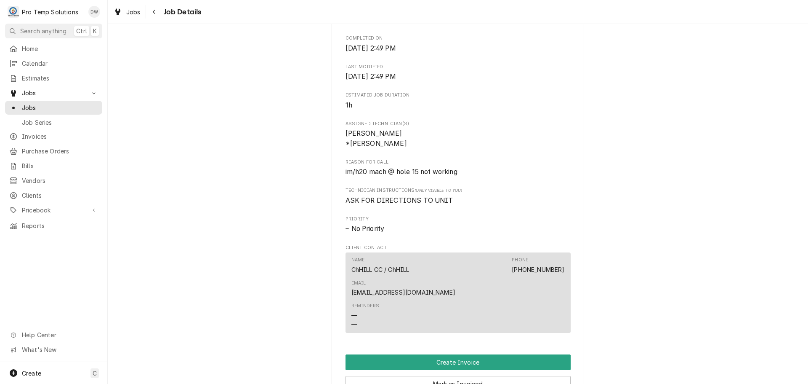
scroll to position [505, 0]
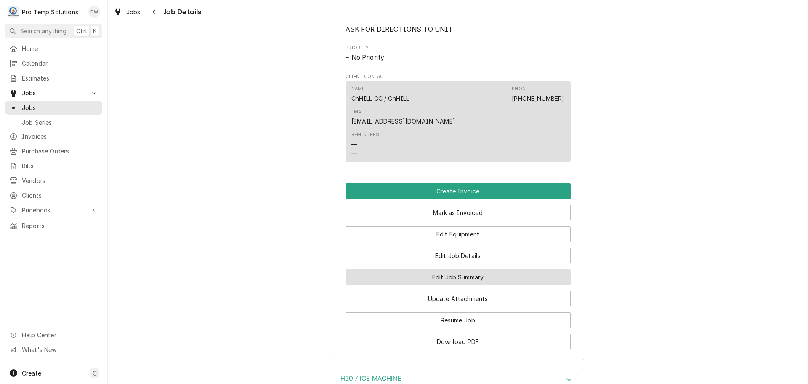
click at [456, 275] on button "Edit Job Summary" at bounding box center [458, 277] width 225 height 16
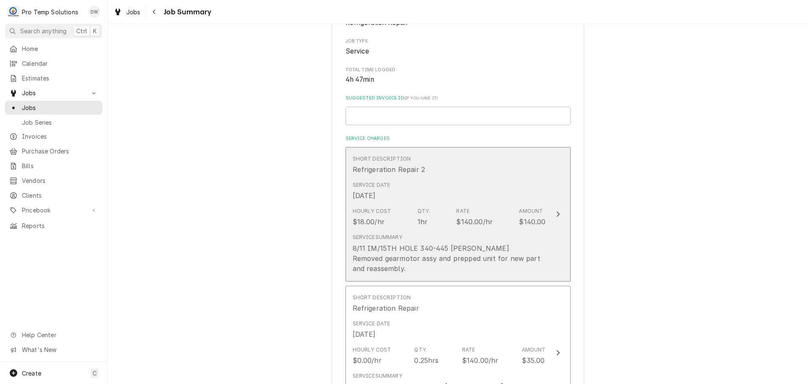
scroll to position [168, 0]
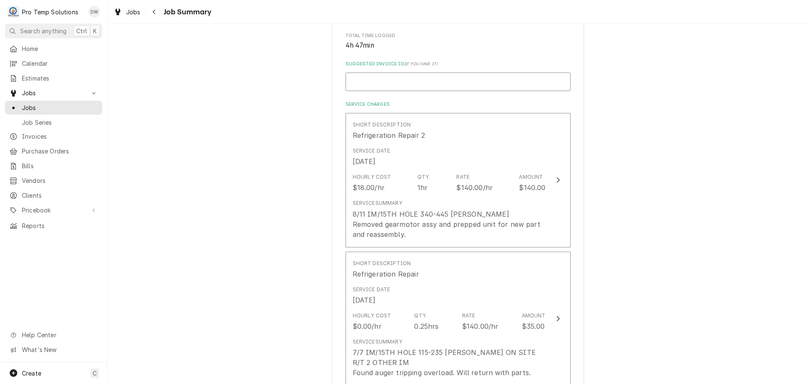
click at [365, 80] on input "Suggested Invoice ID ( if you have it )" at bounding box center [458, 81] width 225 height 19
type textarea "x"
type input "#"
type textarea "x"
type input "#0"
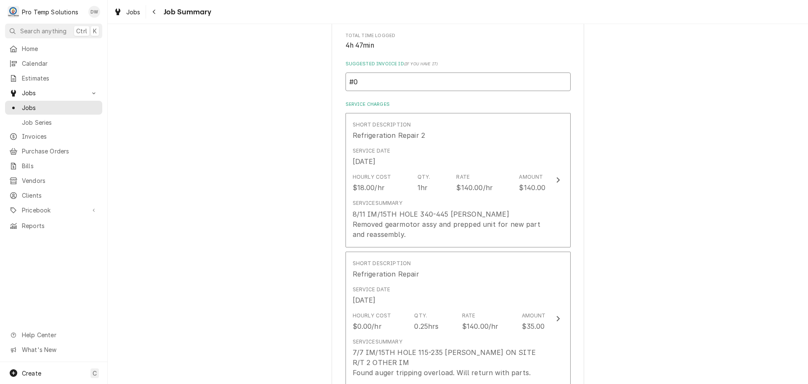
type textarea "x"
type input "#08"
type textarea "x"
type input "#082"
type textarea "x"
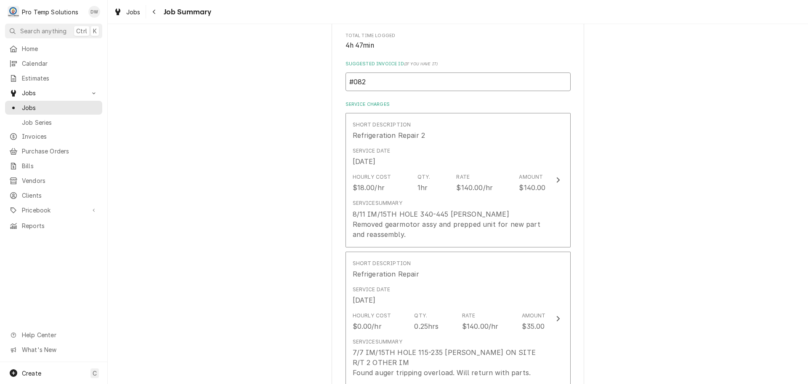
type input "#0821"
type textarea "x"
type input "#08212"
type textarea "x"
type input "#082125"
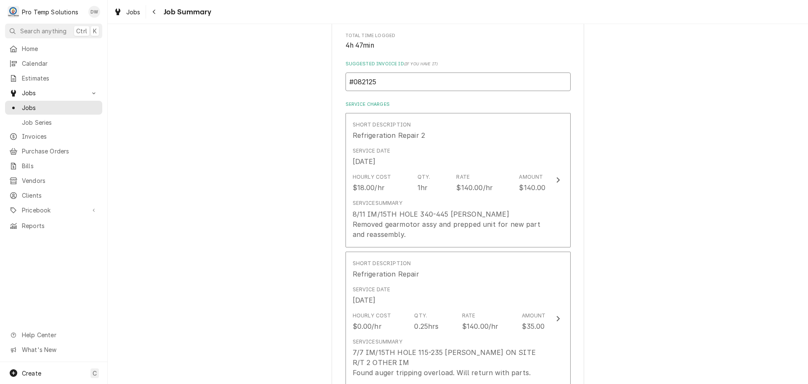
type textarea "x"
type input "#0821250"
type textarea "x"
type input "#08212500"
type textarea "x"
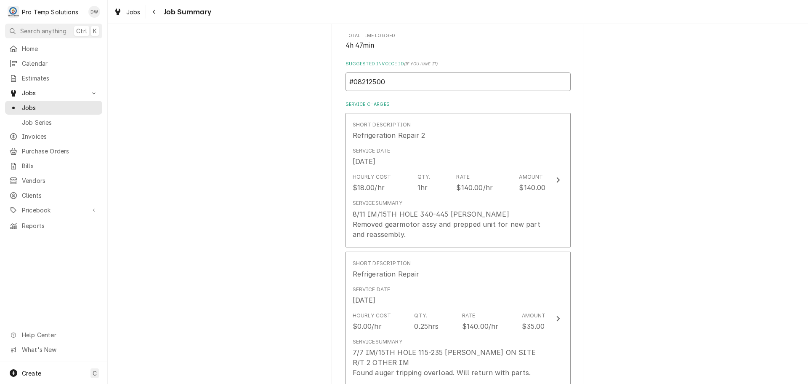
type input "#082125003"
type textarea "x"
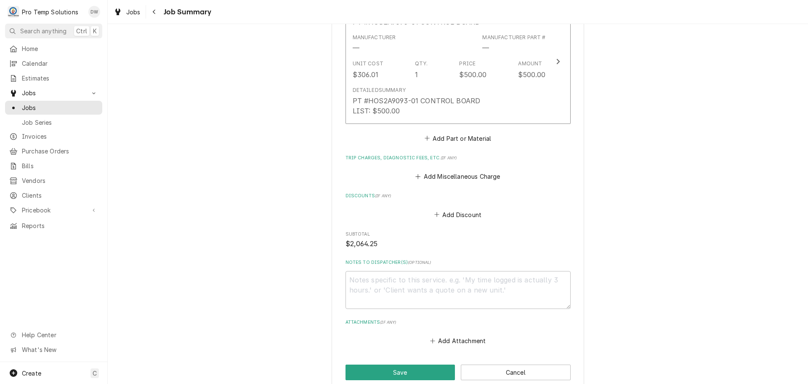
scroll to position [1062, 0]
type input "#082125003"
click at [452, 171] on button "Add Miscellaneous Charge" at bounding box center [458, 177] width 88 height 12
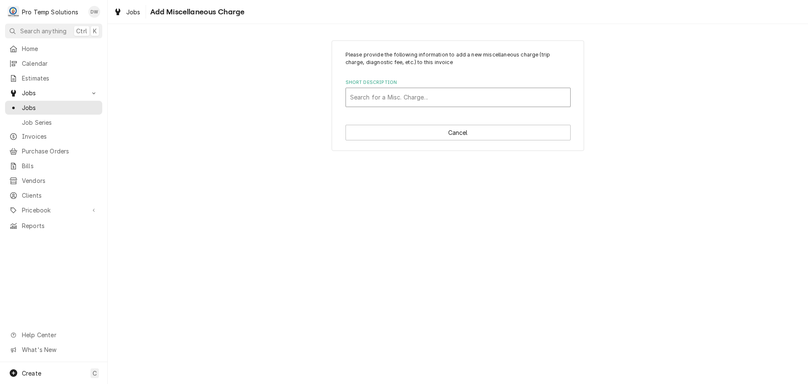
click at [422, 96] on div "Short Description" at bounding box center [458, 97] width 216 height 15
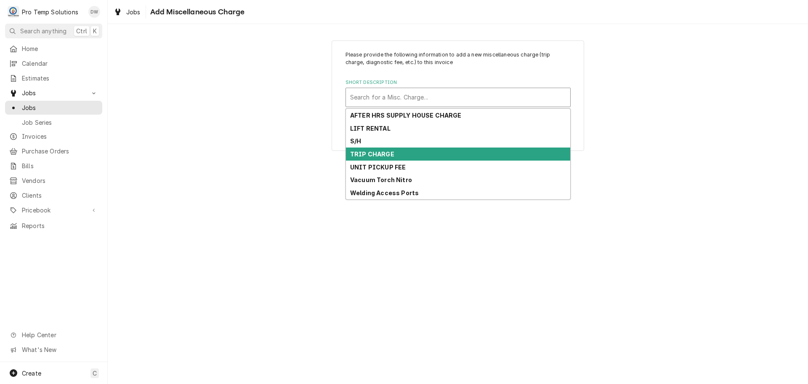
click at [417, 152] on div "TRIP CHARGE" at bounding box center [458, 153] width 224 height 13
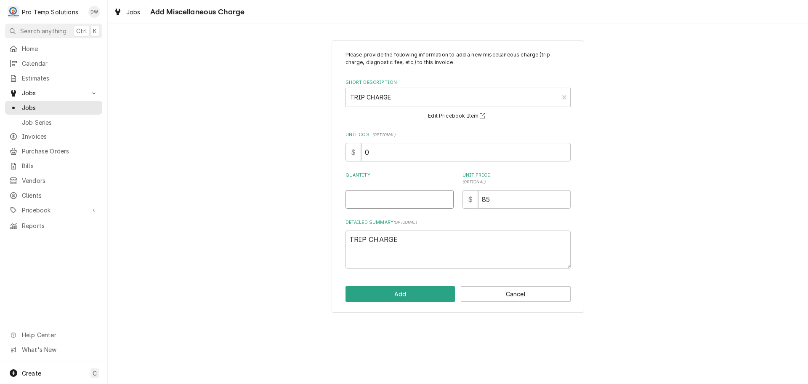
click at [400, 195] on input "Quantity" at bounding box center [400, 199] width 108 height 19
type textarea "x"
type input "1"
click at [400, 294] on button "Add" at bounding box center [401, 294] width 110 height 16
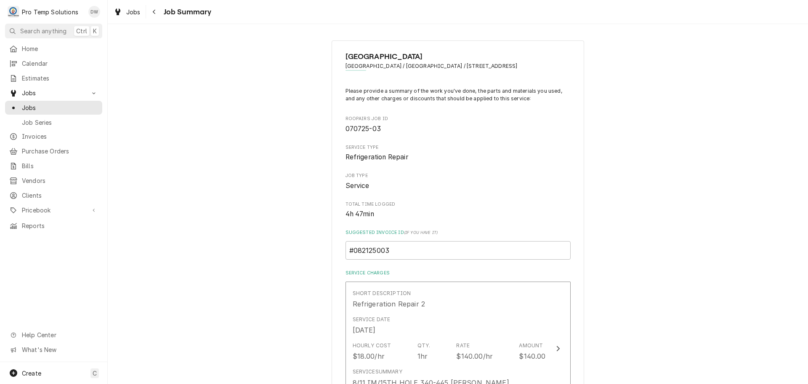
scroll to position [1072, 0]
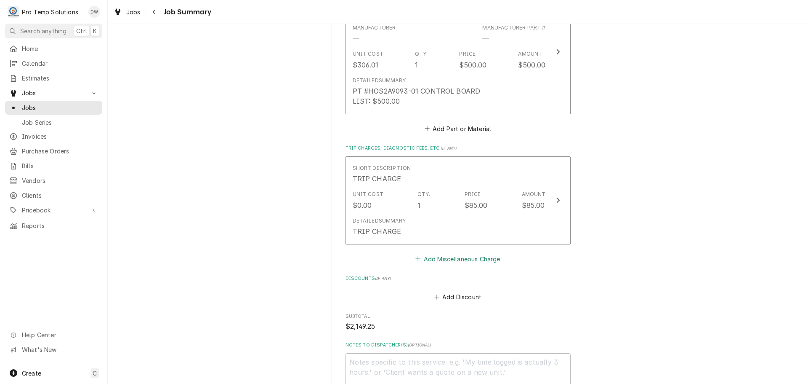
click at [450, 253] on button "Add Miscellaneous Charge" at bounding box center [458, 259] width 88 height 12
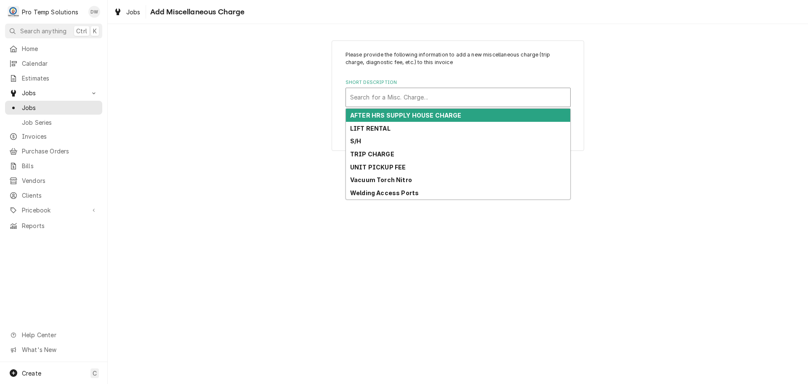
click at [448, 94] on div "Short Description" at bounding box center [458, 97] width 216 height 15
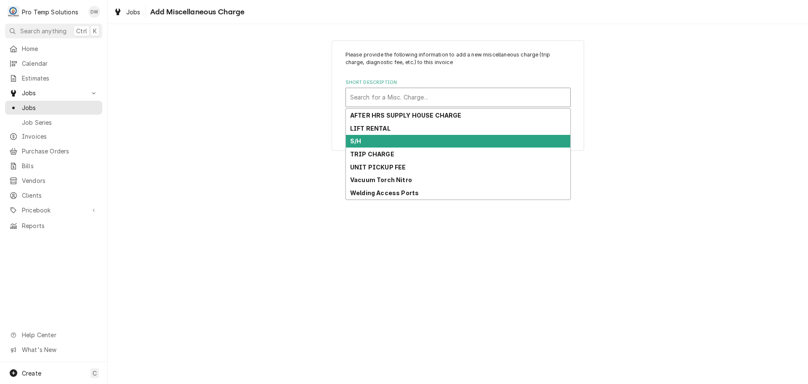
click at [427, 146] on div "S/H" at bounding box center [458, 141] width 224 height 13
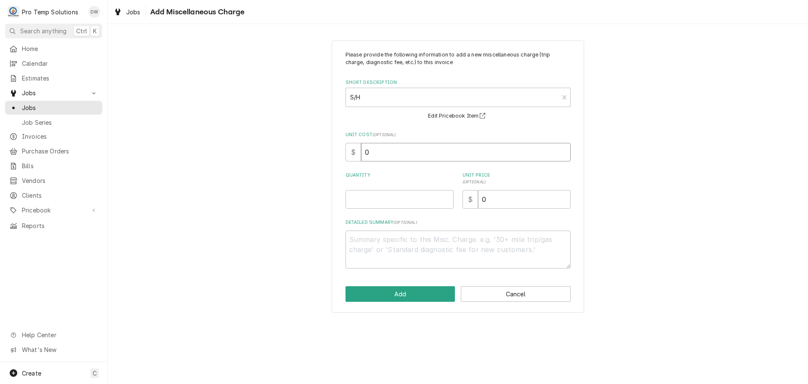
click at [424, 156] on input "0" at bounding box center [466, 152] width 210 height 19
type textarea "x"
type input "3"
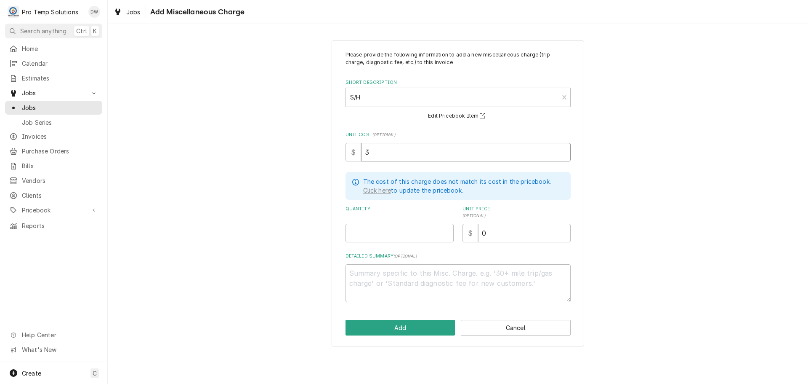
type textarea "x"
type input "38"
type textarea "x"
type input "38.8"
type textarea "x"
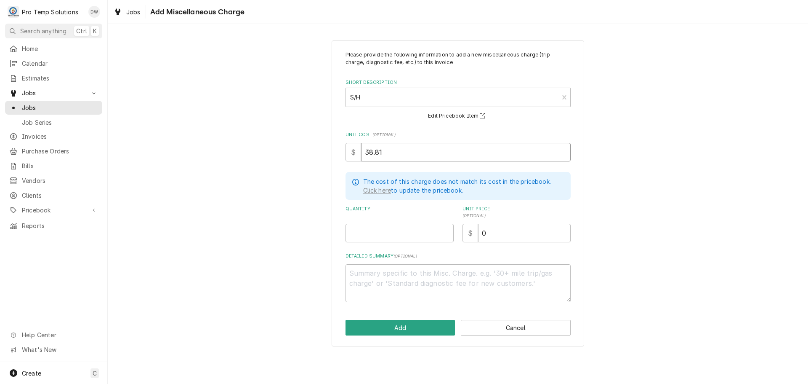
type input "38.81"
click at [434, 230] on input "Quantity" at bounding box center [400, 233] width 108 height 19
type textarea "x"
type input "1"
click at [496, 236] on input "0" at bounding box center [524, 233] width 93 height 19
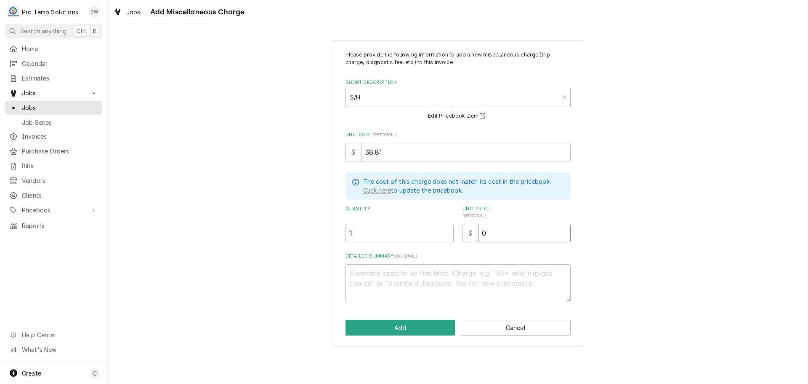
type textarea "x"
type input "3"
type textarea "x"
type input "39"
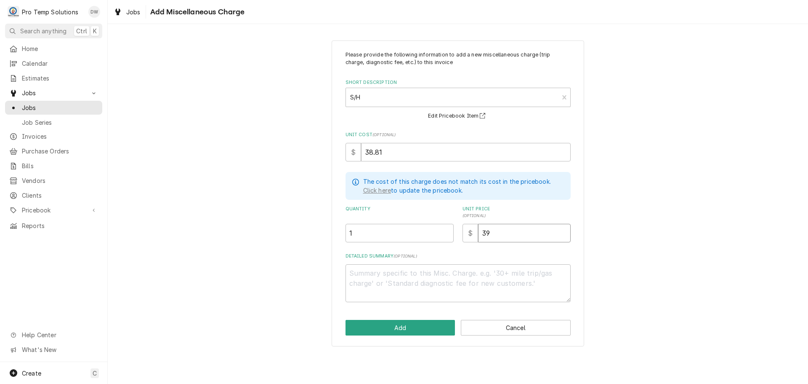
type textarea "x"
type input "39.0"
type textarea "x"
type input "39.00"
click at [426, 270] on textarea "Detailed Summary ( optional )" at bounding box center [458, 283] width 225 height 38
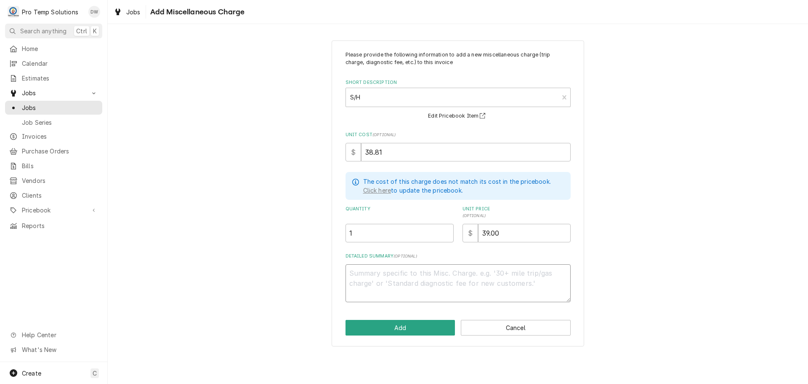
type textarea "x"
type textarea "P"
type textarea "x"
type textarea "PT"
type textarea "x"
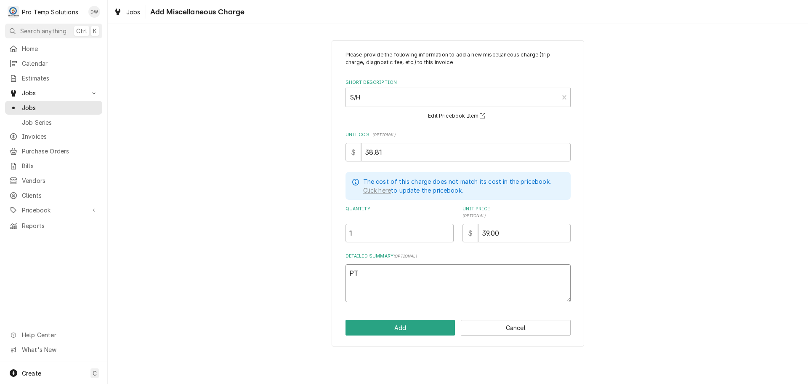
type textarea "PT"
type textarea "x"
type textarea "PT I"
type textarea "x"
type textarea "PT IN"
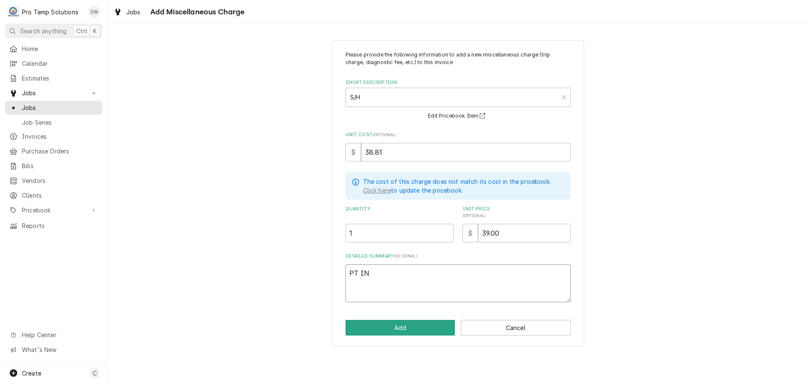
type textarea "x"
type textarea "PT INV"
type textarea "x"
type textarea "PT INV"
type textarea "x"
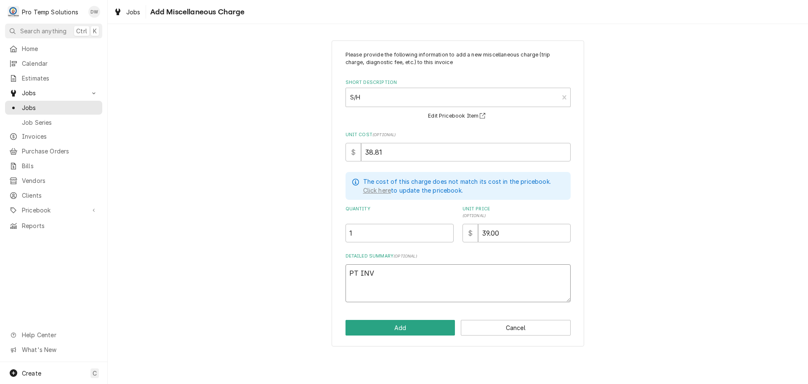
type textarea "PT INV #"
type textarea "x"
type textarea "PT INV #2"
type textarea "x"
type textarea "PT INV #21"
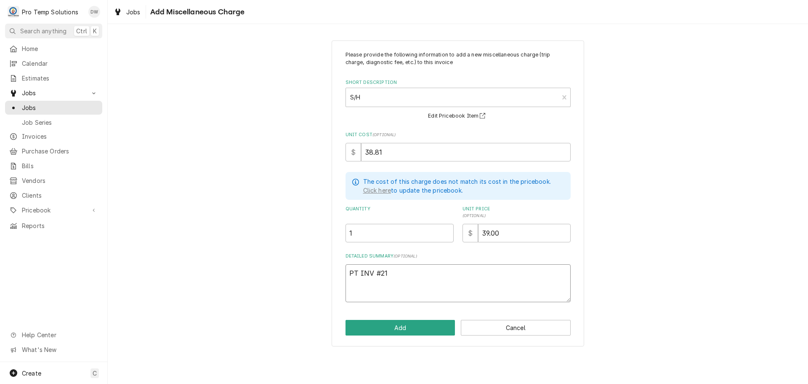
type textarea "x"
type textarea "PT INV #210"
type textarea "x"
type textarea "PT INV #2106"
type textarea "x"
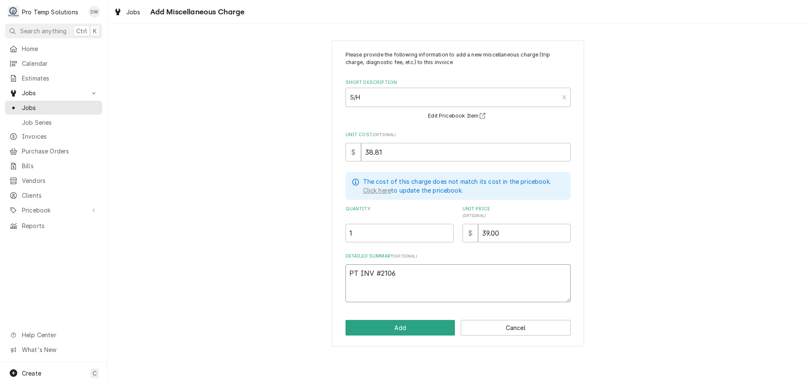
type textarea "PT INV #21066"
type textarea "x"
type textarea "PT INV #210663"
type textarea "x"
type textarea "PT INV #2106637"
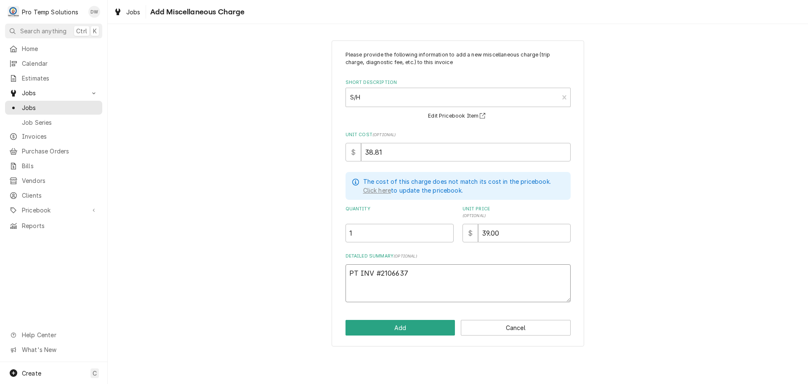
type textarea "x"
type textarea "PT INV #21066372"
type textarea "x"
type textarea "PT INV #210663721"
type textarea "x"
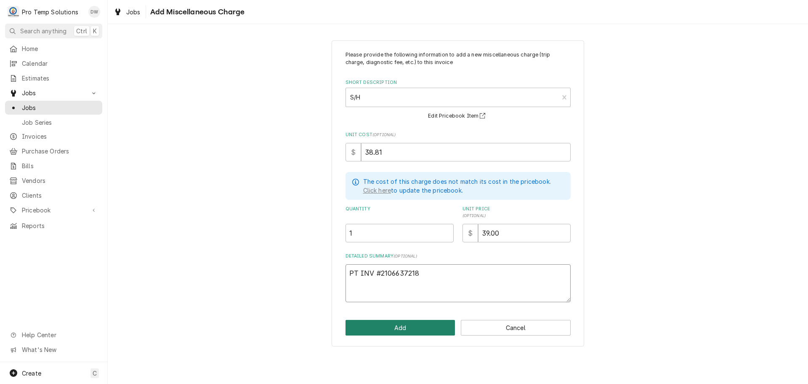
type textarea "PT INV #2106637218"
click at [408, 324] on button "Add" at bounding box center [401, 328] width 110 height 16
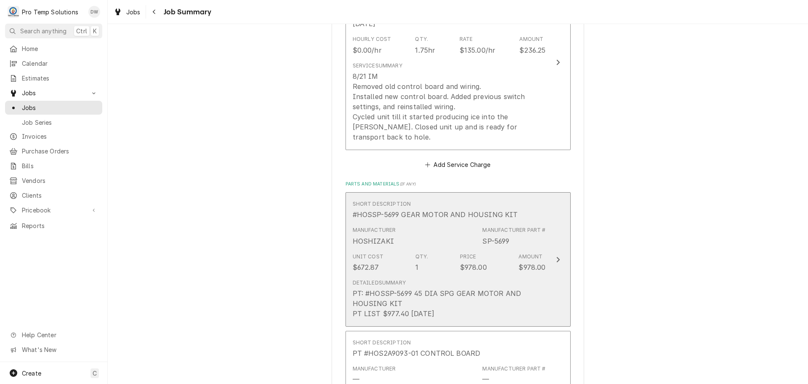
scroll to position [619, 0]
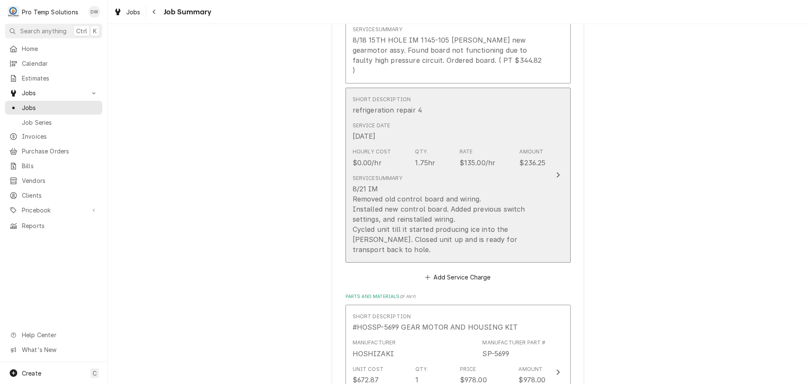
click at [553, 170] on div "Update Line Item" at bounding box center [558, 175] width 11 height 10
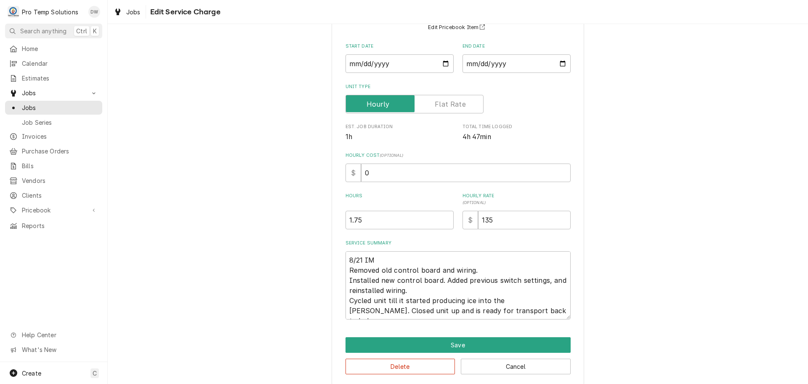
scroll to position [89, 0]
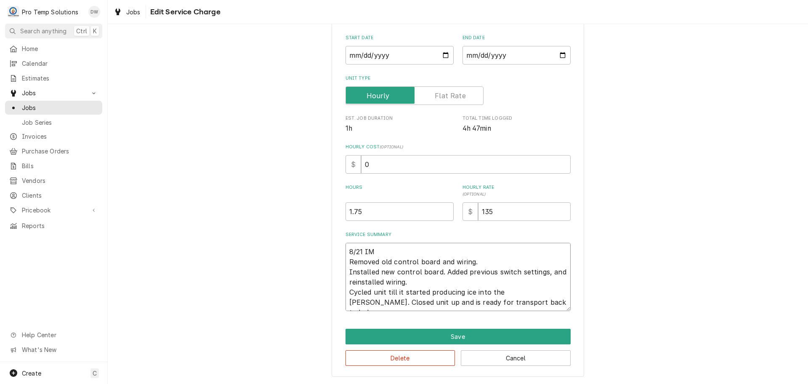
click at [407, 257] on textarea "8/21 IM Removed old control board and wiring. Installed new control board. Adde…" at bounding box center [458, 277] width 225 height 68
click at [390, 248] on textarea "8/21 IM Removed old control board and wiring. Installed new control board. Adde…" at bounding box center [458, 277] width 225 height 68
type textarea "x"
type textarea "8/21 IM1 Removed old control board and wiring. Installed new control board. Add…"
type textarea "x"
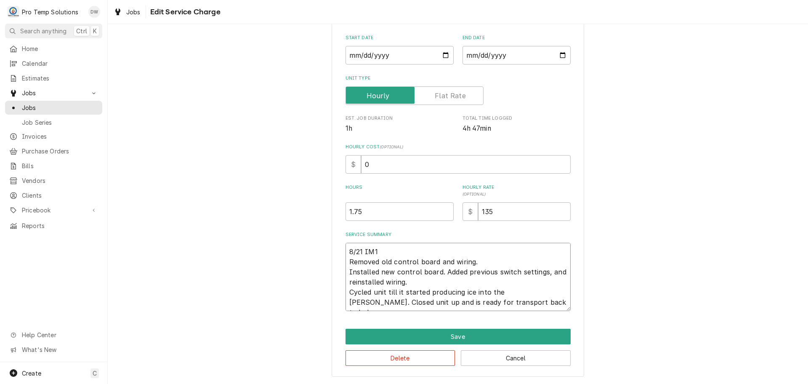
type textarea "8/21 IM10 Removed old control board and wiring. Installed new control board. Ad…"
type textarea "x"
type textarea "8/21 IM100 Removed old control board and wiring. Installed new control board. A…"
type textarea "x"
type textarea "8/21 IM10 Removed old control board and wiring. Installed new control board. Ad…"
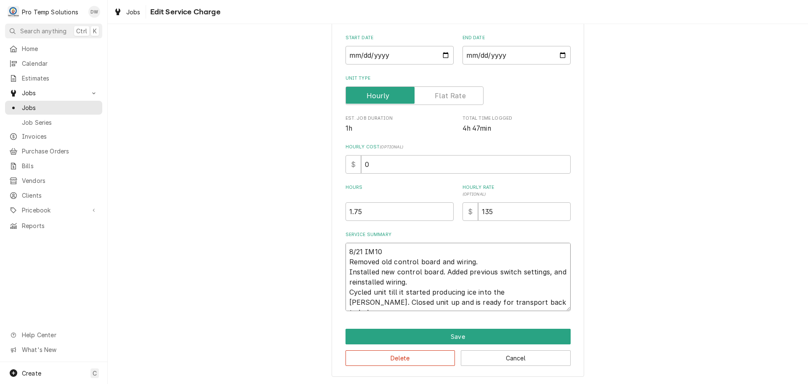
type textarea "x"
type textarea "8/21 IM1 Removed old control board and wiring. Installed new control board. Add…"
type textarea "x"
type textarea "8/21 IM Removed old control board and wiring. Installed new control board. Adde…"
type textarea "x"
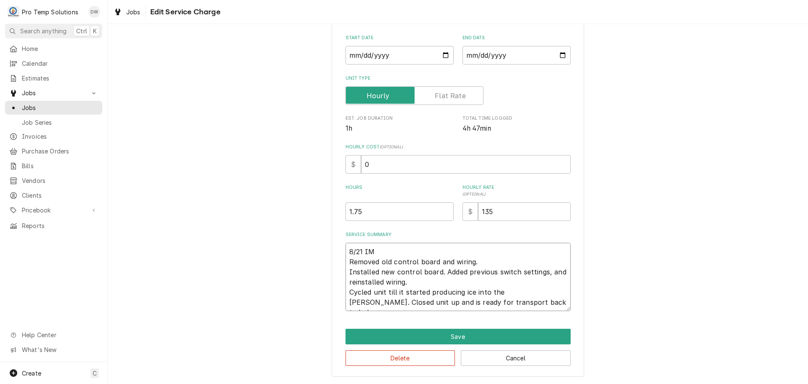
type textarea "8/21 IM Removed old control board and wiring. Installed new control board. Adde…"
type textarea "x"
type textarea "8/21 IM 1 Removed old control board and wiring. Installed new control board. Ad…"
type textarea "x"
type textarea "8/21 IM 10 Removed old control board and wiring. Installed new control board. A…"
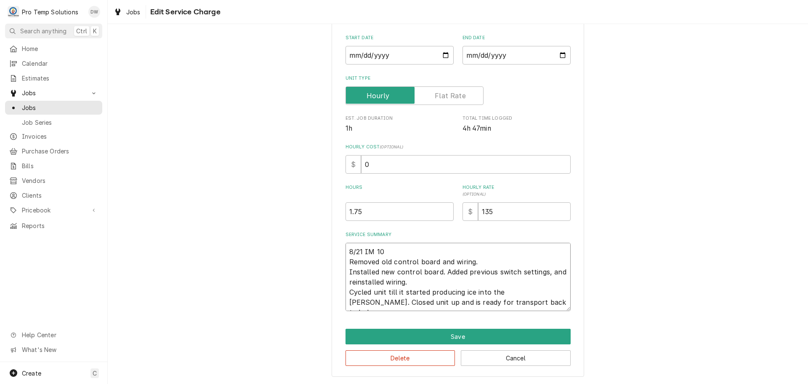
type textarea "x"
type textarea "8/21 IM 100 Removed old control board and wiring. Installed new control board. …"
type textarea "x"
type textarea "8/21 IM 100- Removed old control board and wiring. Installed new control board.…"
type textarea "x"
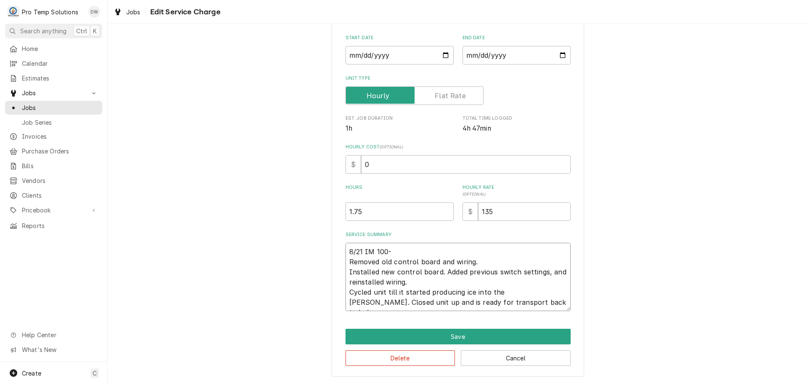
type textarea "8/21 IM 100-1 Removed old control board and wiring. Installed new control board…"
type textarea "x"
type textarea "8/21 IM 100-13 Removed old control board and wiring. Installed new control boar…"
type textarea "x"
type textarea "8/21 IM 100-135 Removed old control board and wiring. Installed new control boa…"
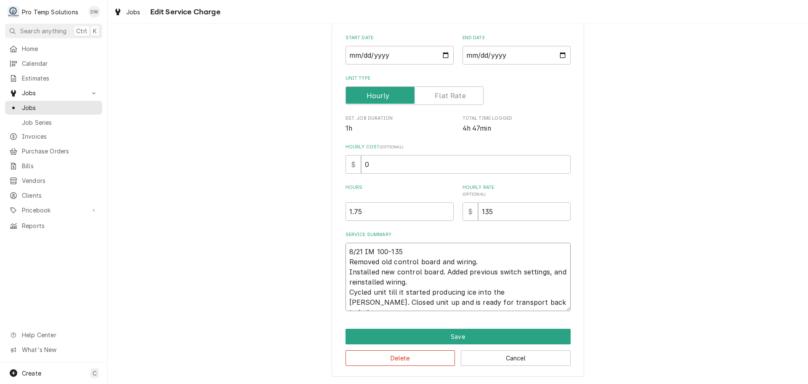
type textarea "x"
type textarea "8/21 IM 100-135 Removed old control board and wiring. Installed new control boa…"
type textarea "x"
type textarea "8/21 IM 100-135 K Removed old control board and wiring. Installed new control b…"
type textarea "x"
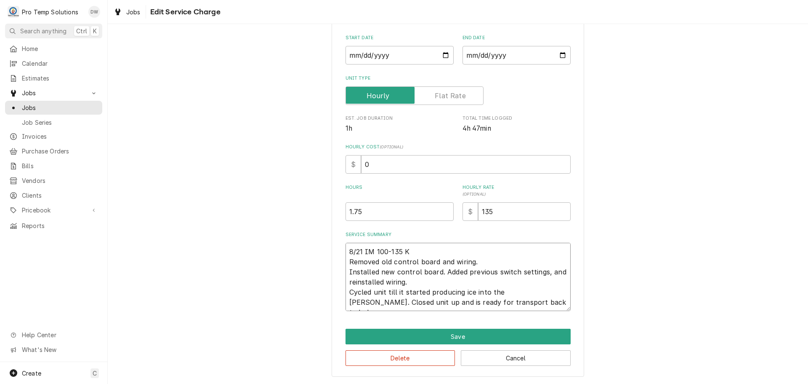
type textarea "8/21 IM 100-135 KE Removed old control board and wiring. Installed new control …"
type textarea "x"
type textarea "8/21 IM 100-135 KEV Removed old control board and wiring. Installed new control…"
type textarea "x"
type textarea "8/21 IM 100-135 KEVI Removed old control board and wiring. Installed new contro…"
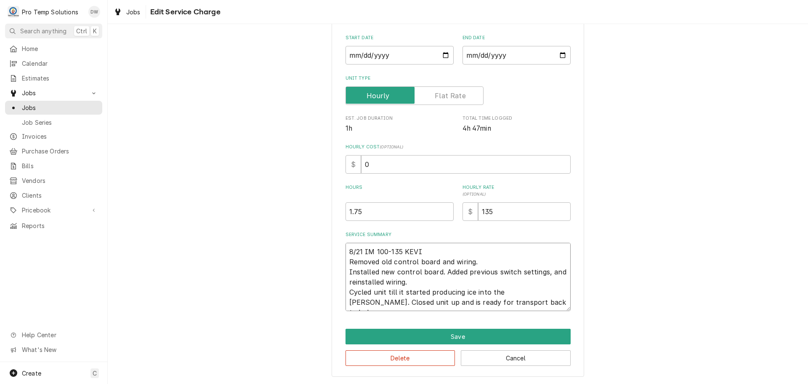
type textarea "x"
type textarea "8/21 IM 100-135 KEVIN Removed old control board and wiring. Installed new contr…"
type textarea "x"
type textarea "8/21 IM 100-135 KEVIN Removed old control board and wiring. Installed new contr…"
type textarea "x"
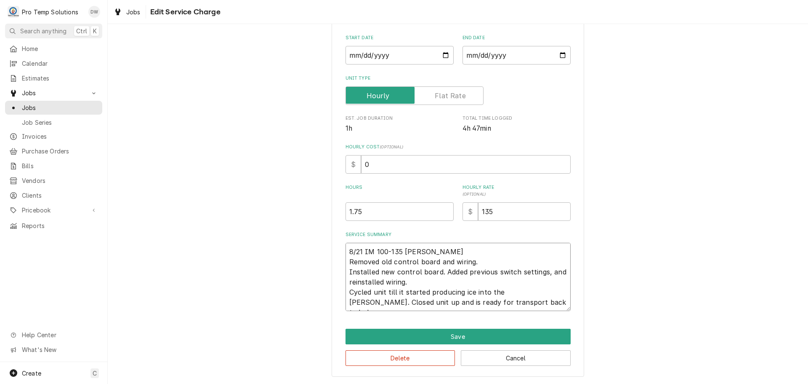
type textarea "8/21 IM 100-135 KEVIN 1 Removed old control board and wiring. Installed new con…"
type textarea "x"
type textarea "8/21 IM 100-135 KEVIN 10 Removed old control board and wiring. Installed new co…"
type textarea "x"
type textarea "8/21 IM 100-135 KEVIN 100 Removed old control board and wiring. Installed new c…"
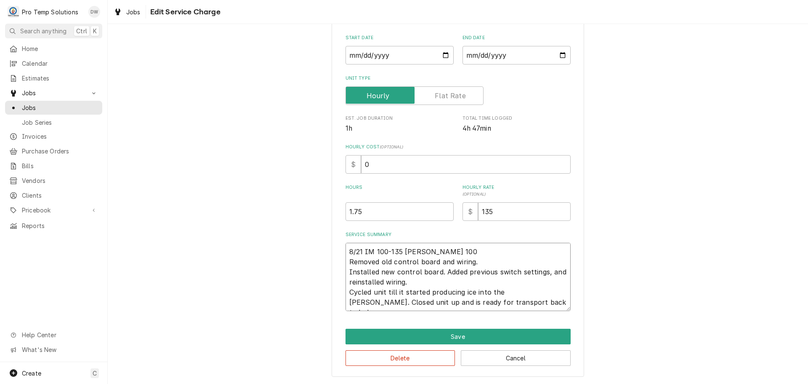
type textarea "x"
type textarea "8/21 IM 100-135 KEVIN 100- Removed old control board and wiring. Installed new …"
type textarea "x"
type textarea "8/21 IM 100-135 KEVIN 100-2 Removed old control board and wiring. Installed new…"
type textarea "x"
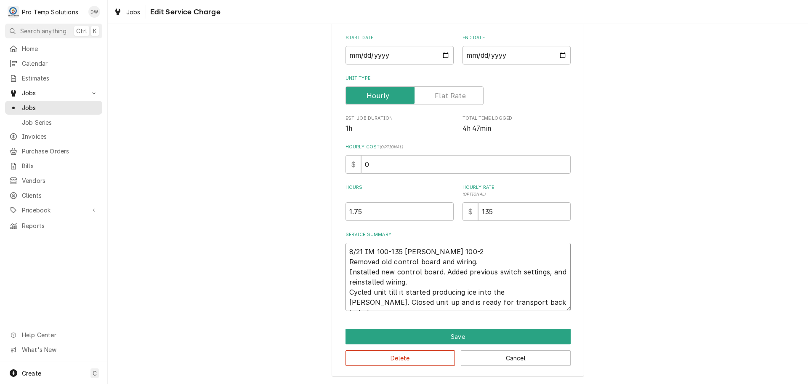
type textarea "8/21 IM 100-135 KEVIN 100-25 Removed old control board and wiring. Installed ne…"
type textarea "x"
type textarea "8/21 IM 100-135 KEVIN 100-250 Removed old control board and wiring. Installed n…"
type textarea "x"
type textarea "8/21 IM 100-135 KEVIN 100-250 Removed old control board and wiring. Installed n…"
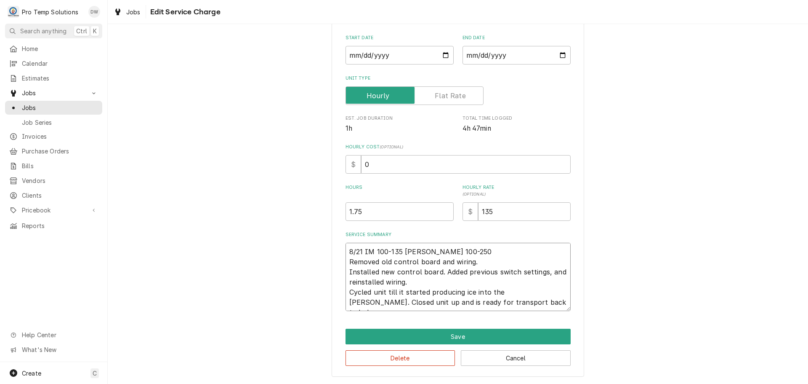
type textarea "x"
type textarea "8/21 IM 100-135 KEVIN 100-250 K Removed old control board and wiring. Installed…"
type textarea "x"
type textarea "8/21 IM 100-135 KEVIN 100-250 KO Removed old control board and wiring. Installe…"
type textarea "x"
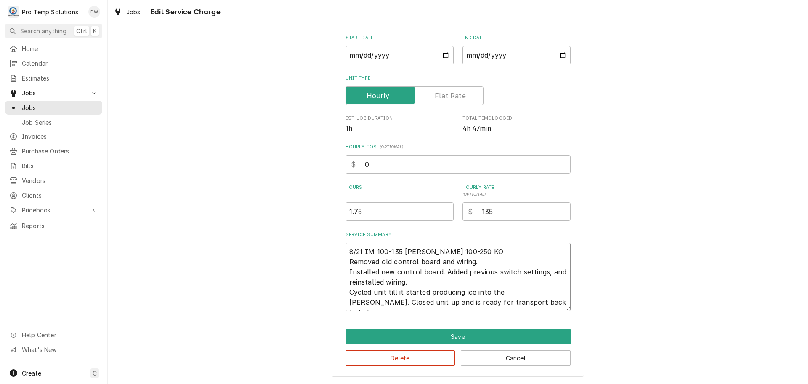
type textarea "8/21 IM 100-135 KEVIN 100-250 KOT Removed old control board and wiring. Install…"
type textarea "x"
type textarea "8/21 IM 100-135 KEVIN 100-250 KOTY Removed old control board and wiring. Instal…"
type textarea "x"
type textarea "8/21 IM 100-135 KEVIN 100-250 KOTY Removed old control board and wiring. Instal…"
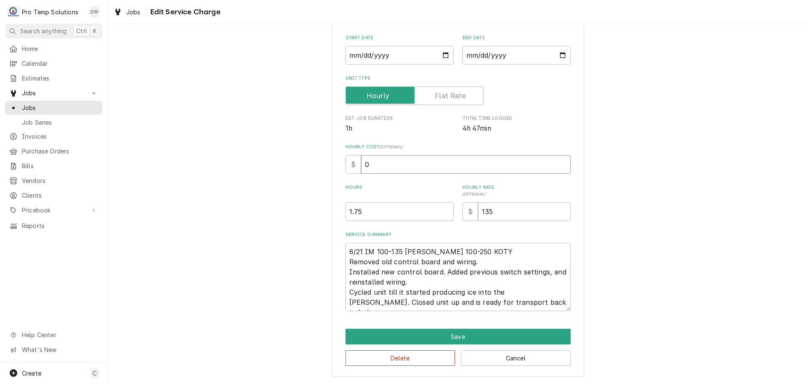
click at [373, 165] on input "0" at bounding box center [466, 164] width 210 height 19
type textarea "x"
type input "1"
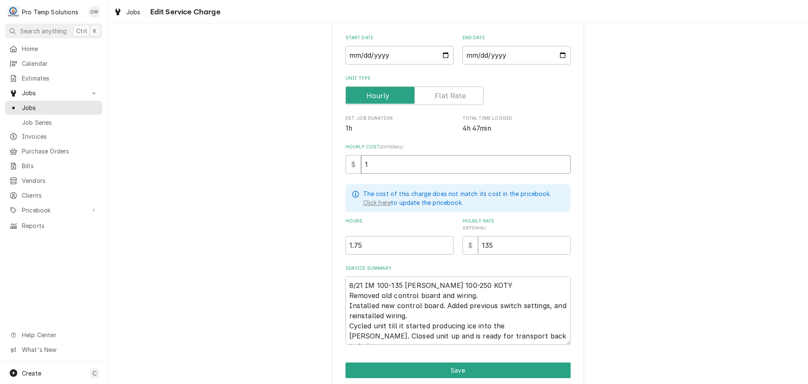
type textarea "x"
type input "18"
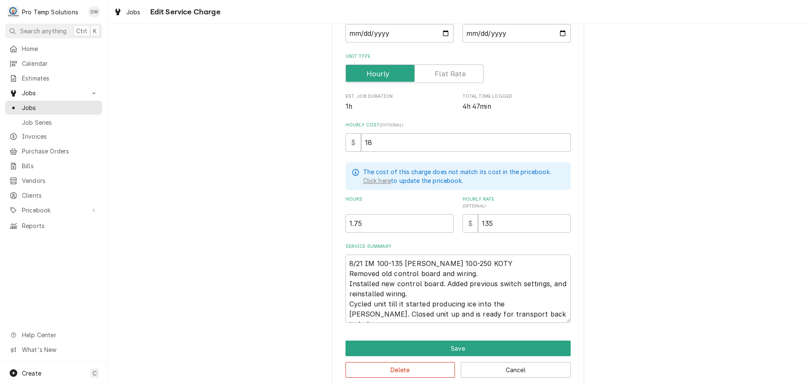
scroll to position [122, 0]
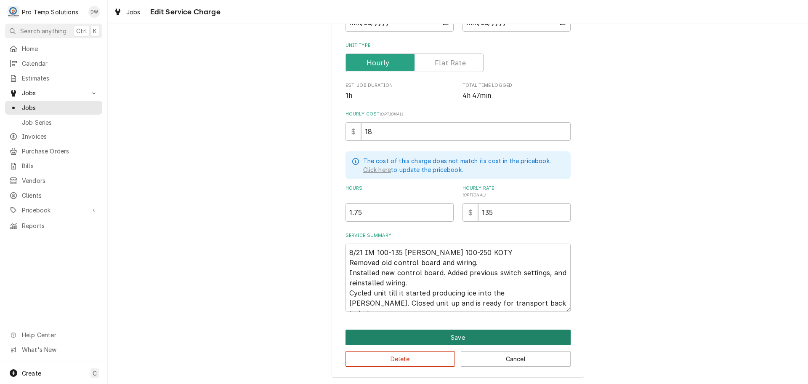
click at [453, 338] on button "Save" at bounding box center [458, 337] width 225 height 16
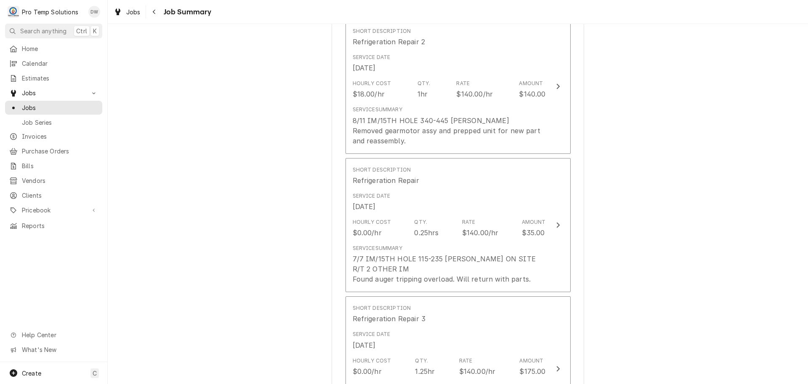
scroll to position [250, 0]
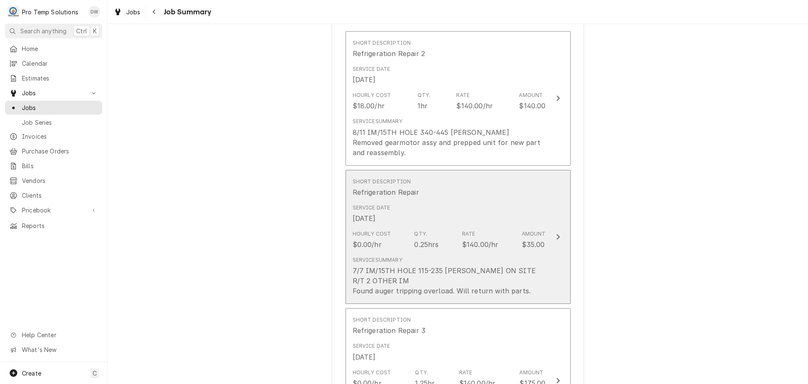
click at [556, 235] on icon "Update Line Item" at bounding box center [558, 236] width 4 height 7
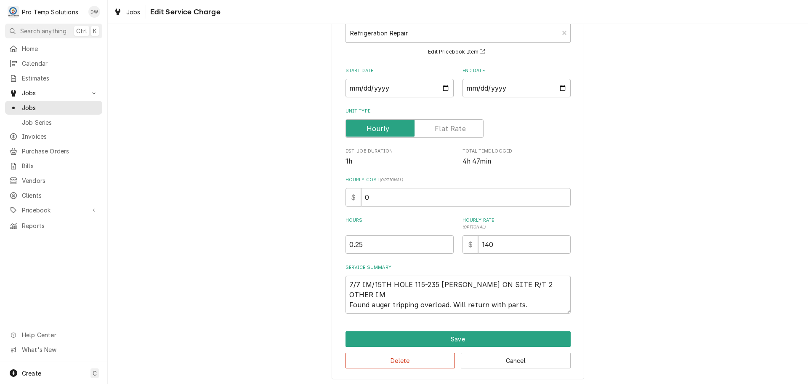
scroll to position [59, 0]
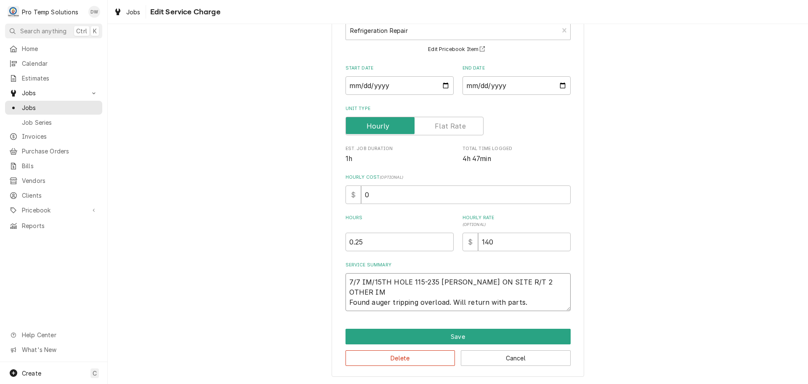
click at [460, 280] on textarea "7/7 IM/15TH HOLE 115-235 KEVIN ON SITE R/T 2 OTHER IM Found auger tripping over…" at bounding box center [458, 292] width 225 height 38
type textarea "x"
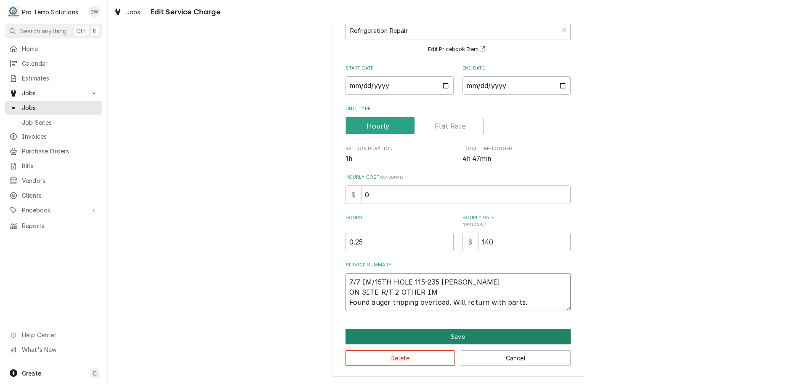
type textarea "7/7 IM/15TH HOLE 115-235 KEVIN ON SITE R/T 2 OTHER IM Found auger tripping over…"
click at [449, 338] on button "Save" at bounding box center [458, 336] width 225 height 16
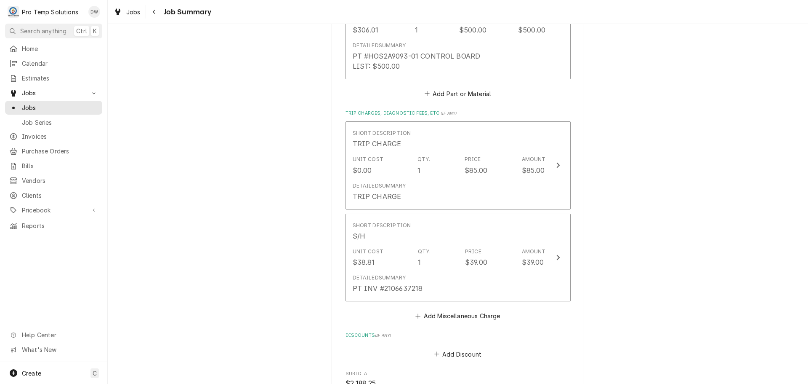
scroll to position [1134, 0]
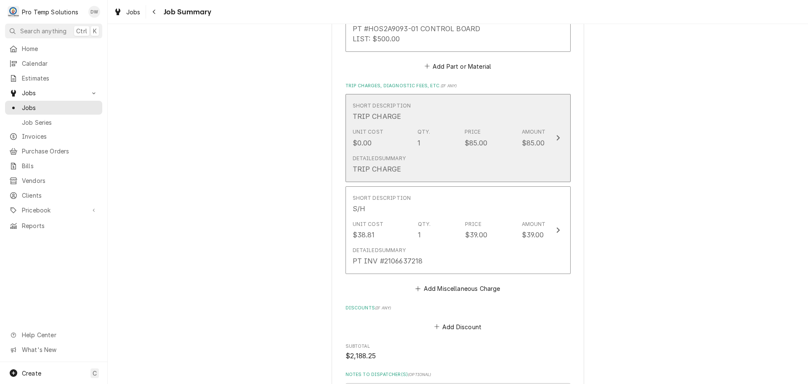
click at [556, 134] on icon "Update Line Item" at bounding box center [558, 137] width 4 height 7
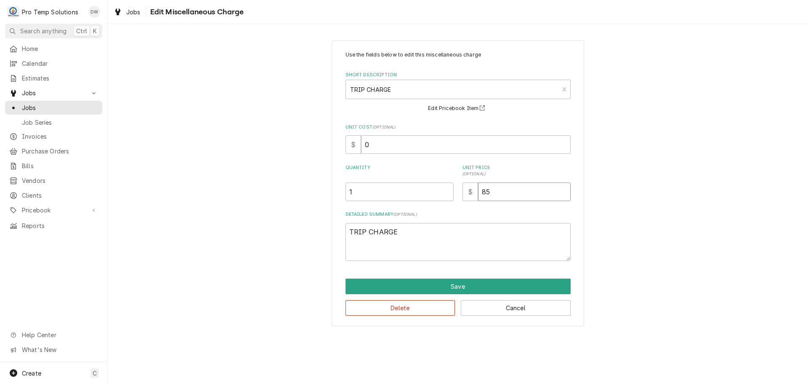
click at [518, 197] on input "85" at bounding box center [524, 191] width 93 height 19
type textarea "x"
type input "8"
type textarea "x"
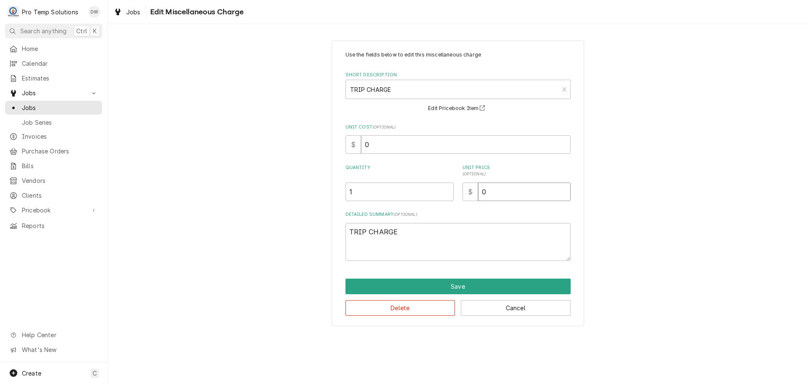
type input "0"
click at [420, 225] on textarea "TRIP CHARGE" at bounding box center [458, 242] width 225 height 38
type textarea "x"
type textarea "TRIP CHARGE"
type textarea "x"
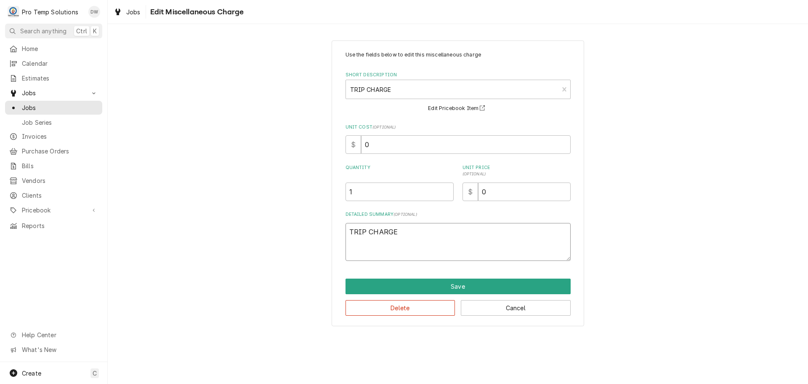
type textarea "TRIP CHARGE W"
type textarea "x"
type textarea "TRIP CHARGE WA"
type textarea "x"
type textarea "TRIP CHARGE WAI"
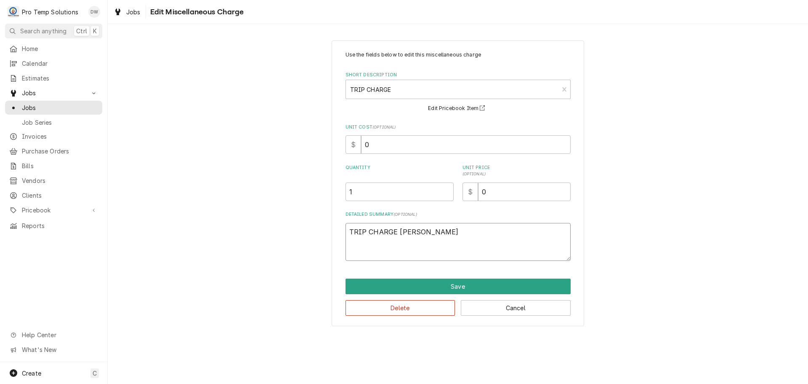
type textarea "x"
type textarea "TRIP CHARGE WAIV"
type textarea "x"
type textarea "TRIP CHARGE WAIVE"
type textarea "x"
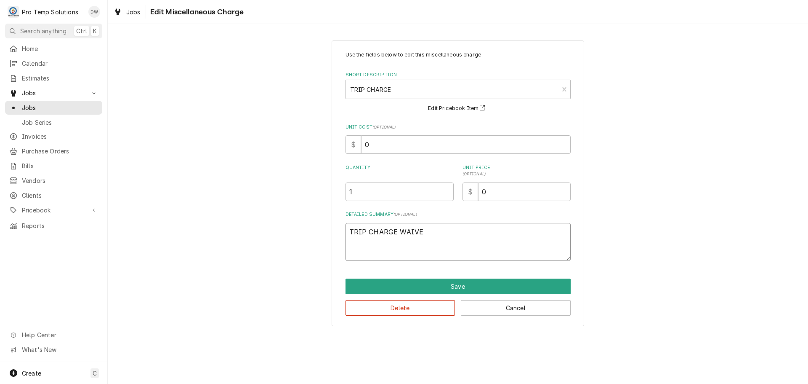
type textarea "TRIP CHARGE WAIVED"
type textarea "x"
type textarea "TRIP CHARGE WAIVED-"
type textarea "x"
type textarea "TRIP CHARGE WAIVED-"
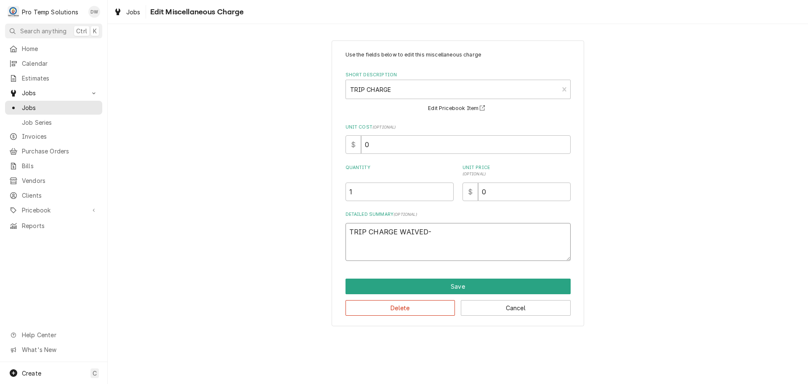
type textarea "x"
type textarea "TRIP CHARGE WAIVED- D"
type textarea "x"
type textarea "TRIP CHARGE WAIVED- DX"
type textarea "x"
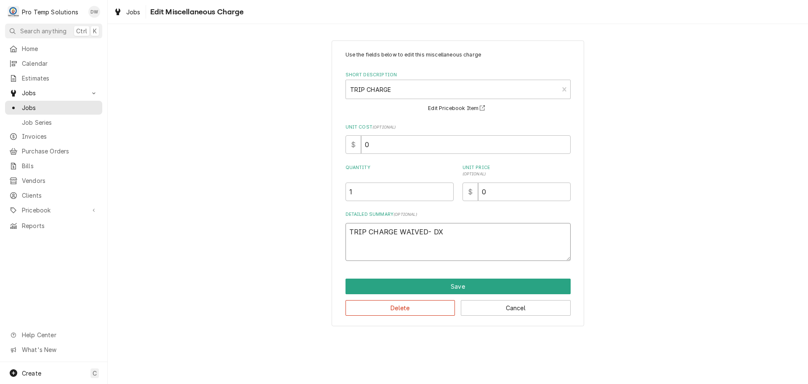
type textarea "TRIP CHARGE WAIVED- DX'"
type textarea "x"
type textarea "TRIP CHARGE WAIVED- DX'D"
type textarea "x"
type textarea "TRIP CHARGE WAIVED- DX'D"
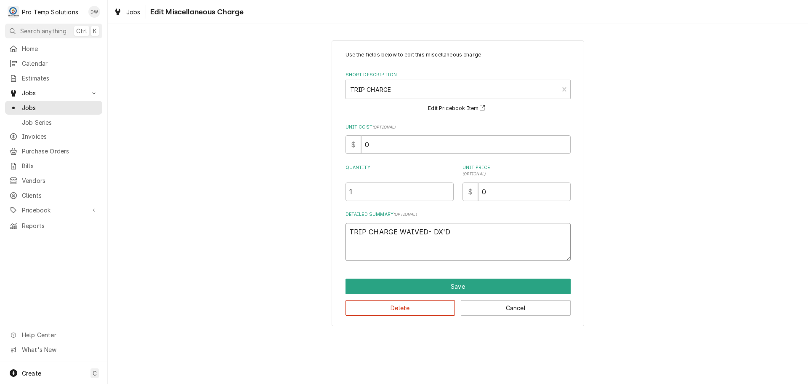
type textarea "x"
type textarea "TRIP CHARGE WAIVED- DX'D D"
type textarea "x"
type textarea "TRIP CHARGE WAIVED- DX'D DU"
type textarea "x"
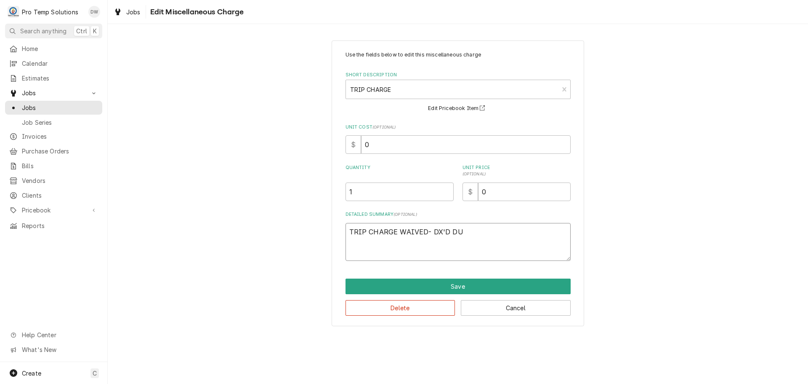
type textarea "TRIP CHARGE WAIVED- DX'D DUR"
type textarea "x"
type textarea "TRIP CHARGE WAIVED- DX'D DURI"
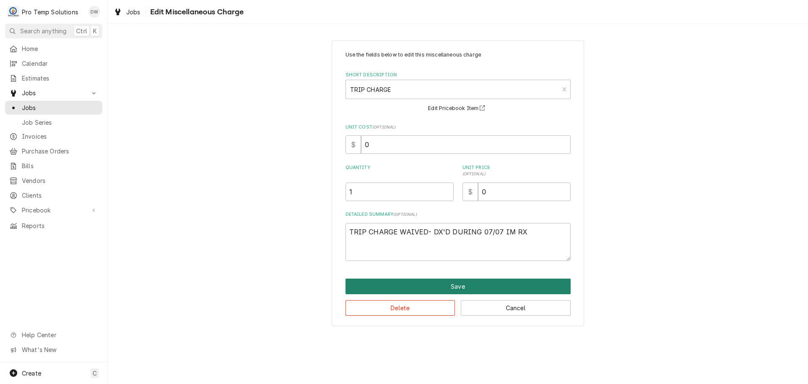
click at [451, 286] on button "Save" at bounding box center [458, 286] width 225 height 16
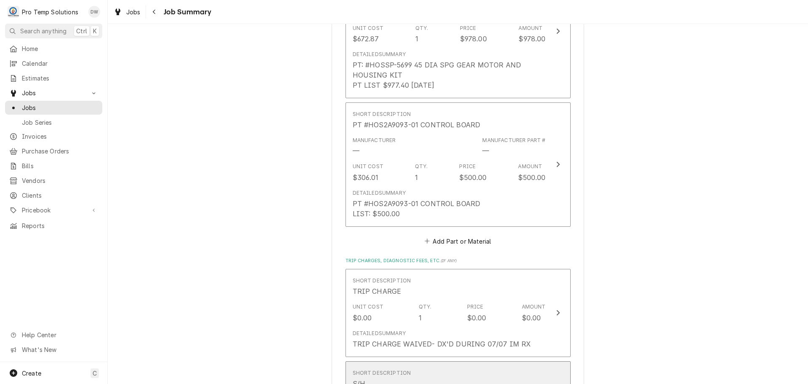
scroll to position [909, 0]
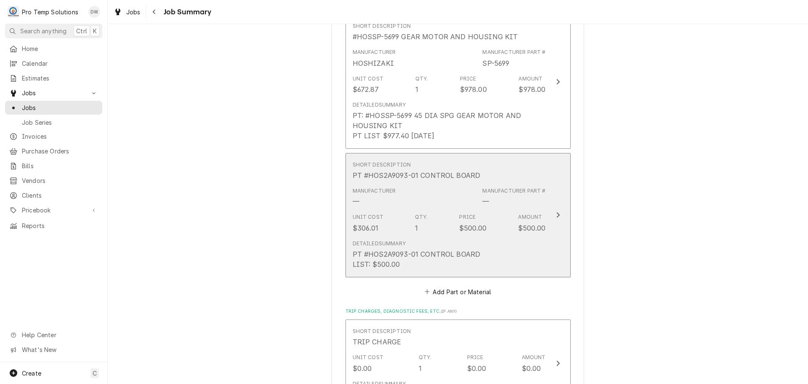
click at [559, 210] on div "Update Line Item" at bounding box center [558, 215] width 11 height 10
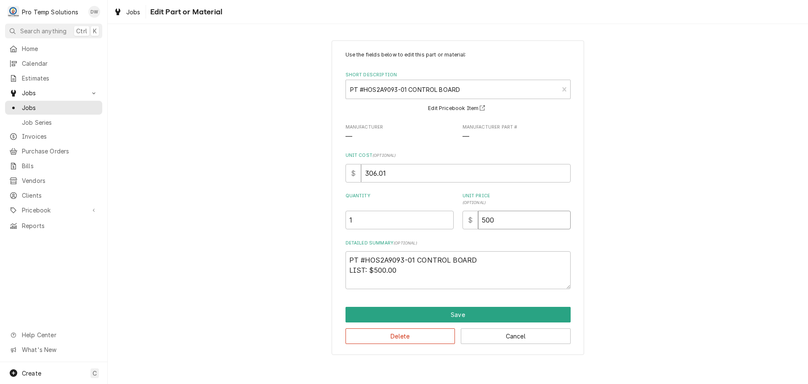
click at [501, 220] on input "500" at bounding box center [524, 220] width 93 height 19
click at [403, 270] on textarea "PT #HOS2A9093-01 CONTROL BOARD LIST: $500.00" at bounding box center [458, 270] width 225 height 38
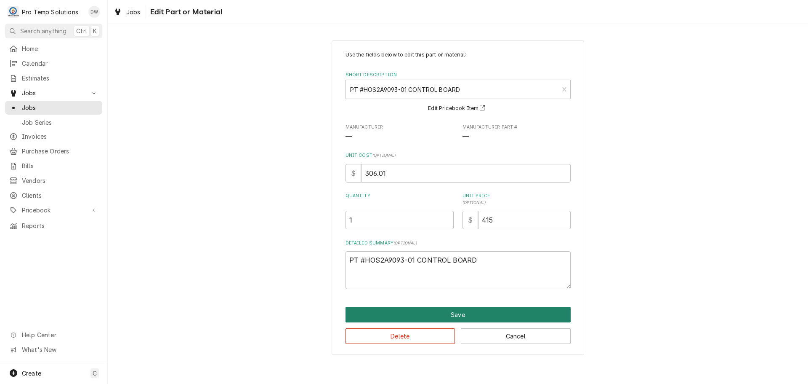
click at [460, 313] on button "Save" at bounding box center [458, 315] width 225 height 16
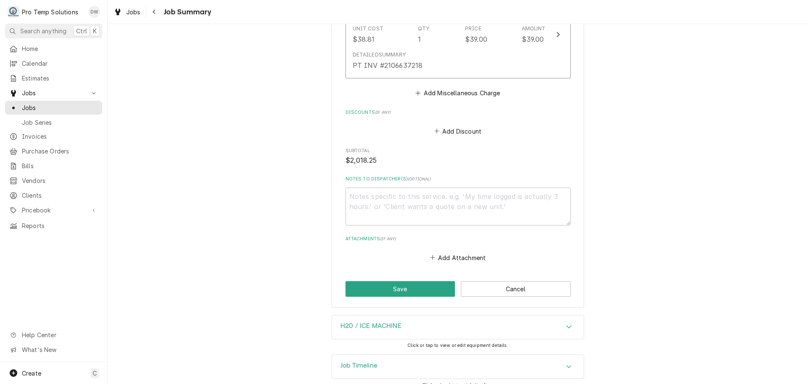
scroll to position [1320, 0]
click at [400, 187] on textarea "Notes to Dispatcher(s) ( optional )" at bounding box center [458, 206] width 225 height 38
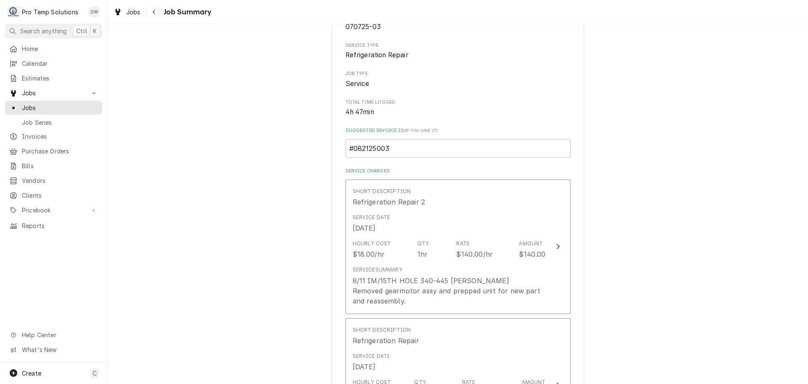
scroll to position [99, 0]
click at [390, 150] on input "#082125003" at bounding box center [458, 151] width 225 height 19
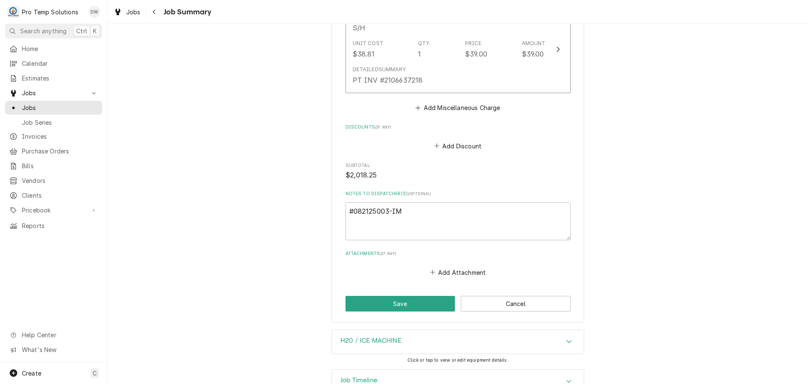
scroll to position [1320, 0]
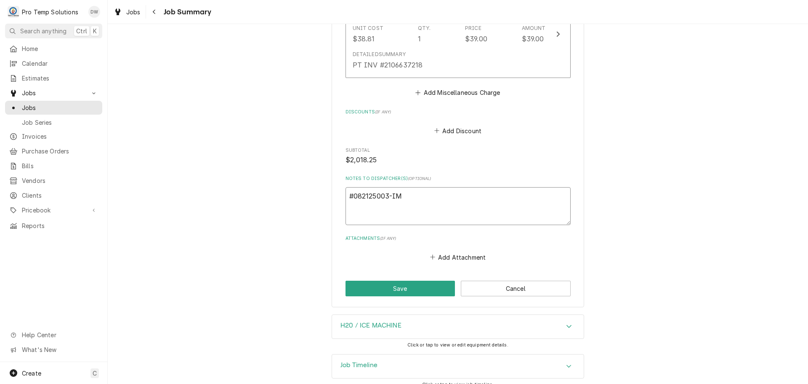
click at [443, 187] on textarea "#082125003-IM" at bounding box center [458, 206] width 225 height 38
click at [394, 280] on button "Save" at bounding box center [401, 288] width 110 height 16
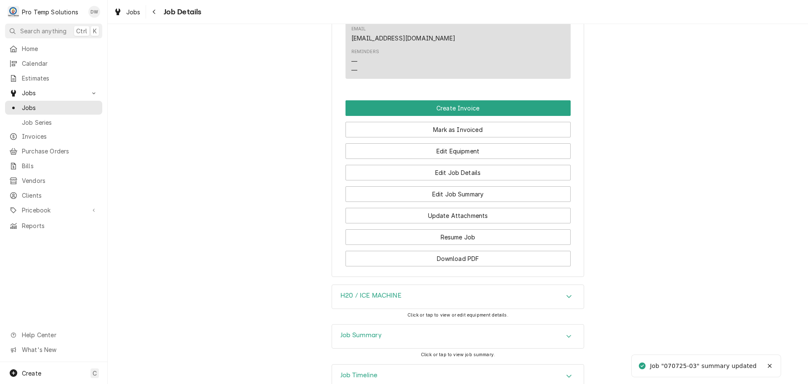
scroll to position [589, 0]
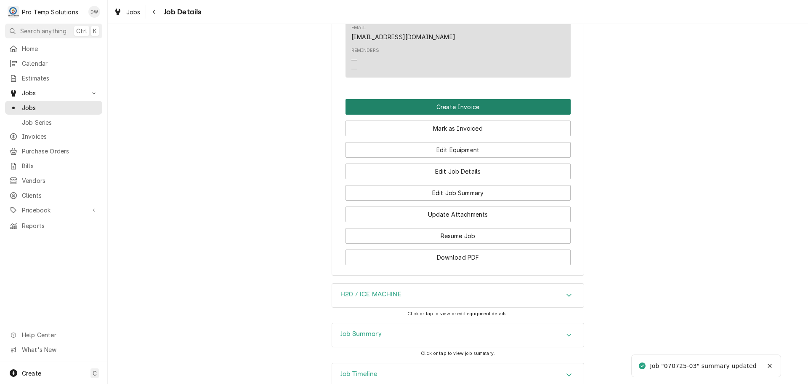
click at [441, 104] on button "Create Invoice" at bounding box center [458, 107] width 225 height 16
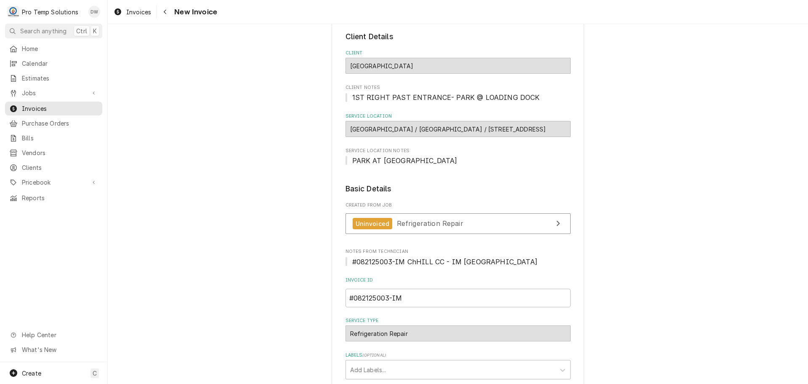
scroll to position [211, 0]
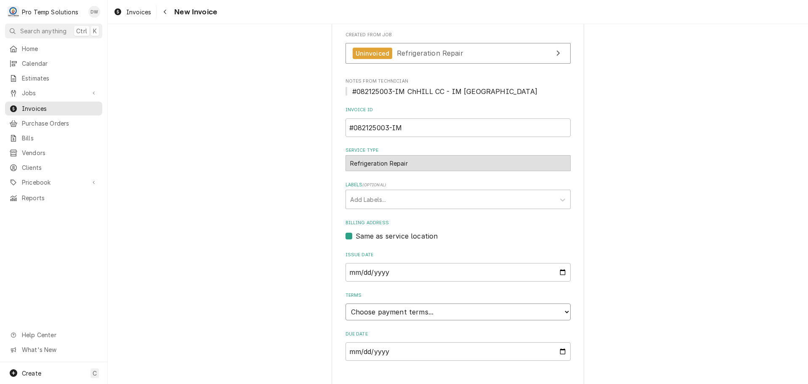
click at [372, 310] on select "Choose payment terms... Same Day Net 7 Net 14 Net 21 Net 30 Net 45 Net 60 Net 90" at bounding box center [458, 311] width 225 height 17
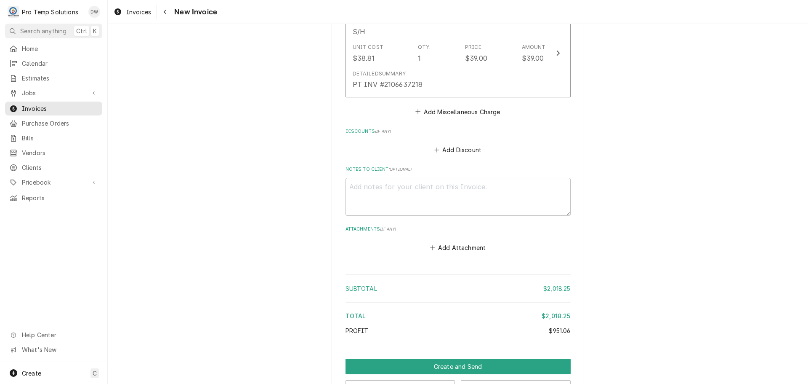
scroll to position [1642, 0]
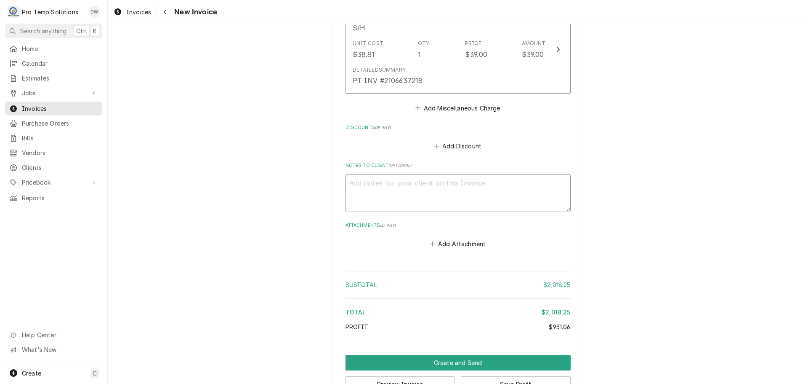
click at [383, 174] on textarea "Notes to Client ( optional )" at bounding box center [458, 193] width 225 height 38
type textarea "x"
type textarea "#"
type textarea "x"
type textarea "#0"
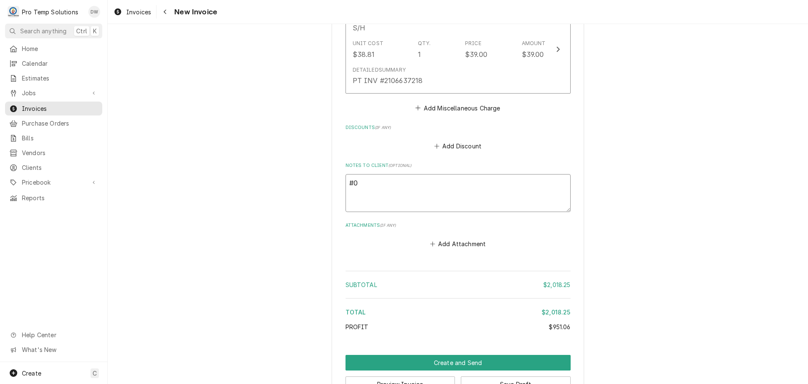
type textarea "x"
type textarea "#08"
type textarea "x"
type textarea "#082"
type textarea "x"
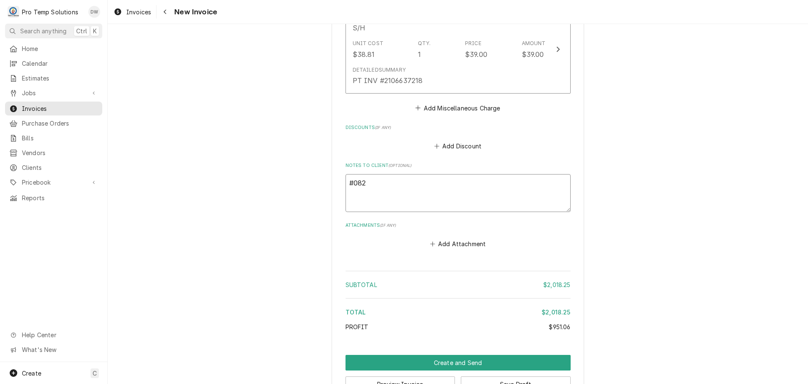
type textarea "#0821"
type textarea "x"
type textarea "#08212"
type textarea "x"
type textarea "#082125"
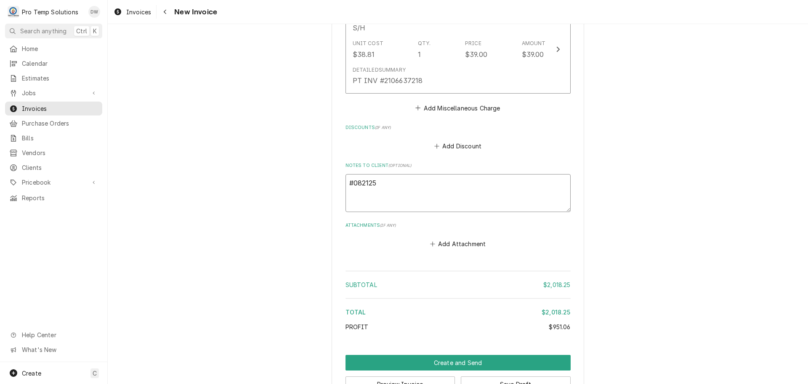
type textarea "x"
type textarea "#0821250"
type textarea "x"
type textarea "#08212500"
type textarea "x"
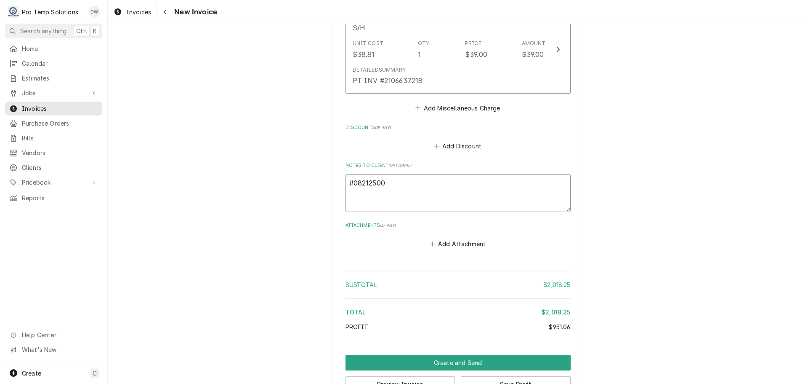
type textarea "#082125003"
type textarea "x"
type textarea "#082125003-"
type textarea "x"
type textarea "#082125003-I"
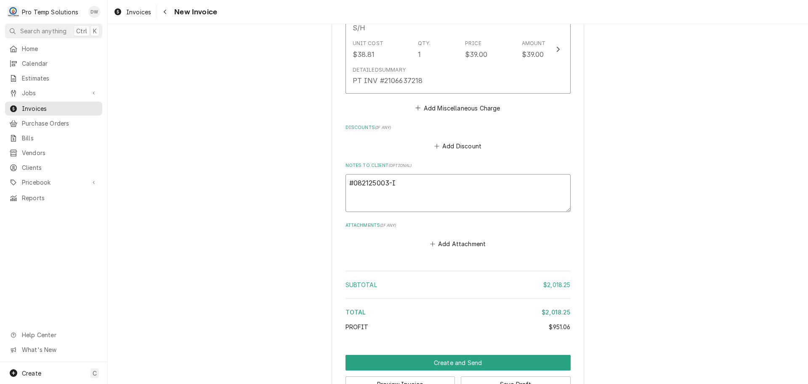
type textarea "x"
type textarea "#082125003-IM"
type textarea "x"
type textarea "#082125003-IM"
type textarea "x"
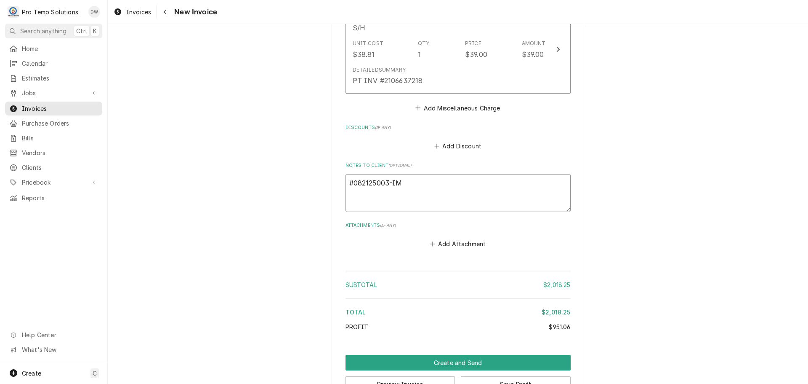
type textarea "#082125003-IM C"
type textarea "x"
type textarea "#082125003-IM Ch"
type textarea "x"
type textarea "#082125003-IM ChH"
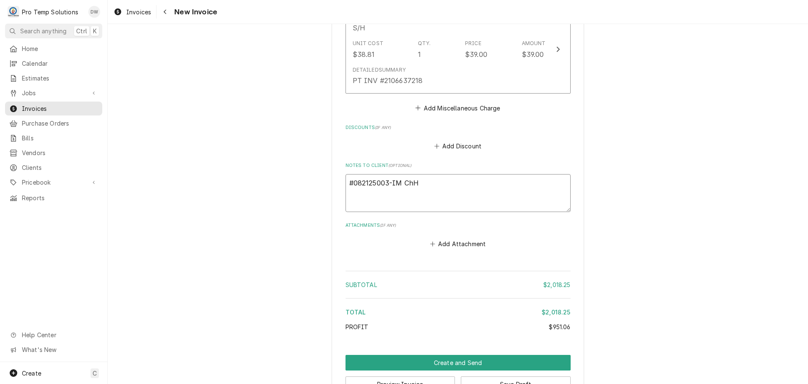
type textarea "x"
type textarea "#082125003-IM ChHI"
type textarea "x"
type textarea "#082125003-IM ChHIL"
type textarea "x"
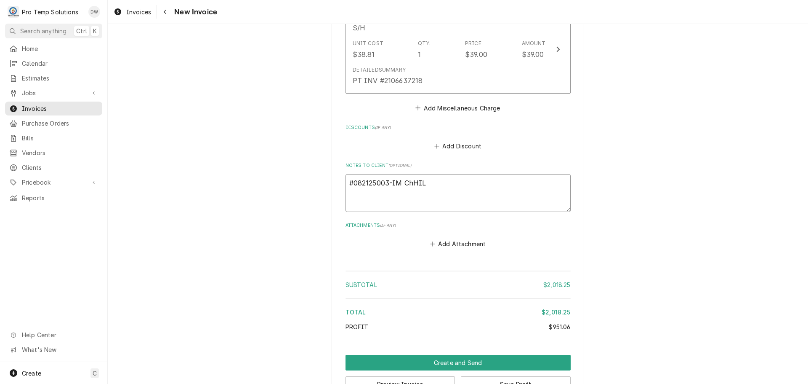
type textarea "#082125003-IM ChHILL"
type textarea "x"
type textarea "#082125003-IM ChHILL"
type textarea "x"
type textarea "#082125003-IM ChHILL C"
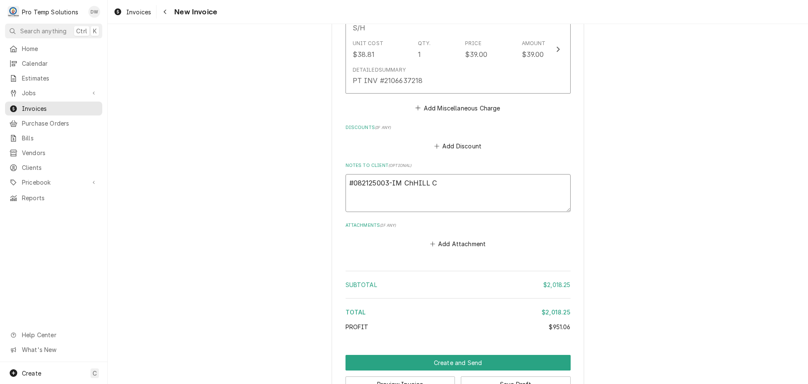
type textarea "x"
type textarea "#082125003-IM ChHILL CC"
type textarea "x"
type textarea "#082125003-IM ChHILL CC-"
type textarea "x"
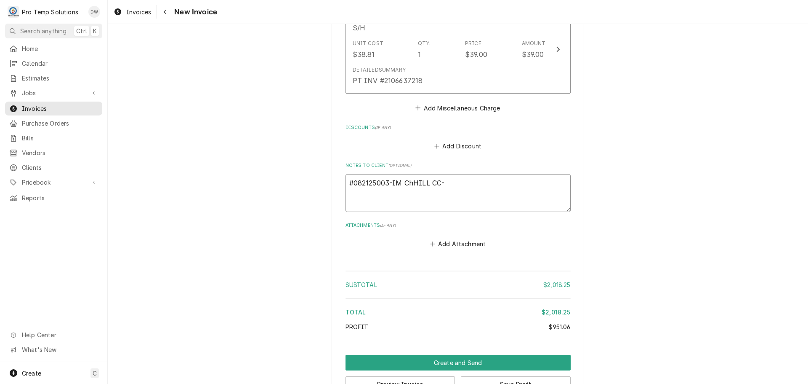
type textarea "#082125003-IM ChHILL CC-"
type textarea "x"
type textarea "#082125003-IM ChHILL CC- I"
type textarea "x"
type textarea "#082125003-IM ChHILL CC- IM"
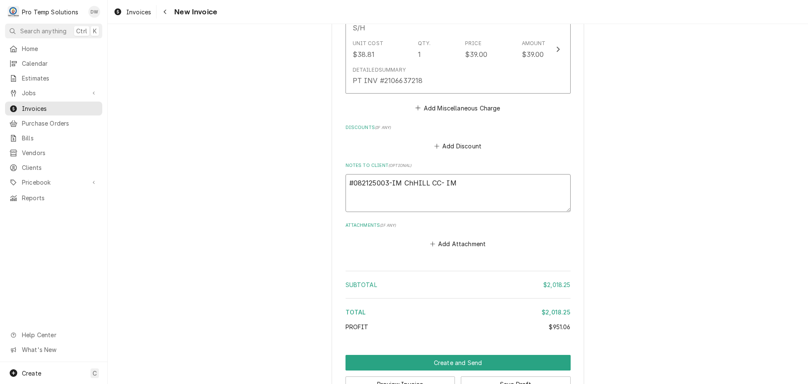
type textarea "x"
type textarea "#082125003-IM ChHILL CC- IM"
type textarea "x"
type textarea "#082125003-IM ChHILL CC- IM 1"
type textarea "x"
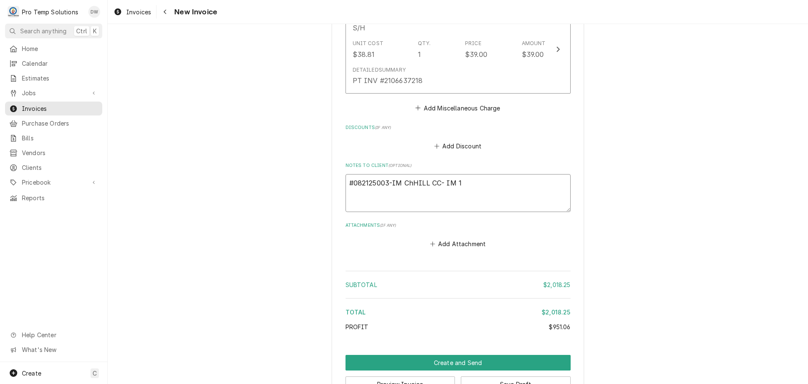
type textarea "#082125003-IM ChHILL CC- IM 15"
type textarea "x"
type textarea "#082125003-IM ChHILL CC- IM 15T"
type textarea "x"
type textarea "#082125003-IM ChHILL CC- IM 15TH"
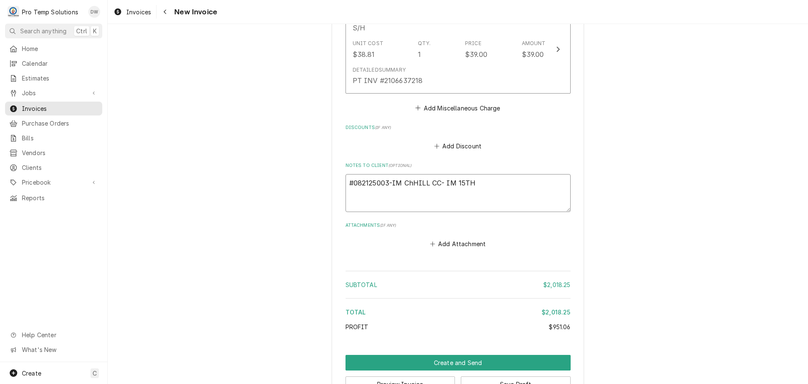
type textarea "x"
type textarea "#082125003-IM ChHILL CC- IM 15TH"
type textarea "x"
type textarea "#082125003-IM ChHILL CC- IM 15TH H"
type textarea "x"
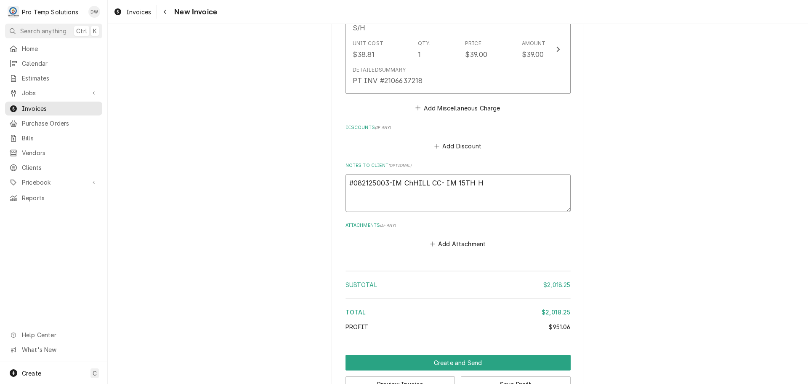
type textarea "#082125003-IM ChHILL CC- IM 15TH HO"
type textarea "x"
type textarea "#082125003-IM ChHILL CC- IM 15TH HOL"
type textarea "x"
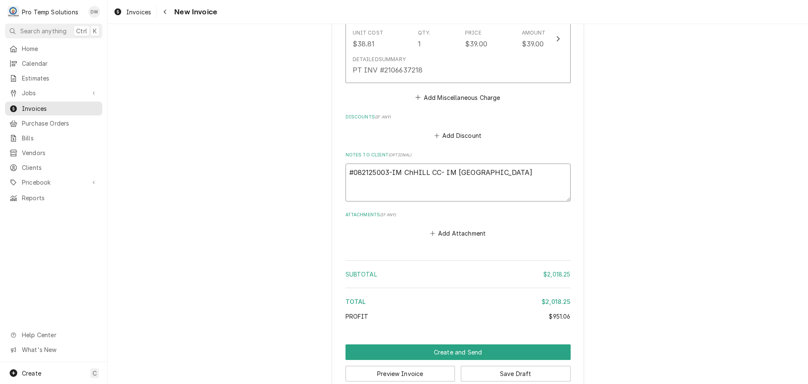
scroll to position [1658, 0]
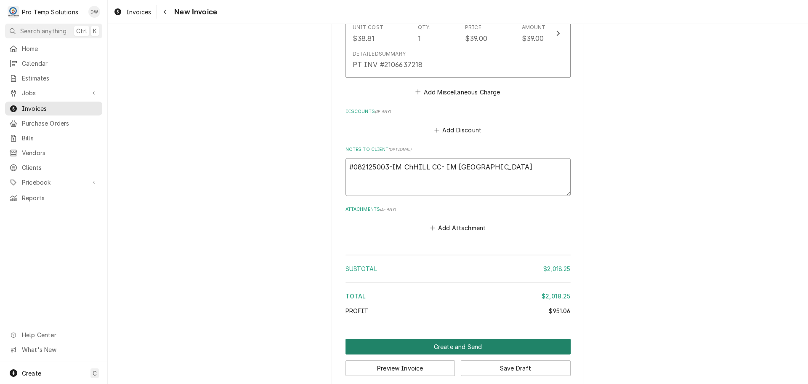
type textarea "#082125003-IM ChHILL CC- IM 15TH HOLE"
click at [453, 339] on button "Create and Send" at bounding box center [458, 347] width 225 height 16
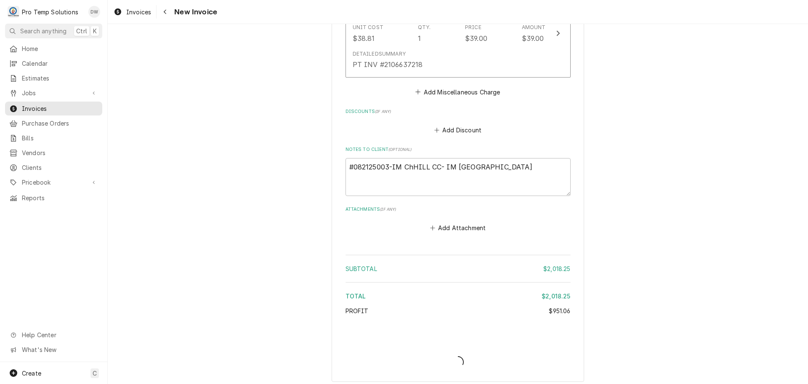
scroll to position [1653, 0]
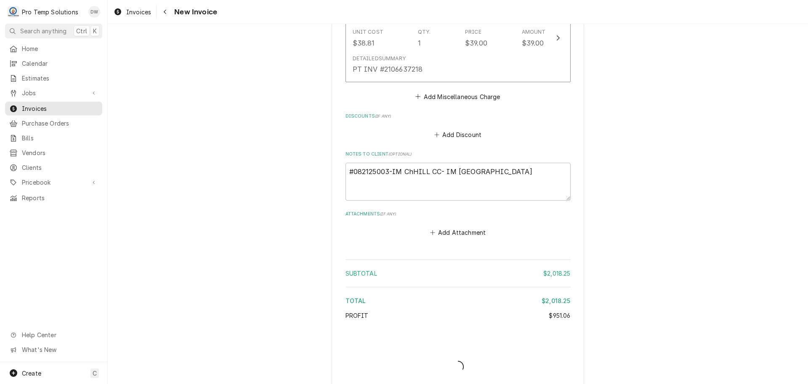
type textarea "x"
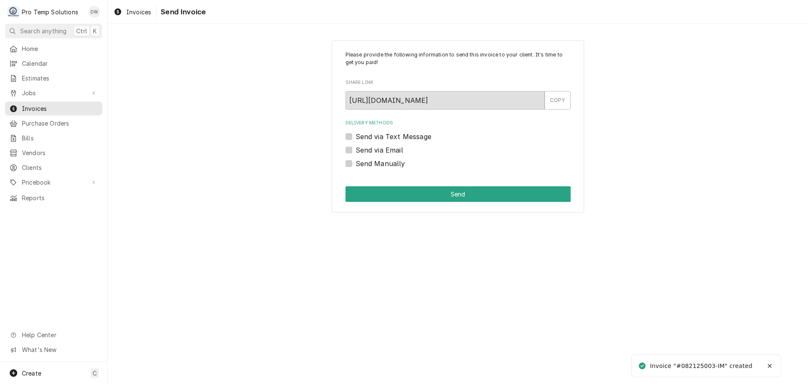
click at [356, 149] on label "Send via Email" at bounding box center [380, 150] width 48 height 10
click at [356, 149] on input "Send via Email" at bounding box center [468, 154] width 225 height 19
checkbox input "true"
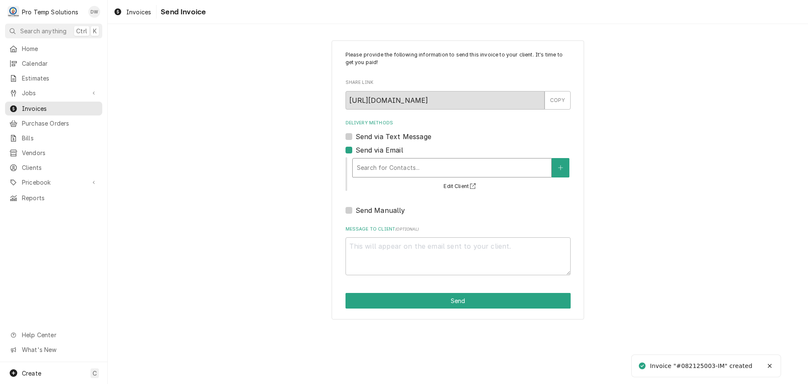
click at [410, 163] on div "Delivery Methods" at bounding box center [452, 167] width 190 height 15
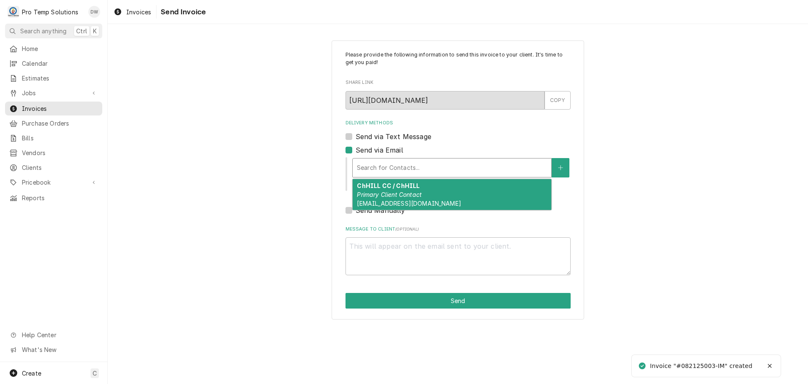
click at [415, 191] on em "Primary Client Contact" at bounding box center [389, 194] width 65 height 7
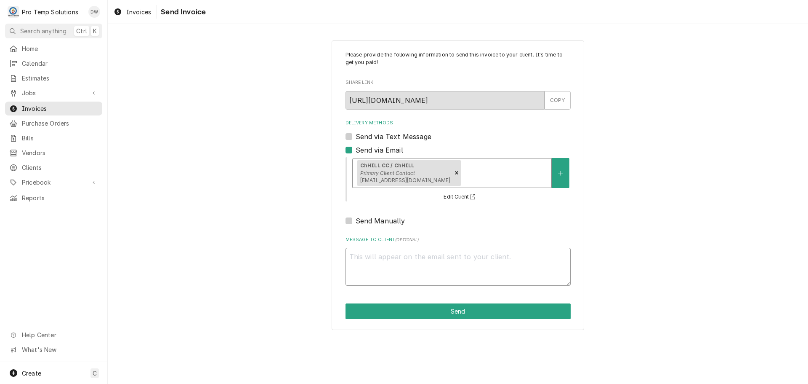
click at [402, 260] on textarea "Message to Client ( optional )" at bounding box center [458, 267] width 225 height 38
type textarea "x"
type textarea "#"
type textarea "x"
type textarea "#0"
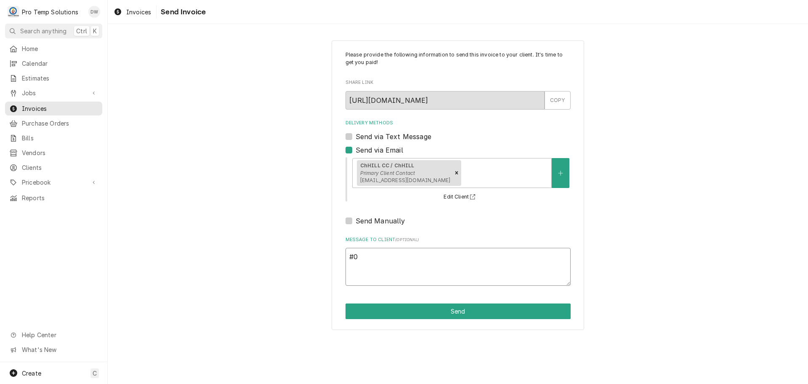
type textarea "x"
type textarea "#08"
type textarea "x"
type textarea "#082"
type textarea "x"
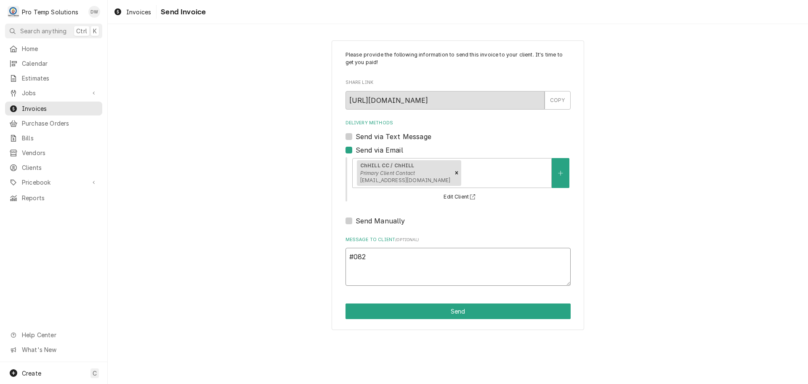
type textarea "#0821"
type textarea "x"
type textarea "#08212"
type textarea "x"
type textarea "#082125"
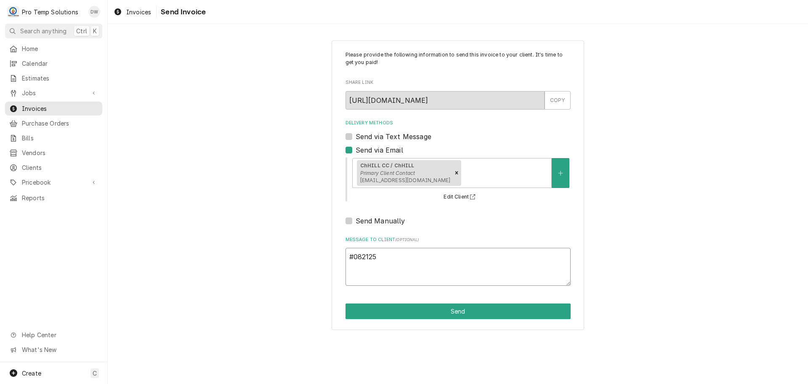
type textarea "x"
type textarea "#0821250"
type textarea "x"
type textarea "#08212500"
type textarea "x"
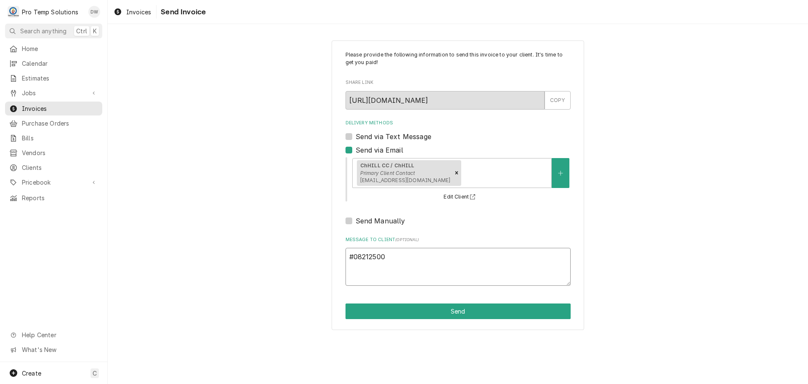
type textarea "#082125003"
type textarea "x"
type textarea "#082125003-"
type textarea "x"
type textarea "#082125003-I"
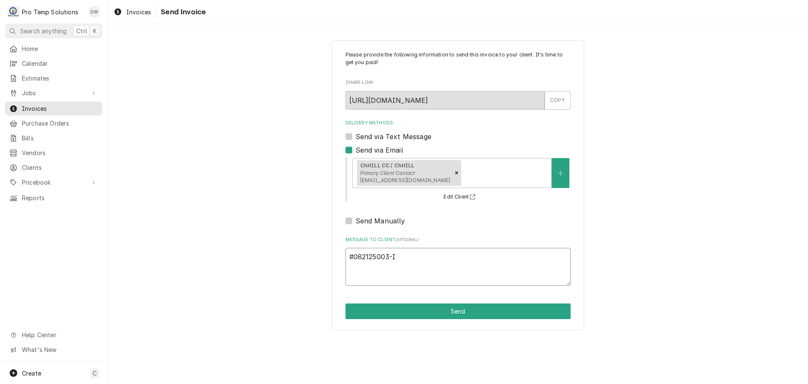
type textarea "x"
type textarea "#082125003-IM"
type textarea "x"
type textarea "#082125003-IM"
type textarea "x"
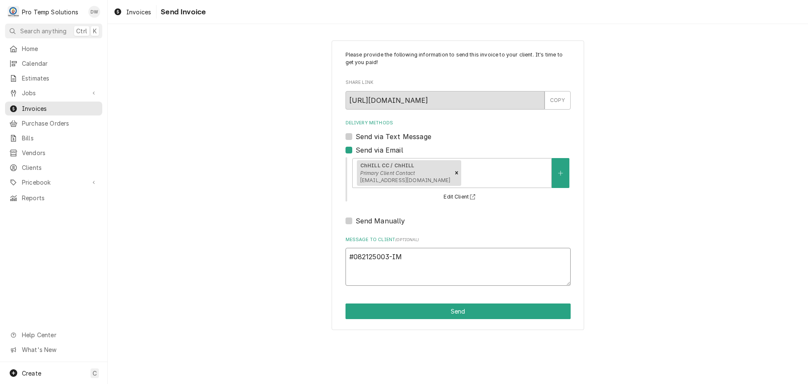
type textarea "#082125003-IM C"
type textarea "x"
type textarea "#082125003-IM Ch"
type textarea "x"
type textarea "#082125003-IM ChH"
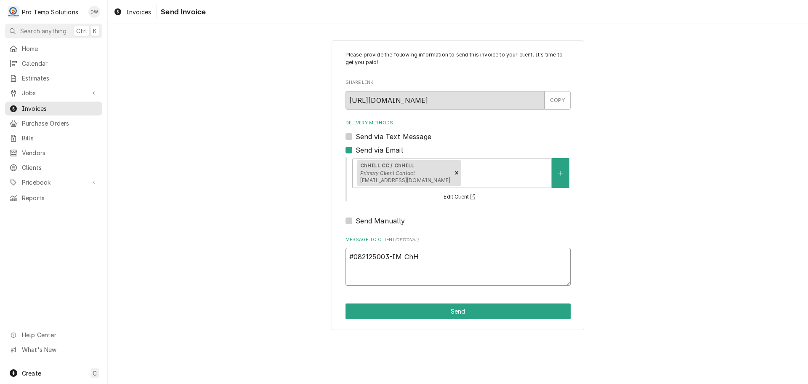
type textarea "x"
type textarea "#082125003-IM ChHI"
type textarea "x"
type textarea "#082125003-IM ChHIL"
type textarea "x"
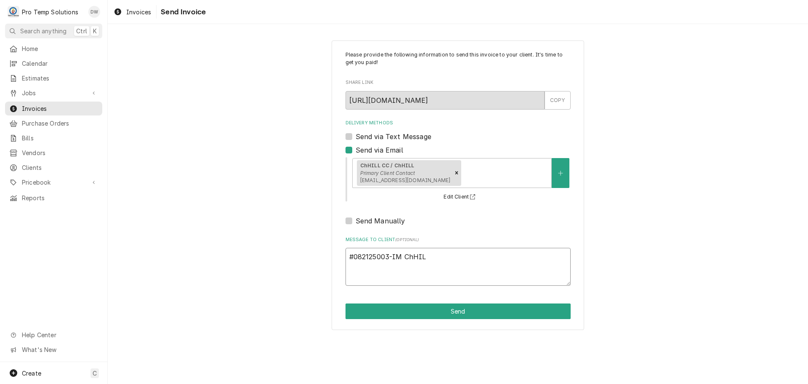
type textarea "#082125003-IM ChHILL"
type textarea "x"
type textarea "#082125003-IM ChHILL"
type textarea "x"
type textarea "#082125003-IM ChHILL C"
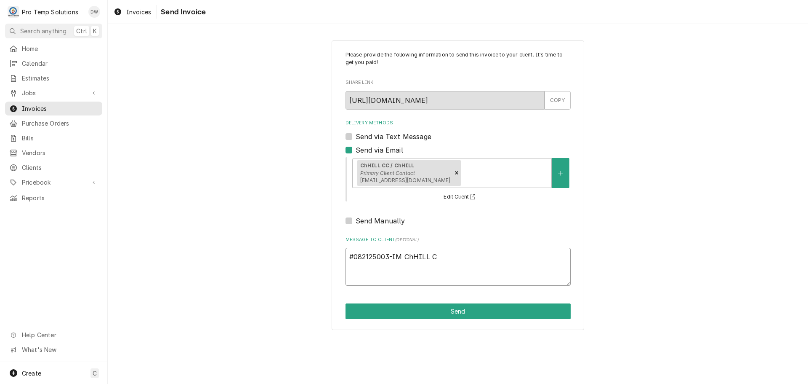
type textarea "x"
type textarea "#082125003-IM ChHILL CC"
type textarea "x"
type textarea "#082125003-IM ChHILL CC-"
type textarea "x"
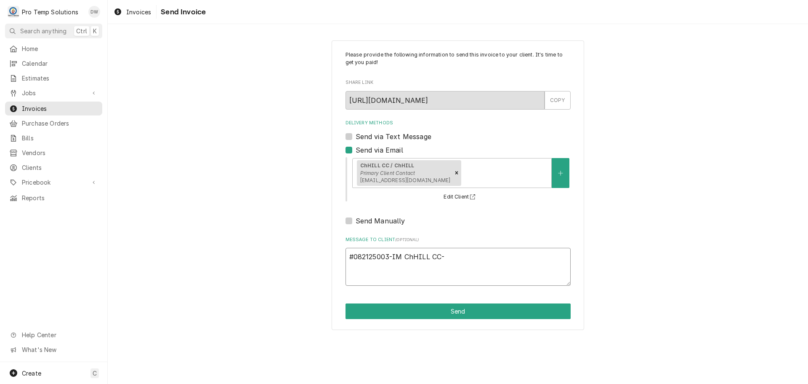
type textarea "#082125003-IM ChHILL CC-"
type textarea "x"
type textarea "#082125003-IM ChHILL CC- I"
type textarea "x"
type textarea "#082125003-IM ChHILL CC- IM"
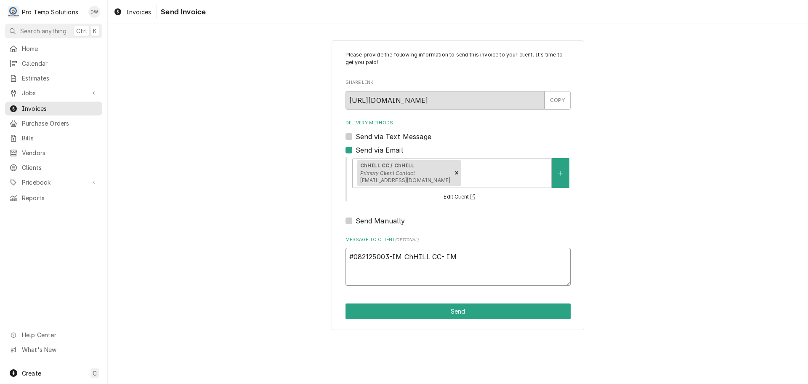
type textarea "x"
type textarea "#082125003-IM ChHILL CC- IM"
type textarea "x"
type textarea "#082125003-IM ChHILL CC- IM 1"
type textarea "x"
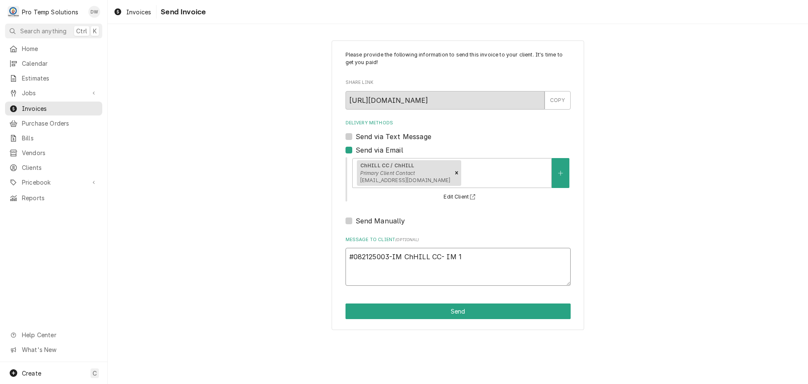
type textarea "#082125003-IM ChHILL CC- IM 15"
type textarea "x"
type textarea "#082125003-IM ChHILL CC- IM 15T"
type textarea "x"
type textarea "#082125003-IM ChHILL CC- IM 15TH"
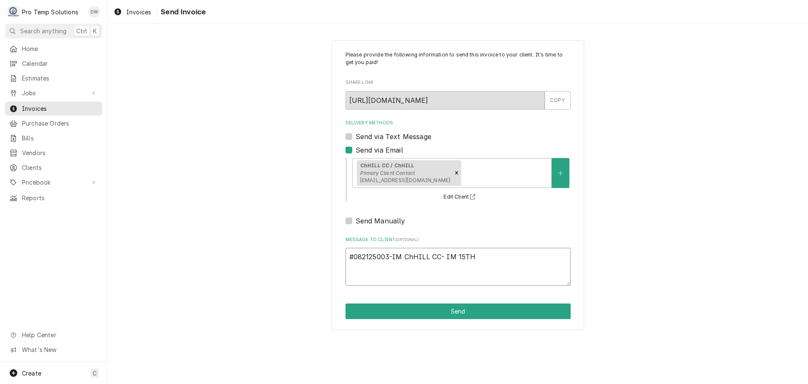
type textarea "x"
type textarea "#082125003-IM ChHILL CC- IM 15TH"
type textarea "x"
type textarea "#082125003-IM ChHILL CC- IM 15TH H"
type textarea "x"
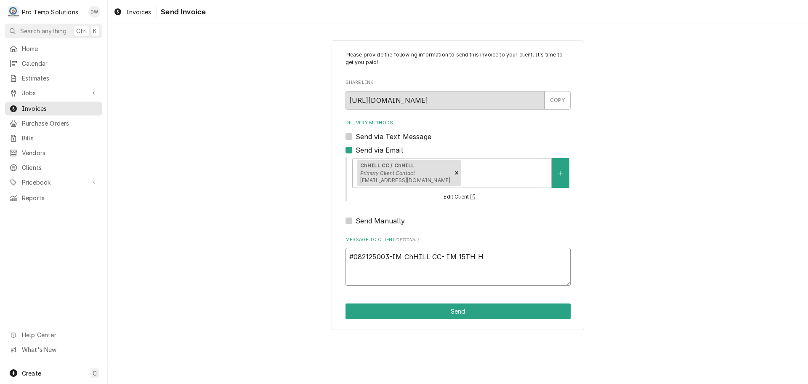
type textarea "#082125003-IM ChHILL CC- IM 15TH HO"
type textarea "x"
type textarea "#082125003-IM ChHILL CC- IM 15TH HOL"
type textarea "x"
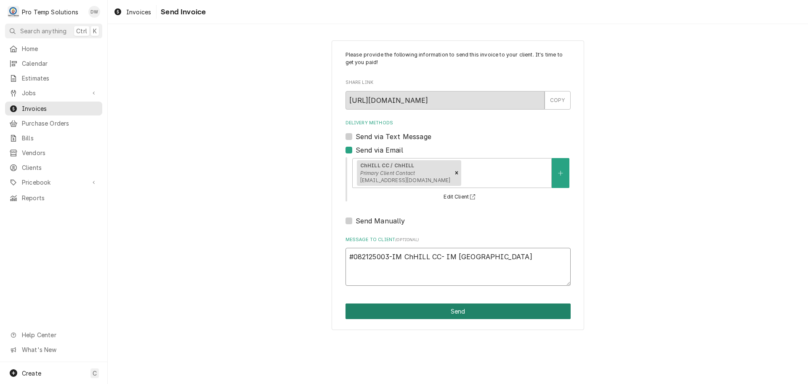
type textarea "#082125003-IM ChHILL CC- IM [GEOGRAPHIC_DATA]"
click at [461, 309] on button "Send" at bounding box center [458, 311] width 225 height 16
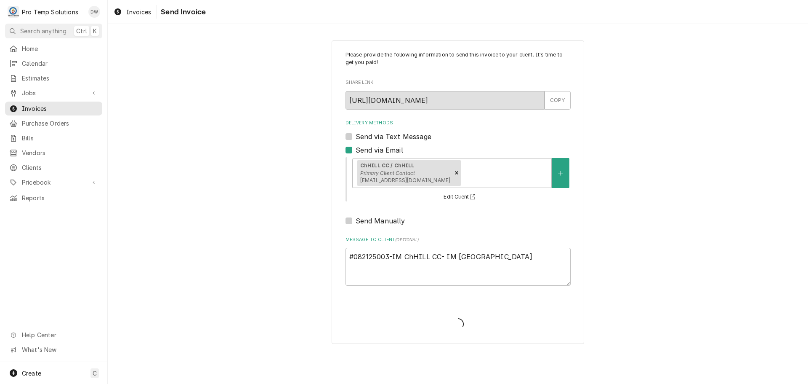
type textarea "x"
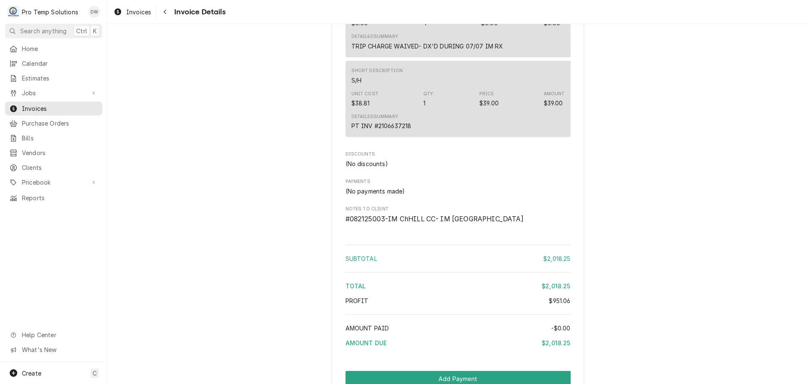
scroll to position [1438, 0]
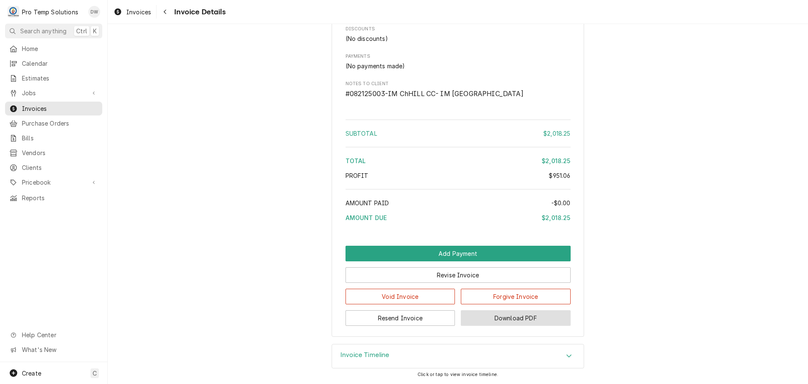
click at [512, 318] on button "Download PDF" at bounding box center [516, 318] width 110 height 16
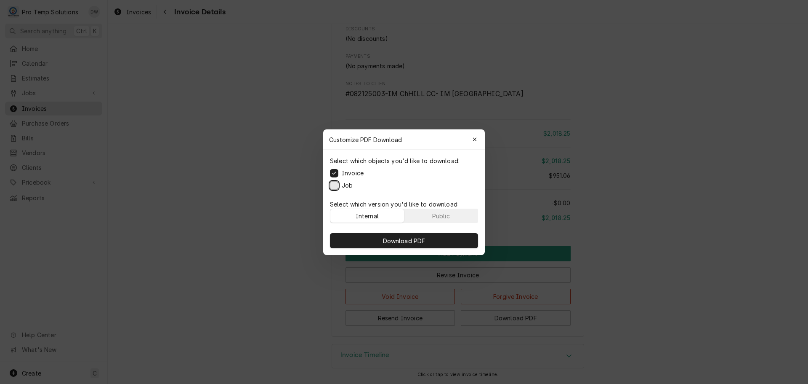
click at [335, 185] on button "Job" at bounding box center [334, 185] width 8 height 8
click at [404, 240] on span "Download PDF" at bounding box center [404, 240] width 46 height 9
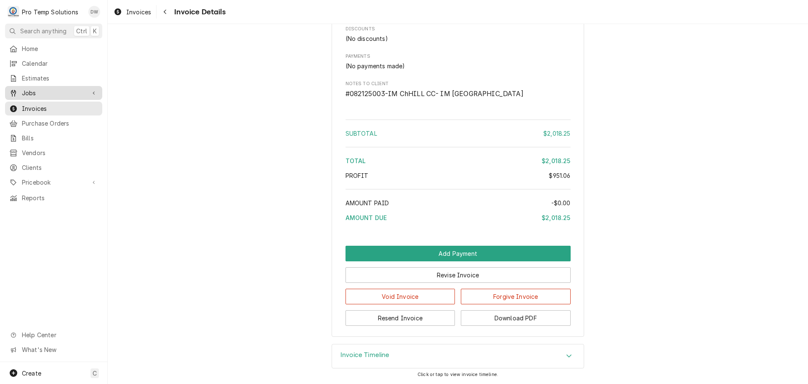
click at [39, 88] on span "Jobs" at bounding box center [54, 92] width 64 height 9
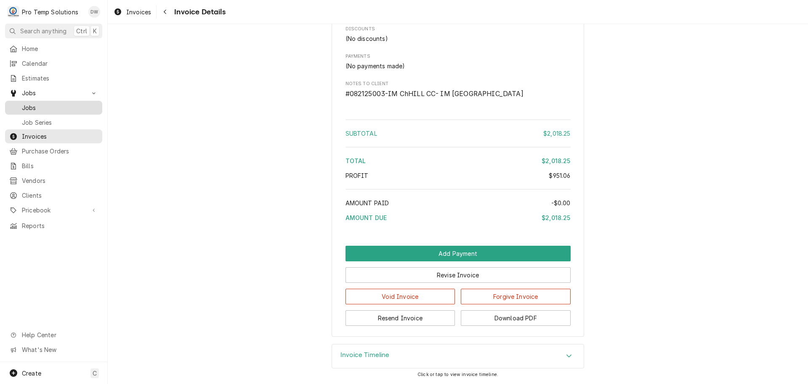
click at [27, 106] on span "Jobs" at bounding box center [60, 107] width 76 height 9
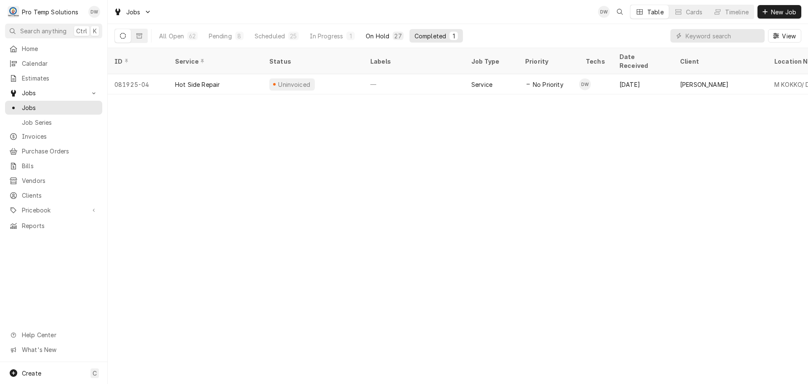
click at [379, 32] on div "On Hold" at bounding box center [378, 36] width 24 height 9
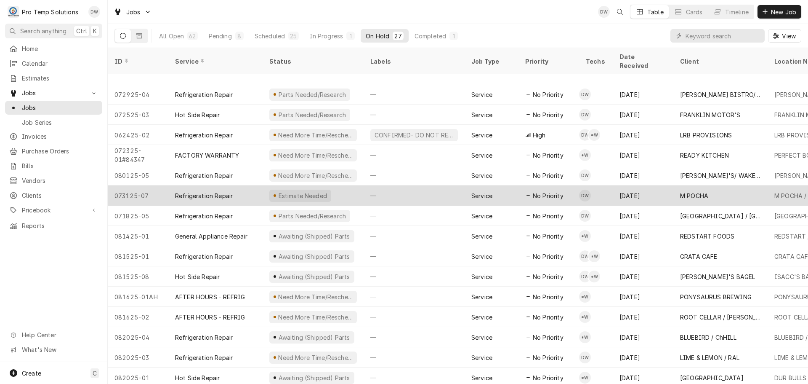
scroll to position [232, 0]
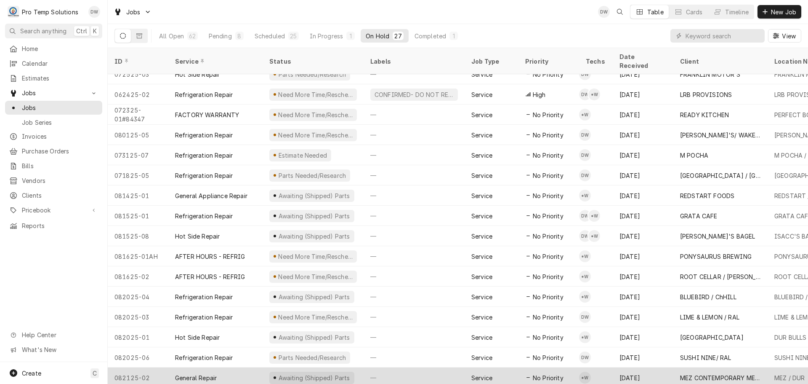
click at [430, 367] on div "—" at bounding box center [414, 377] width 101 height 20
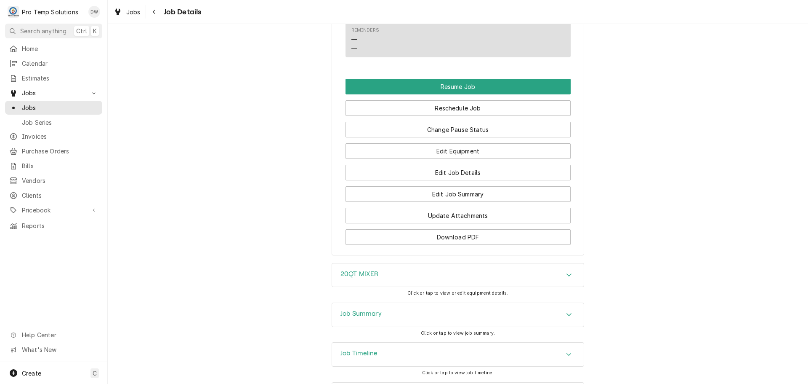
scroll to position [716, 0]
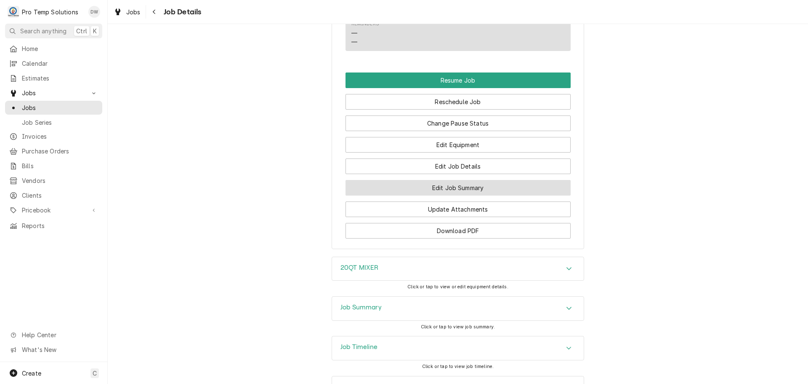
click at [461, 195] on button "Edit Job Summary" at bounding box center [458, 188] width 225 height 16
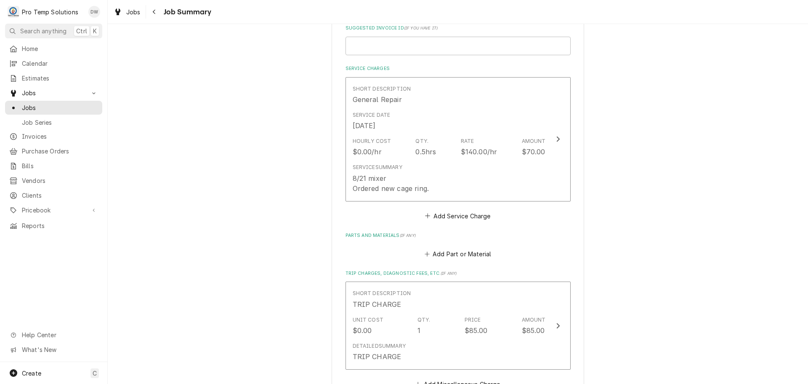
scroll to position [211, 0]
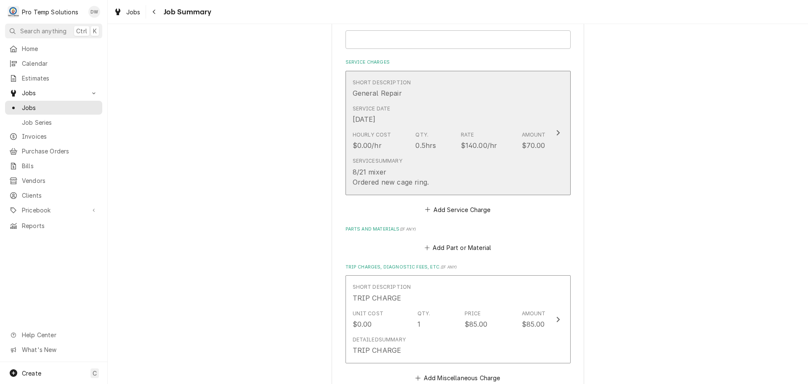
click at [557, 131] on icon "Update Line Item" at bounding box center [558, 132] width 3 height 5
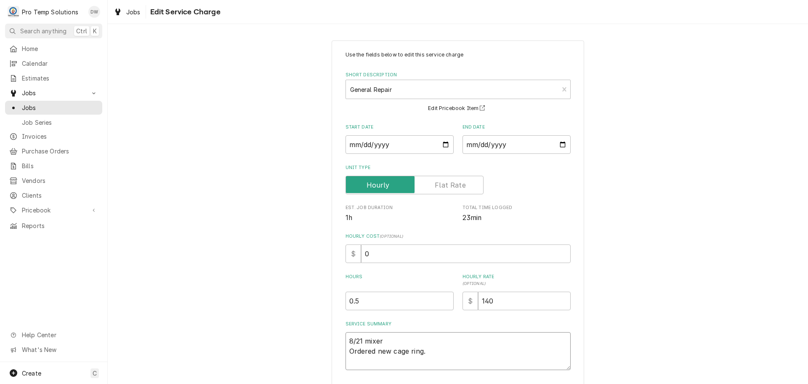
click at [383, 339] on textarea "8/21 mixer Ordered new cage ring." at bounding box center [458, 351] width 225 height 38
type textarea "x"
type textarea "8/21 mixe Ordered new cage ring."
type textarea "x"
type textarea "8/21 mix Ordered new cage ring."
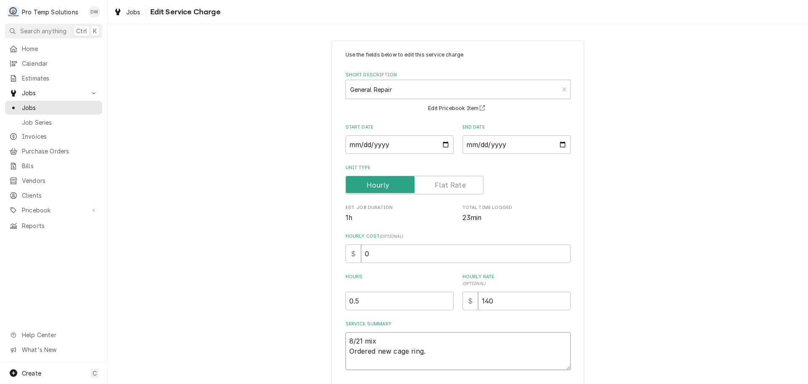
type textarea "x"
type textarea "8/21 mi Ordered new cage ring."
type textarea "x"
type textarea "8/21 m Ordered new cage ring."
type textarea "x"
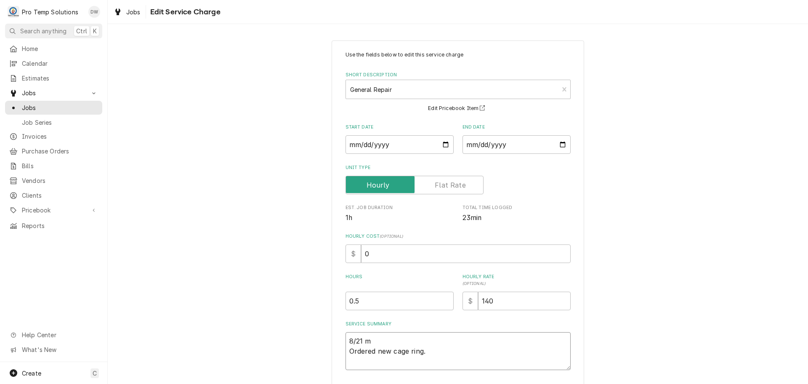
type textarea "8/21 Ordered new cage ring."
type textarea "x"
type textarea "8/21 2 Ordered new cage ring."
type textarea "x"
type textarea "8/21 20 Ordered new cage ring."
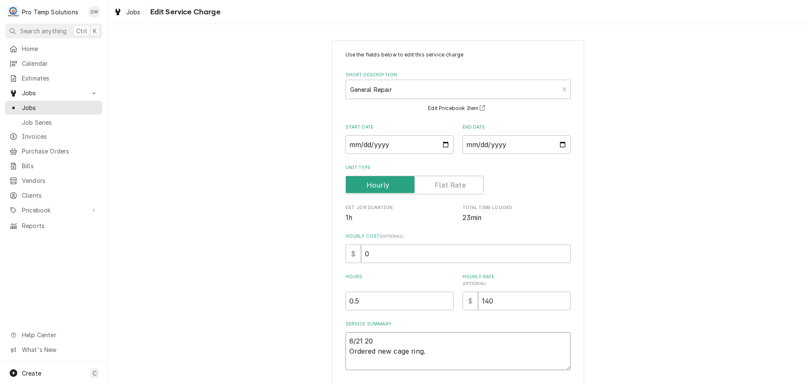
type textarea "x"
type textarea "8/21 20Q Ordered new cage ring."
type textarea "x"
type textarea "8/21 20QT Ordered new cage ring."
type textarea "x"
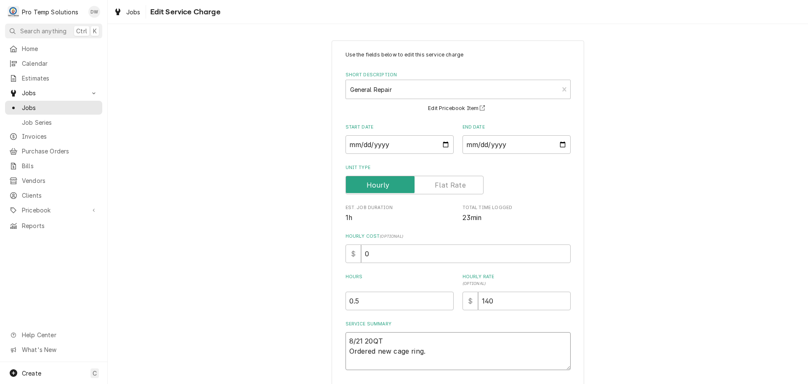
type textarea "8/21 20QT Ordered new cage ring."
type textarea "x"
type textarea "8/21 20QT M Ordered new cage ring."
type textarea "x"
type textarea "8/21 20QT MI Ordered new cage ring."
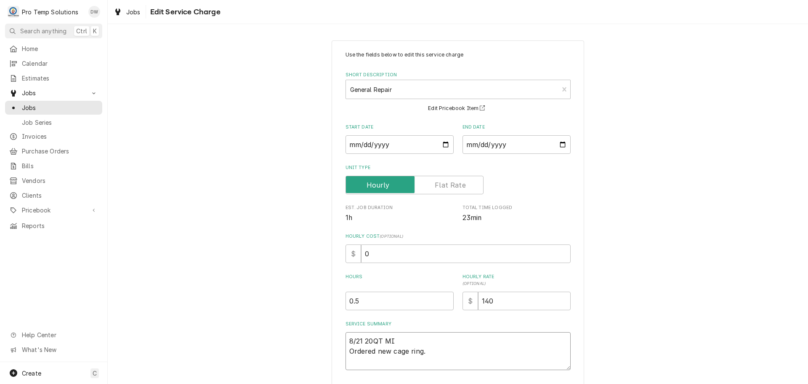
type textarea "x"
type textarea "8/21 20QT MIX Ordered new cage ring."
type textarea "x"
type textarea "8/21 20QT MIXE Ordered new cage ring."
type textarea "x"
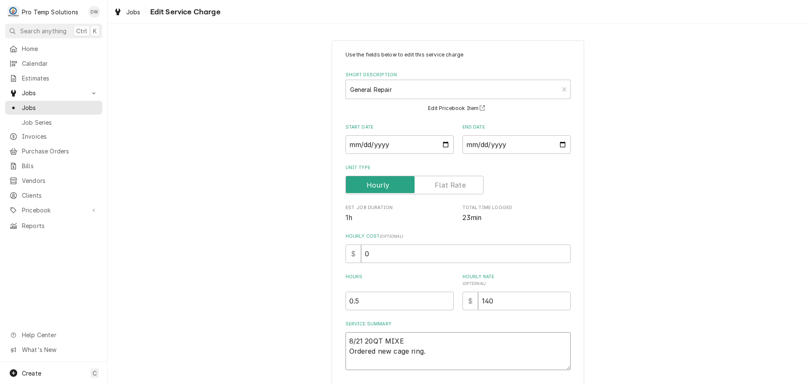
type textarea "8/21 20QT MIXER Ordered new cage ring."
type textarea "x"
type textarea "8/21 20QT MIXER Ordered new cage ring."
type textarea "x"
type textarea "8/21 20QT MIXER 1 Ordered new cage ring."
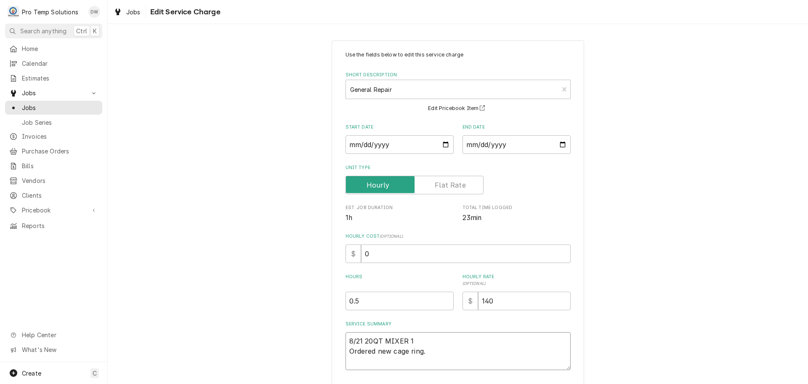
type textarea "x"
type textarea "8/21 20QT MIXER 15 Ordered new cage ring."
type textarea "x"
type textarea "8/21 20QT MIXER 155 Ordered new cage ring."
type textarea "x"
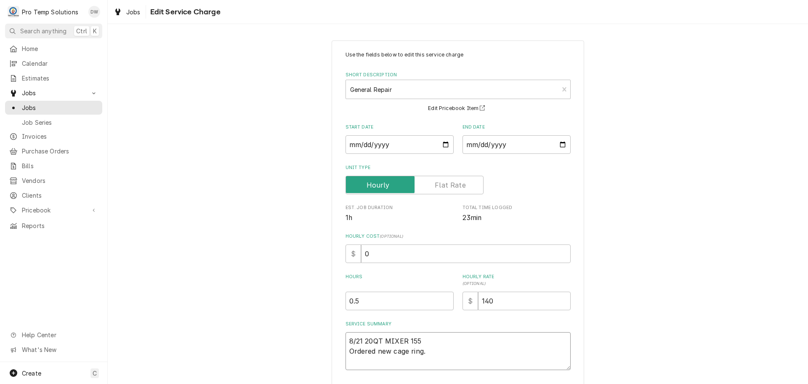
type textarea "8/21 20QT MIXER 155- Ordered new cage ring."
type textarea "x"
type textarea "8/21 20QT MIXER 155-2 Ordered new cage ring."
type textarea "x"
type textarea "8/21 20QT MIXER 155-21 Ordered new cage ring."
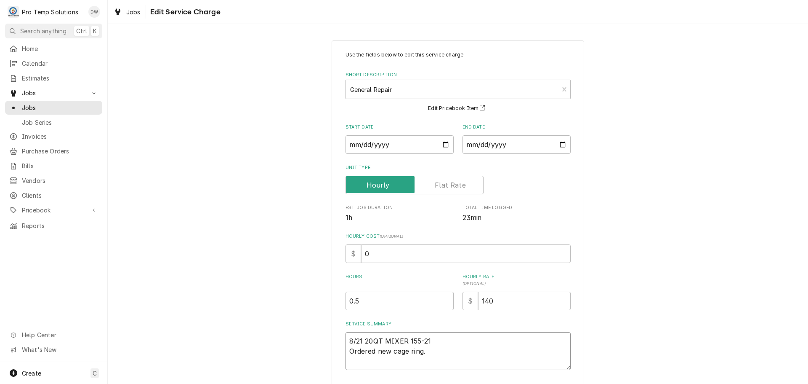
type textarea "x"
type textarea "8/21 20QT MIXER 155-215 Ordered new cage ring."
type textarea "x"
type textarea "8/21 20QT MIXER 155-215 Ordered new cage ring."
type textarea "x"
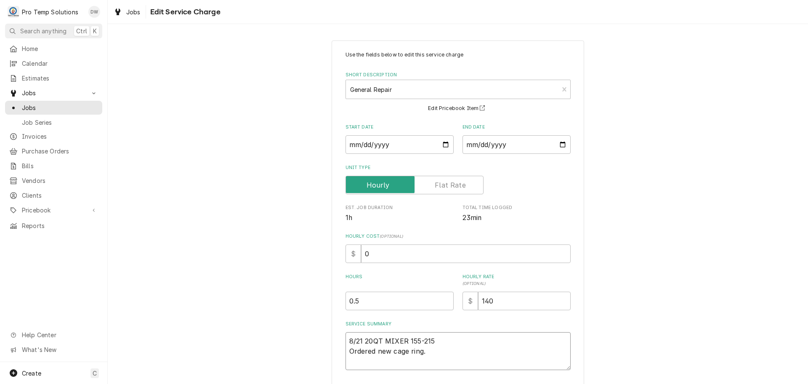
type textarea "8/21 20QT MIXER 155-215 K Ordered new cage ring."
type textarea "x"
type textarea "8/21 20QT MIXER 155-215 KE Ordered new cage ring."
type textarea "x"
type textarea "8/21 20QT MIXER 155-215 KEV Ordered new cage ring."
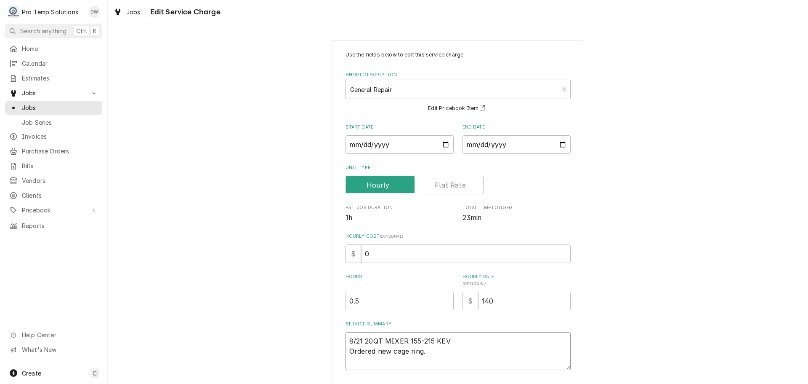
type textarea "x"
type textarea "8/21 20QT MIXER 155-215 KEVI Ordered new cage ring."
type textarea "x"
type textarea "8/21 20QT MIXER 155-215 KEVIN Ordered new cage ring."
type textarea "x"
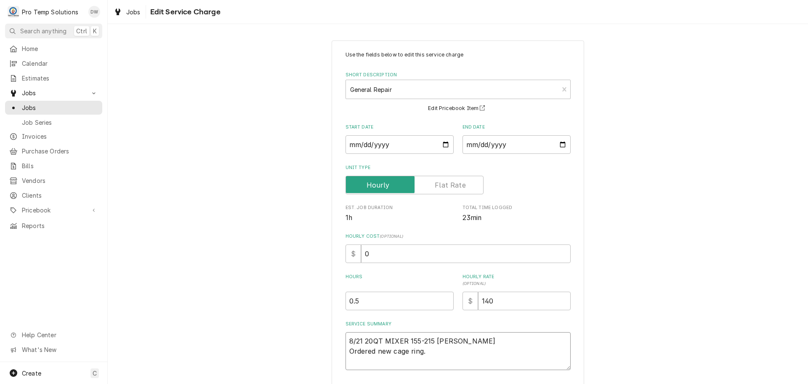
type textarea "8/21 20QT MIXER 155-215 KEVIN Ordered new cage ring."
click at [453, 350] on textarea "8/21 20QT MIXER 155-215 KEVIN Ordered new cage ring." at bounding box center [458, 351] width 225 height 38
type textarea "x"
type textarea "8/21 20QT MIXER 155-215 KEVIN Ordered new cage ring."
type textarea "x"
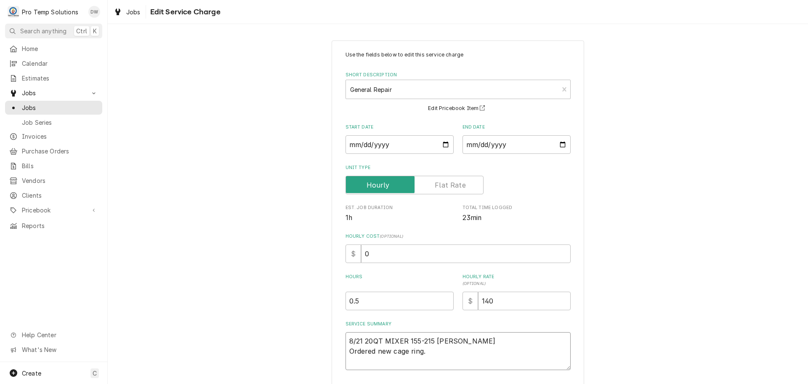
type textarea "8/21 20QT MIXER 155-215 KEVIN Ordered new cage ring. ("
type textarea "x"
type textarea "8/21 20QT MIXER 155-215 KEVIN Ordered new cage ring. ("
type textarea "x"
type textarea "8/21 20QT MIXER 155-215 KEVIN Ordered new cage ring. ( P"
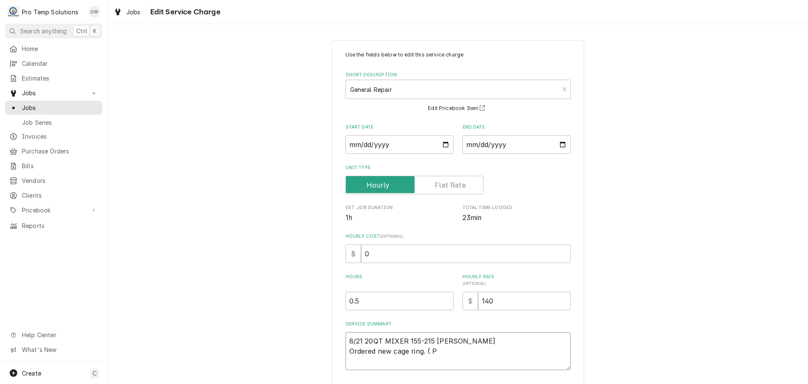
type textarea "x"
type textarea "8/21 20QT MIXER 155-215 KEVIN Ordered new cage ring. ( PT"
type textarea "x"
type textarea "8/21 20QT MIXER 155-215 KEVIN Ordered new cage ring. ( PT"
type textarea "x"
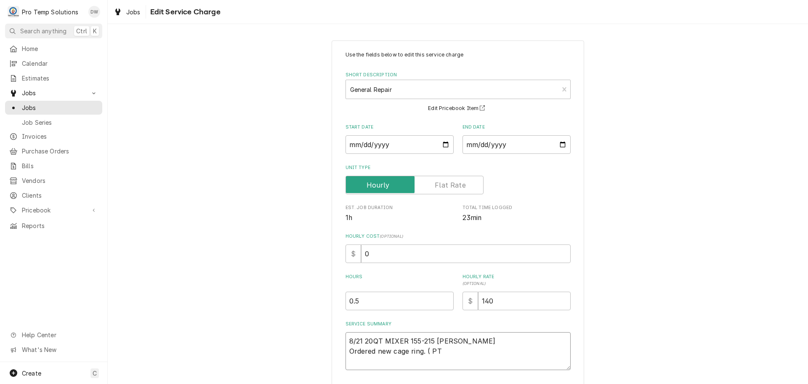
type textarea "8/21 20QT MIXER 155-215 KEVIN Ordered new cage ring. ( PT $"
type textarea "x"
type textarea "8/21 20QT MIXER 155-215 KEVIN Ordered new cage ring. ( PT $1"
type textarea "x"
type textarea "8/21 20QT MIXER 155-215 KEVIN Ordered new cage ring. ( PT $15"
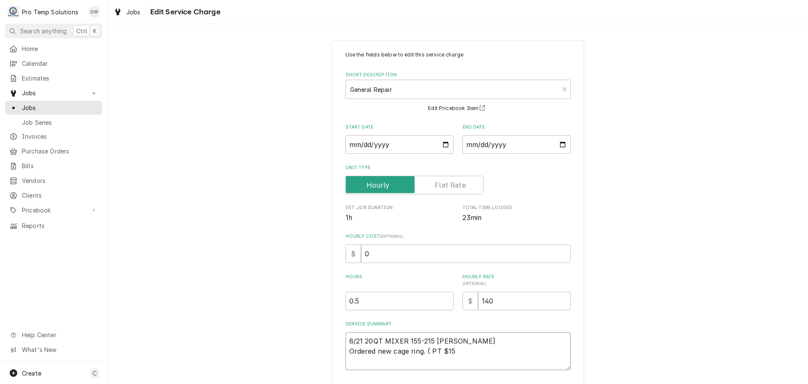
type textarea "x"
type textarea "8/21 20QT MIXER 155-215 KEVIN Ordered new cage ring. ( PT $156"
type textarea "x"
type textarea "8/21 20QT MIXER 155-215 KEVIN Ordered new cage ring. ( PT $156."
type textarea "x"
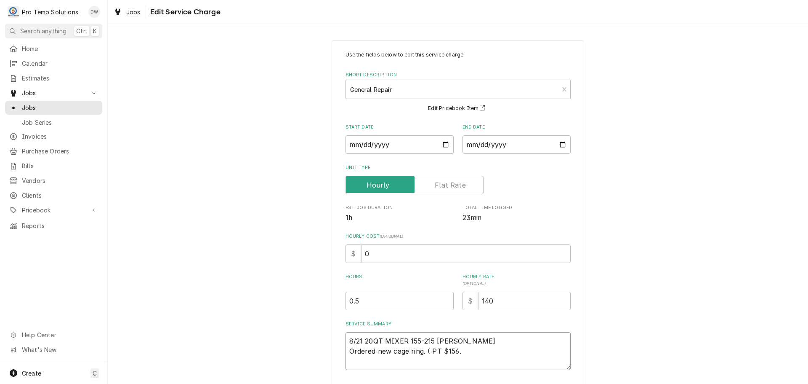
type textarea "8/21 20QT MIXER 155-215 KEVIN Ordered new cage ring. ( PT $156.1"
type textarea "x"
type textarea "8/21 20QT MIXER 155-215 KEVIN Ordered new cage ring. ( PT $156.15"
type textarea "x"
type textarea "8/21 20QT MIXER 155-215 KEVIN Ordered new cage ring. ( PT $156.15"
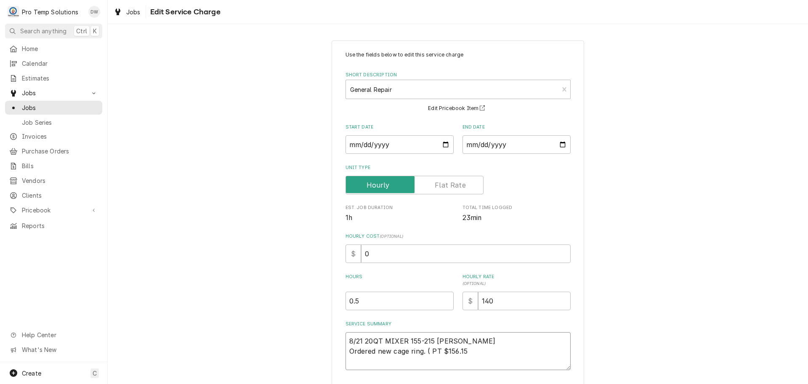
type textarea "x"
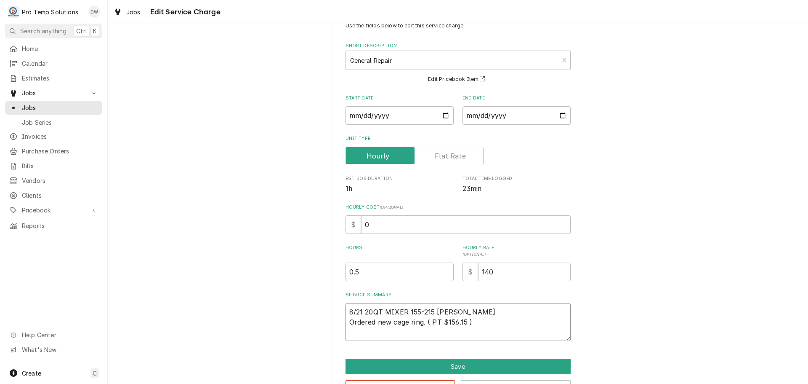
scroll to position [59, 0]
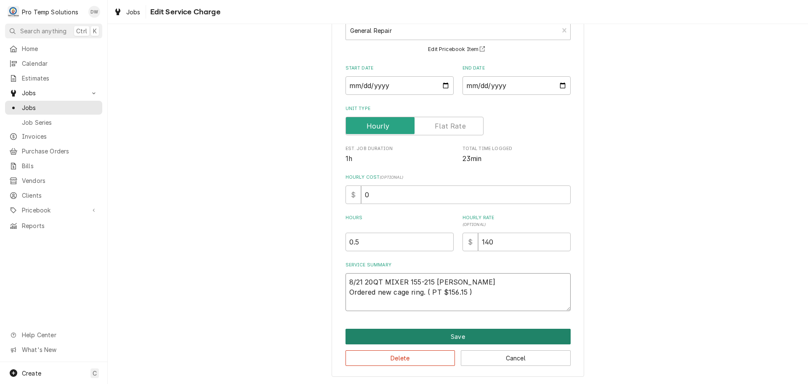
type textarea "8/21 20QT MIXER 155-215 KEVIN Ordered new cage ring. ( PT $156.15 )"
click at [451, 337] on button "Save" at bounding box center [458, 336] width 225 height 16
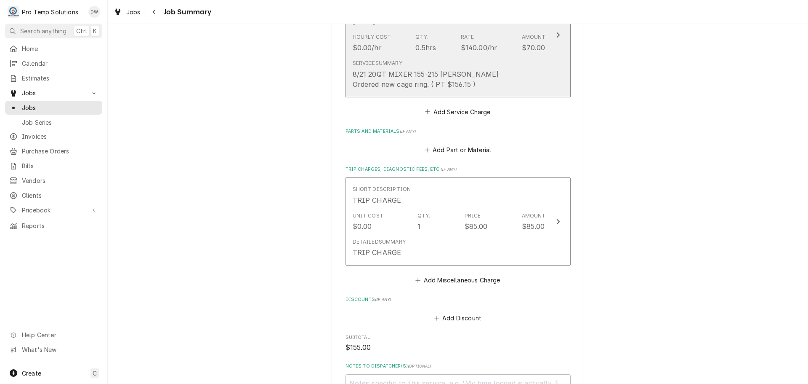
scroll to position [463, 0]
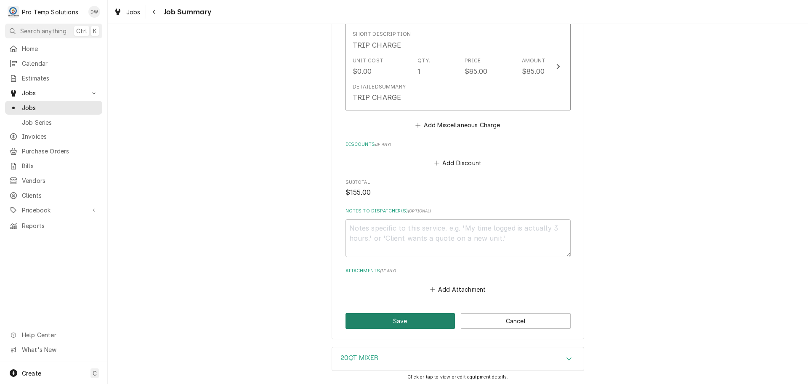
click at [395, 318] on button "Save" at bounding box center [401, 321] width 110 height 16
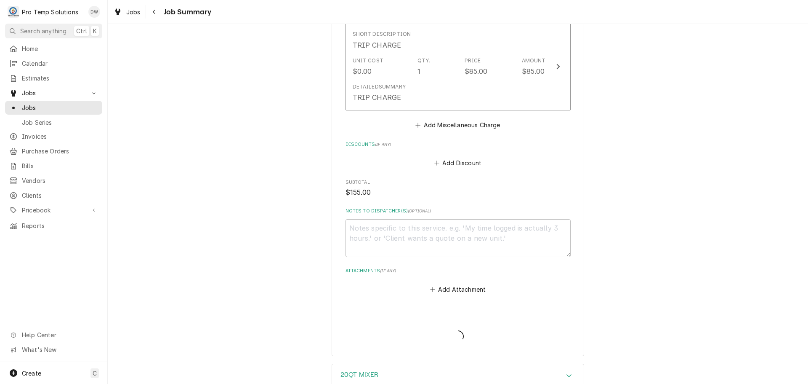
type textarea "x"
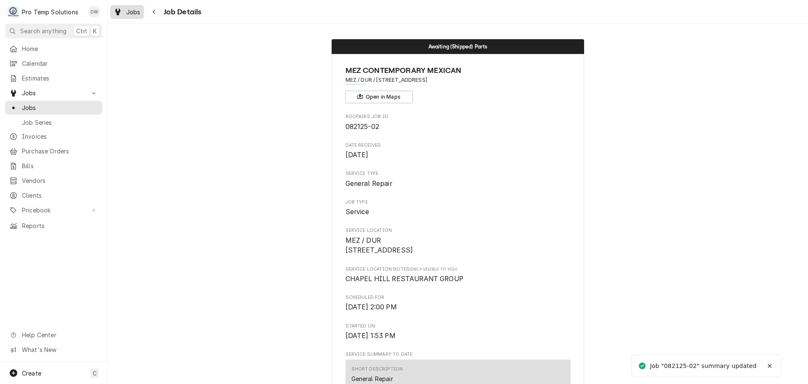
click at [132, 13] on span "Jobs" at bounding box center [133, 12] width 14 height 9
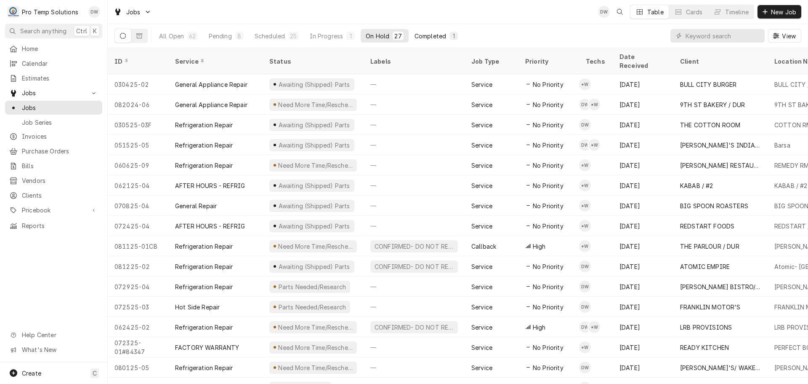
click at [429, 38] on div "Completed" at bounding box center [431, 36] width 32 height 9
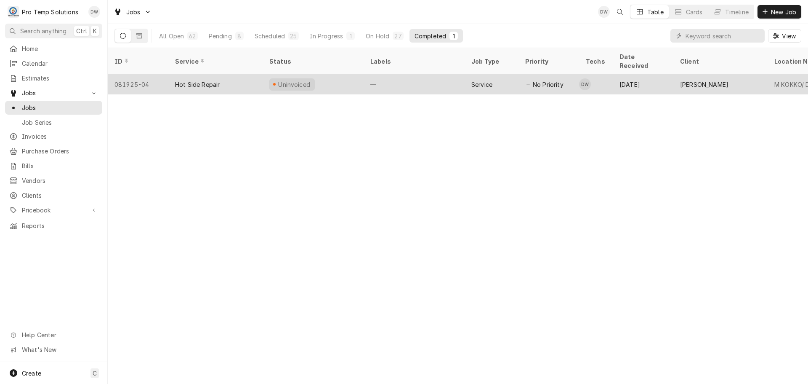
click at [432, 74] on div "—" at bounding box center [414, 84] width 101 height 20
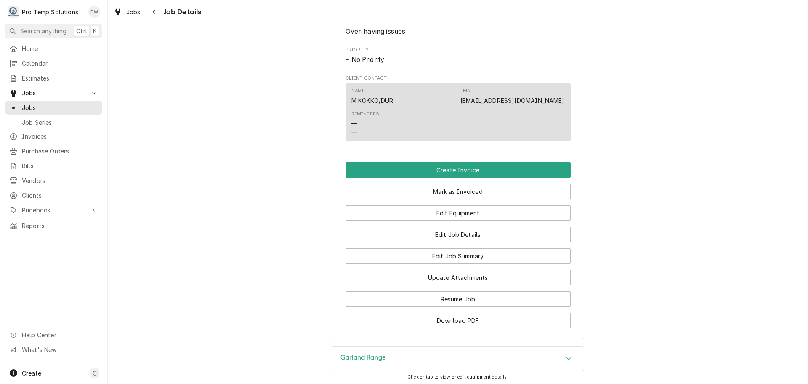
scroll to position [463, 0]
